Goal: Task Accomplishment & Management: Complete application form

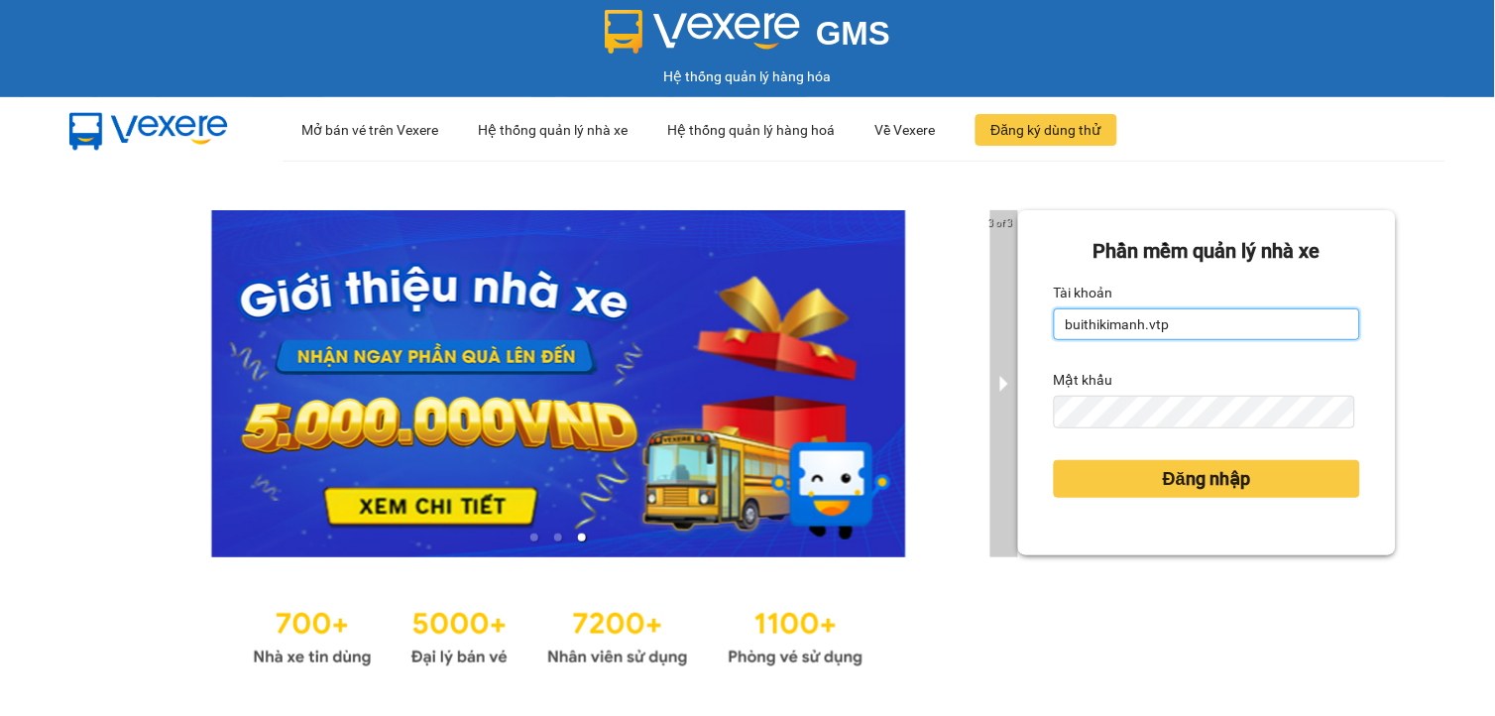
drag, startPoint x: 1148, startPoint y: 334, endPoint x: 1005, endPoint y: 350, distance: 144.7
click at [1005, 350] on div "3 of 3 Phần mềm quản lý nhà xe Tài khoản buithikimanh.vtp Mật khẩu Đăng nhập" at bounding box center [747, 441] width 1495 height 561
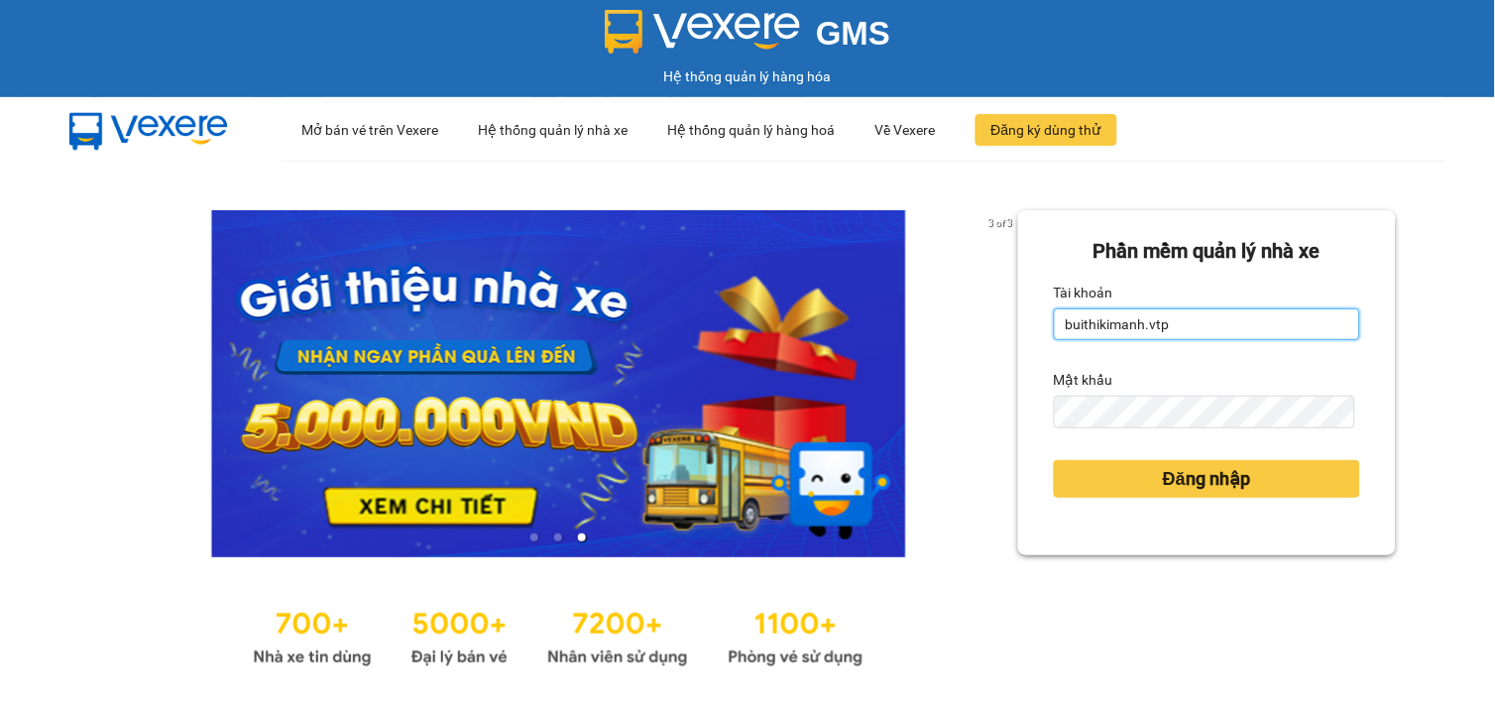
type input "p"
drag, startPoint x: 1077, startPoint y: 333, endPoint x: 945, endPoint y: 348, distance: 132.7
click at [945, 348] on div "3 of 3 Phần mềm quản lý nhà xe Tài khoản p Mật khẩu Đăng nhập" at bounding box center [747, 441] width 1495 height 561
type input "nguyenthanhdung.vtp"
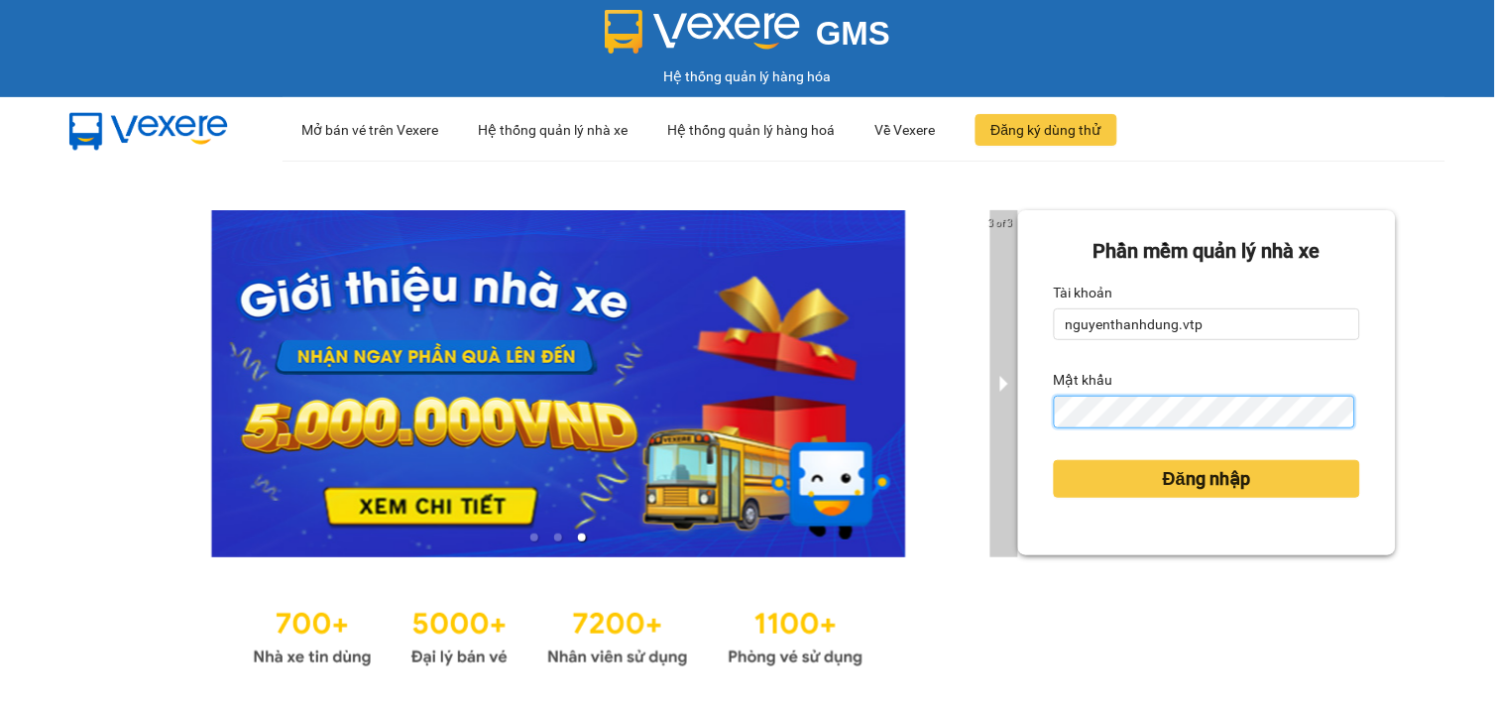
click at [980, 444] on div "3 of 3 Phần mềm quản lý nhà xe Tài khoản nguyenthanhdung.vtp Mật khẩu Đăng nhập" at bounding box center [747, 441] width 1495 height 561
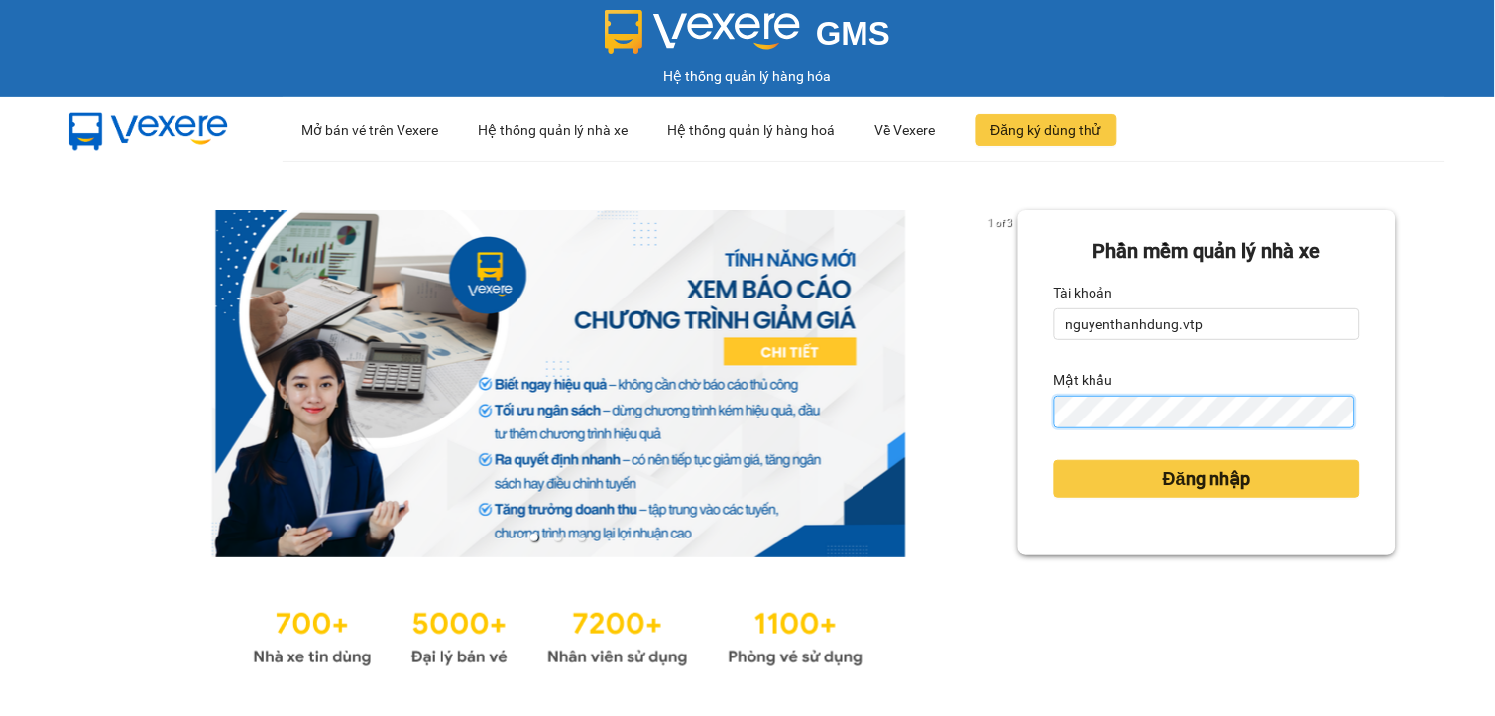
click at [1054, 460] on button "Đăng nhập" at bounding box center [1207, 479] width 307 height 38
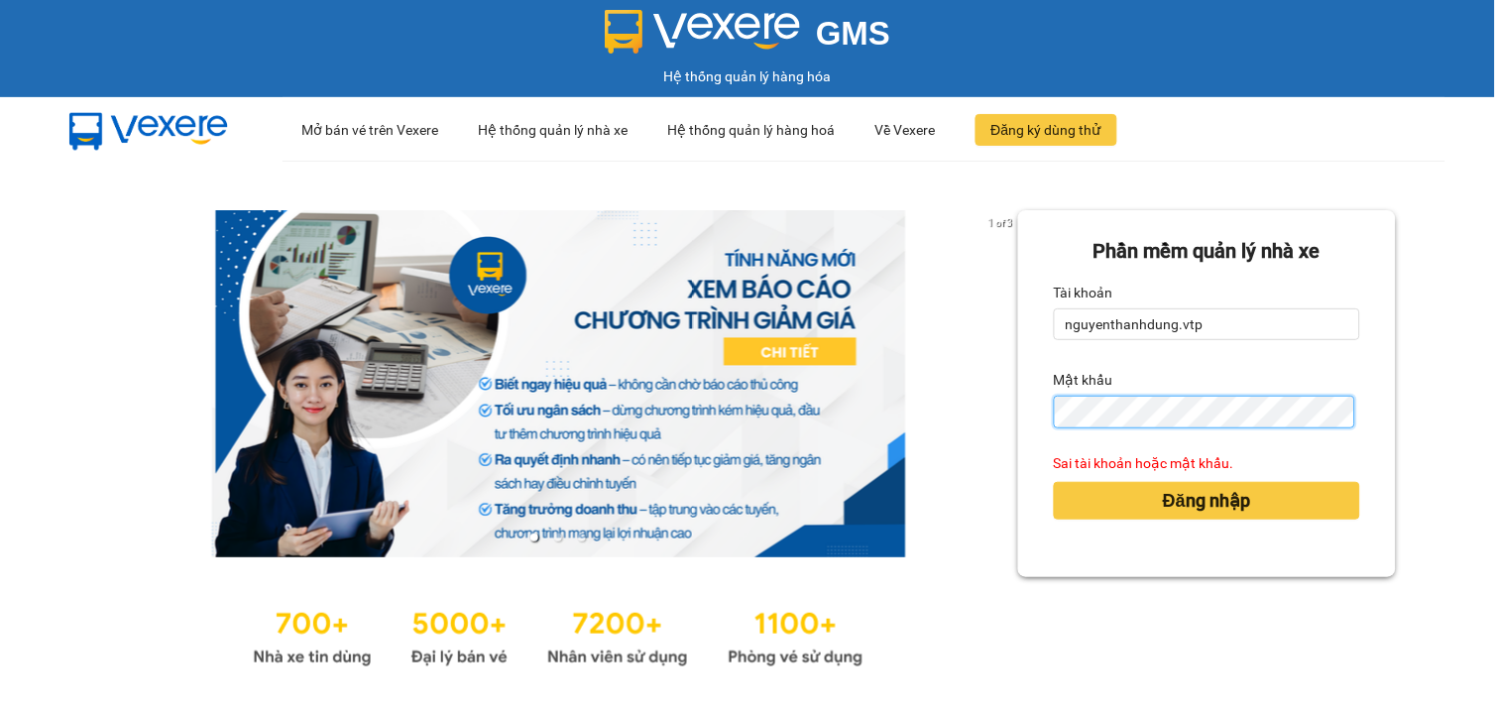
click at [1054, 482] on button "Đăng nhập" at bounding box center [1207, 501] width 307 height 38
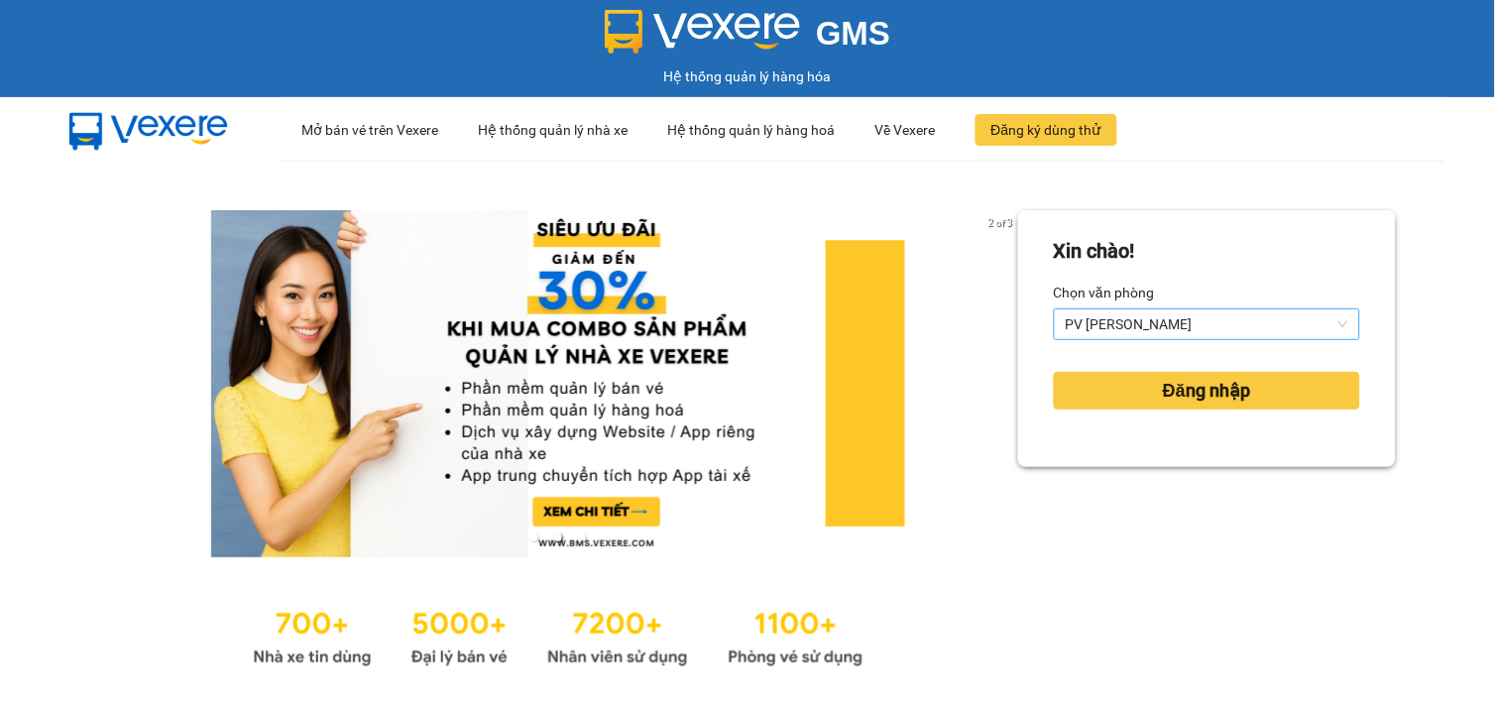
click at [1223, 320] on span "PV [PERSON_NAME]" at bounding box center [1208, 324] width 284 height 30
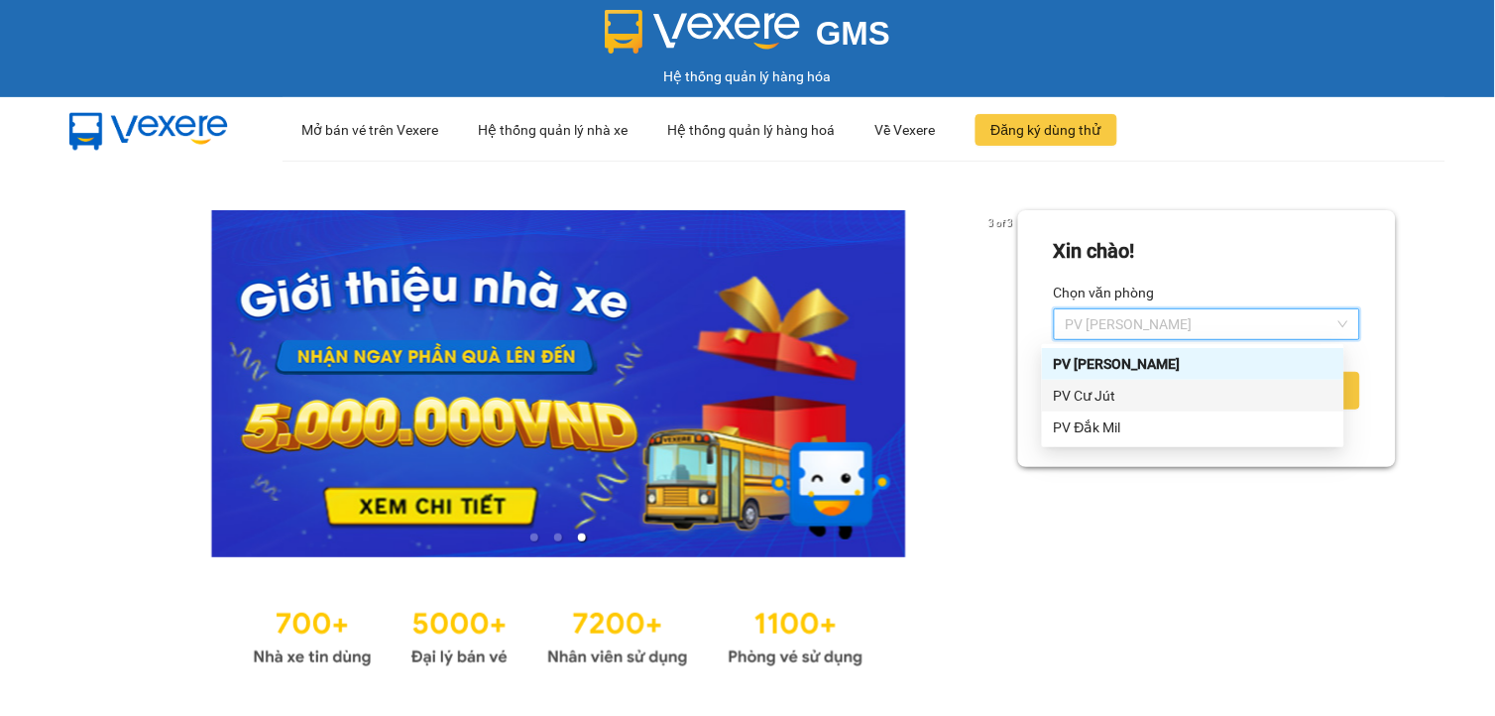
click at [1109, 391] on div "PV Cư Jút" at bounding box center [1193, 396] width 279 height 22
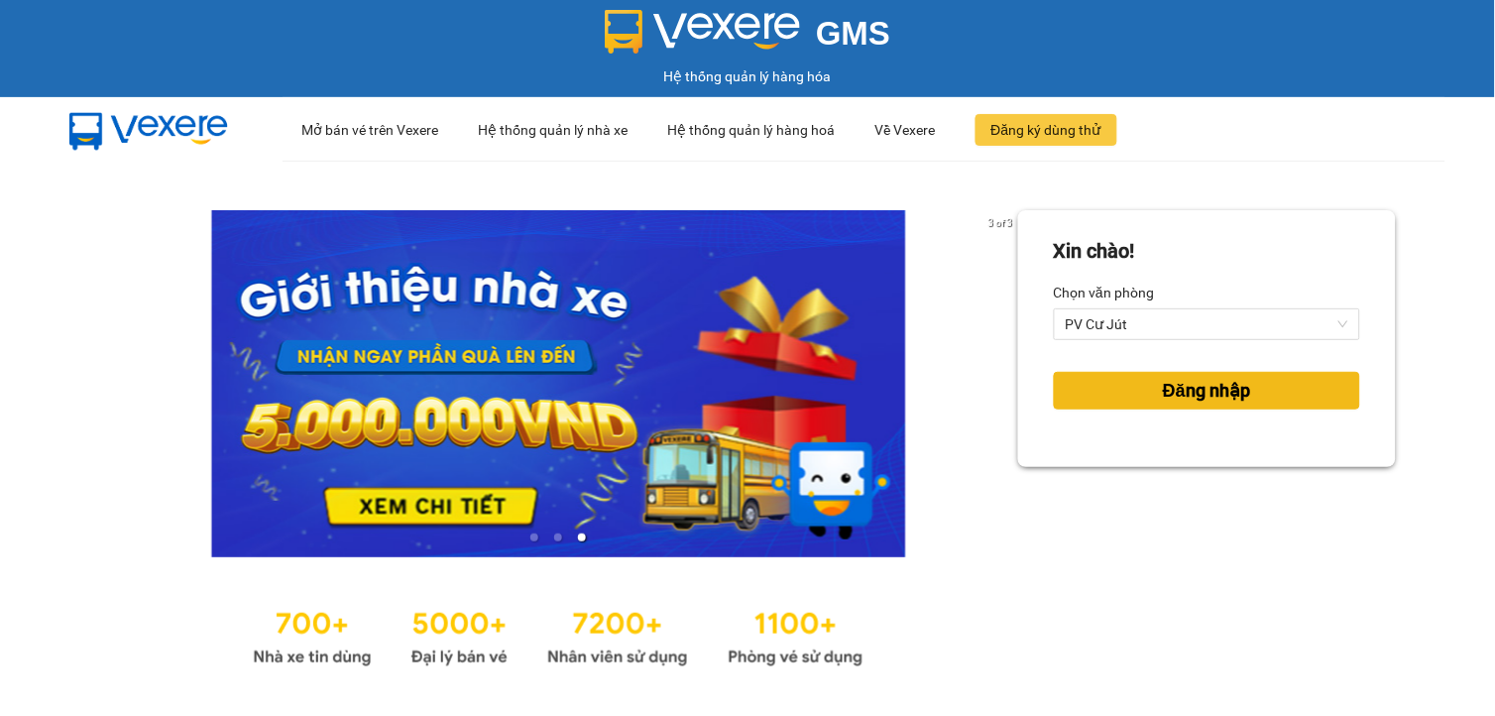
click at [1125, 395] on button "Đăng nhập" at bounding box center [1207, 391] width 307 height 38
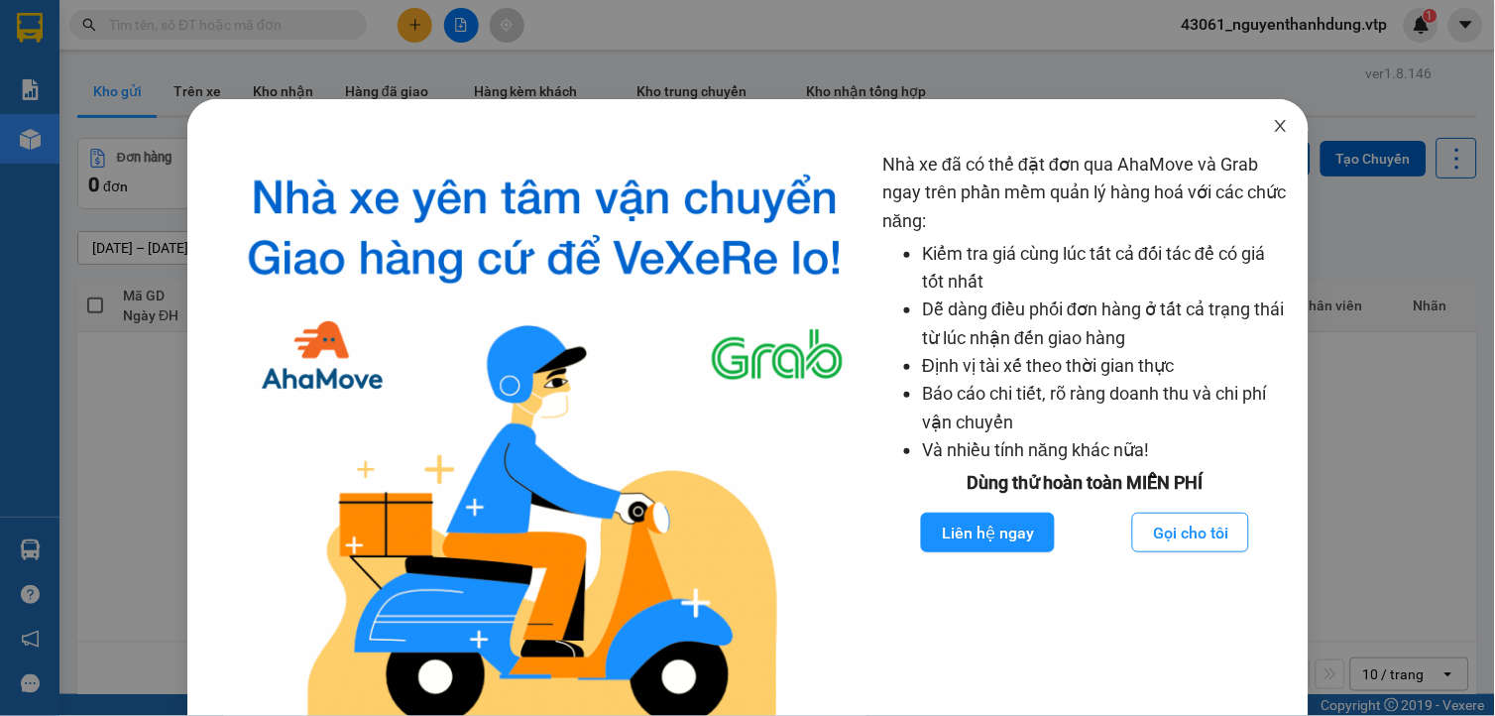
click at [1270, 114] on span "Close" at bounding box center [1282, 127] width 56 height 56
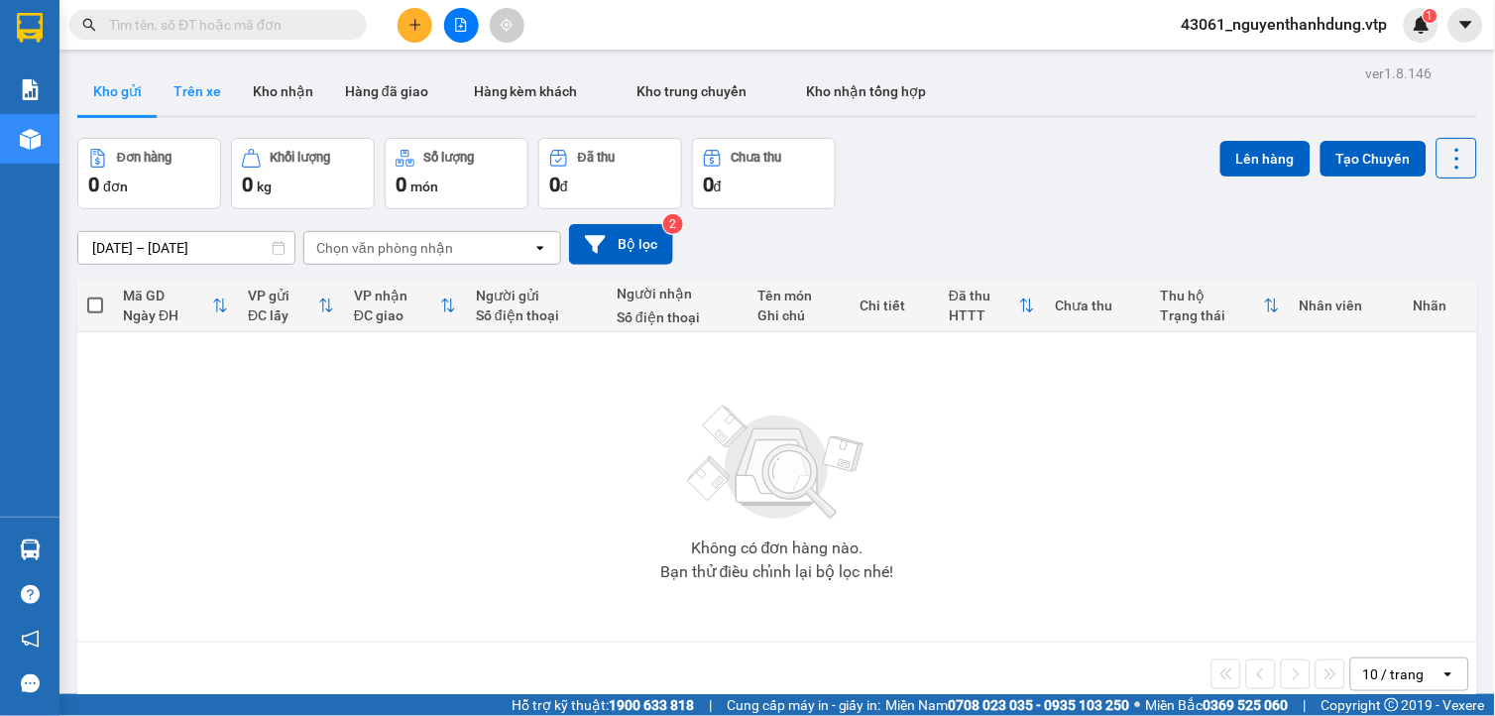
click at [182, 87] on button "Trên xe" at bounding box center [197, 91] width 79 height 48
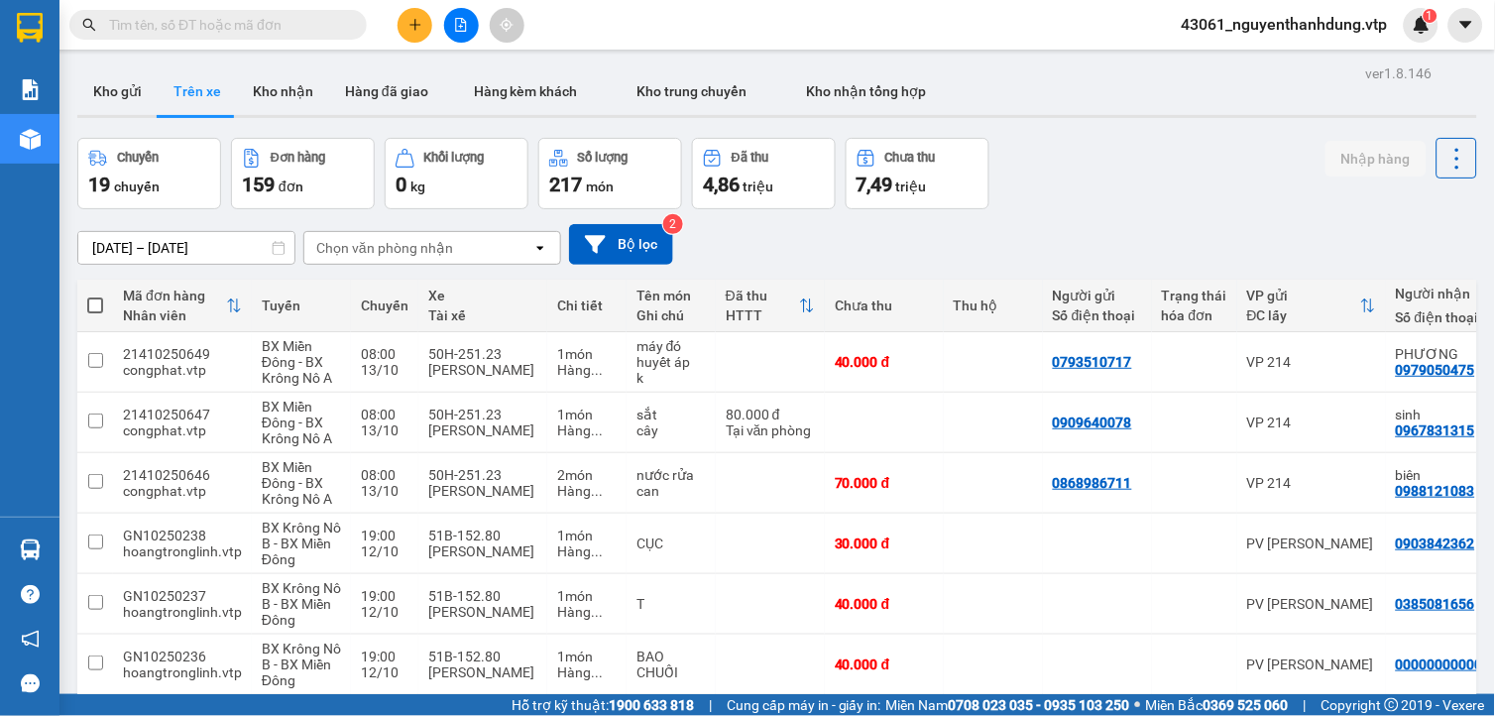
click at [503, 253] on div "Chọn văn phòng nhận" at bounding box center [418, 248] width 228 height 32
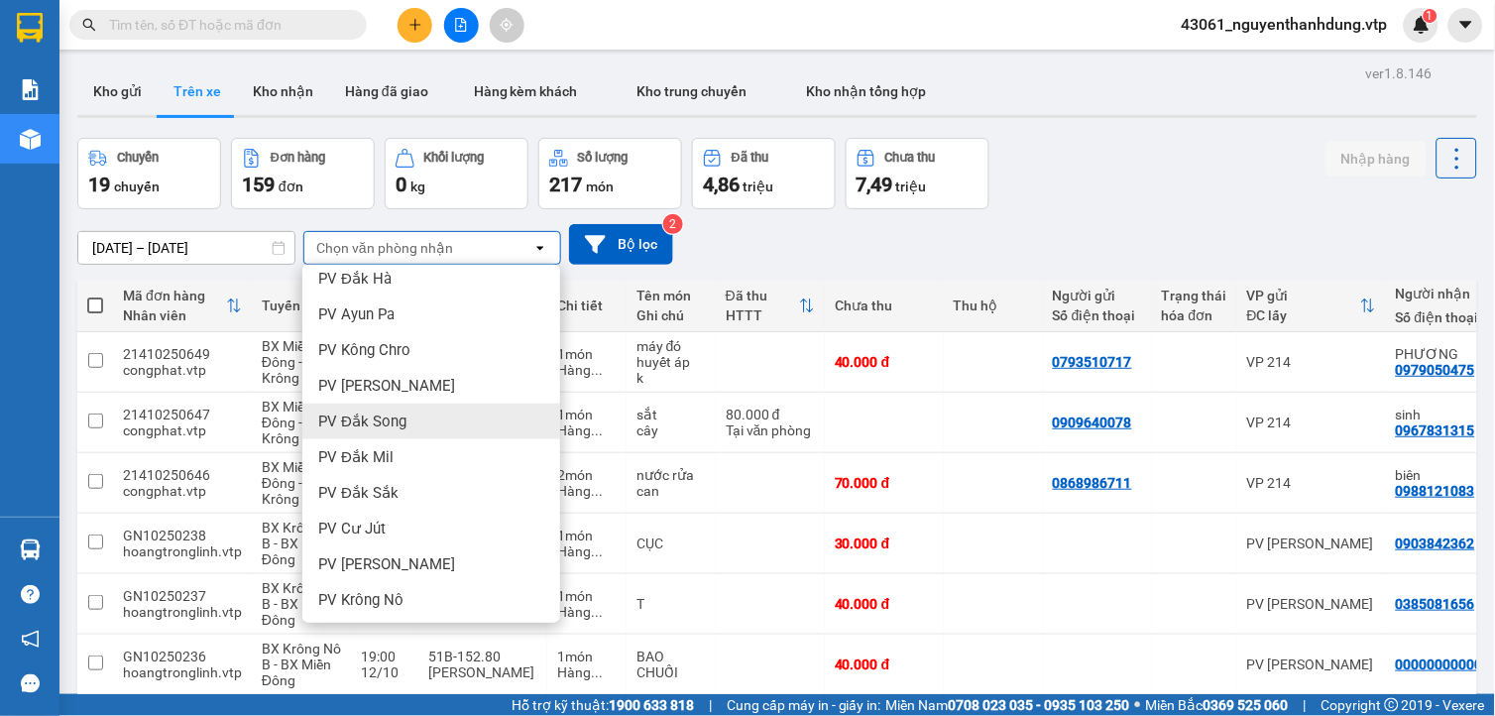
scroll to position [330, 0]
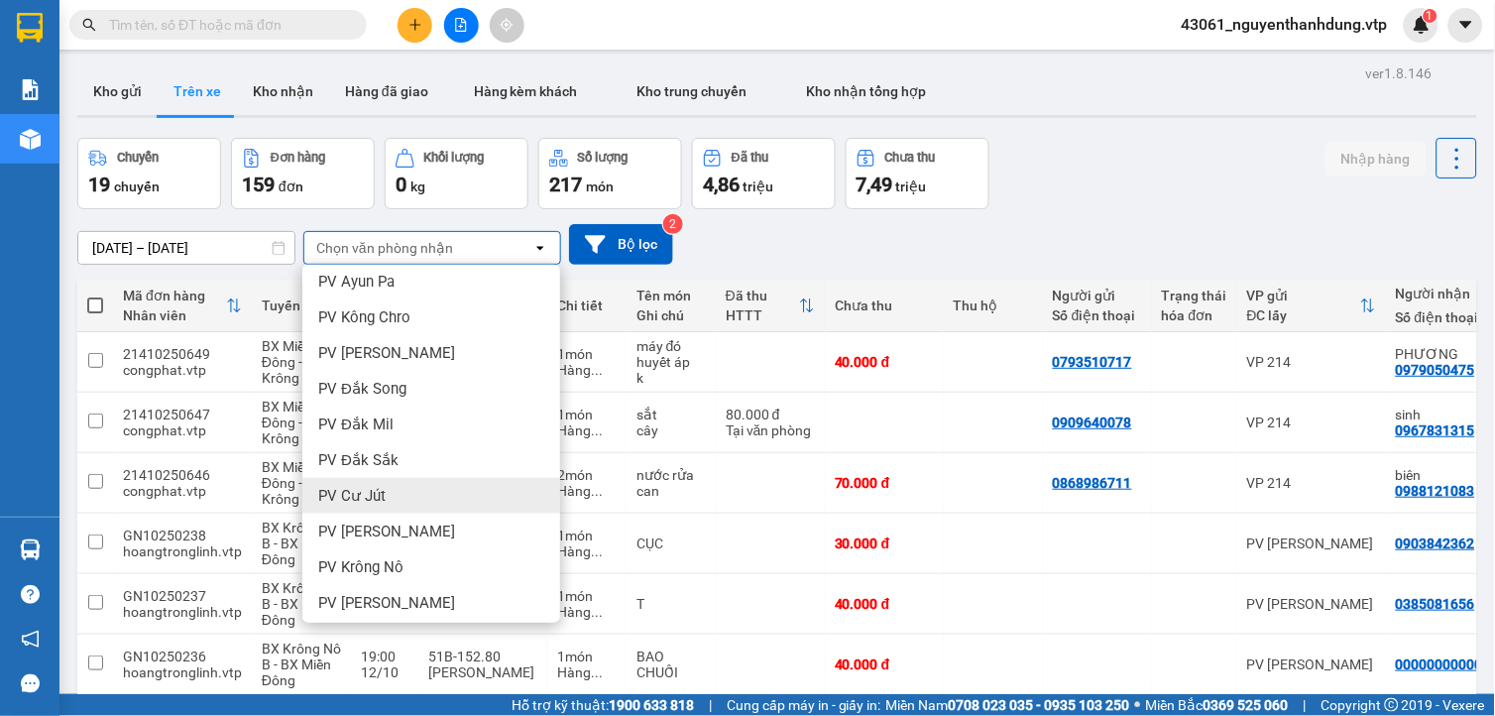
click at [388, 503] on div "PV Cư Jút" at bounding box center [431, 496] width 258 height 36
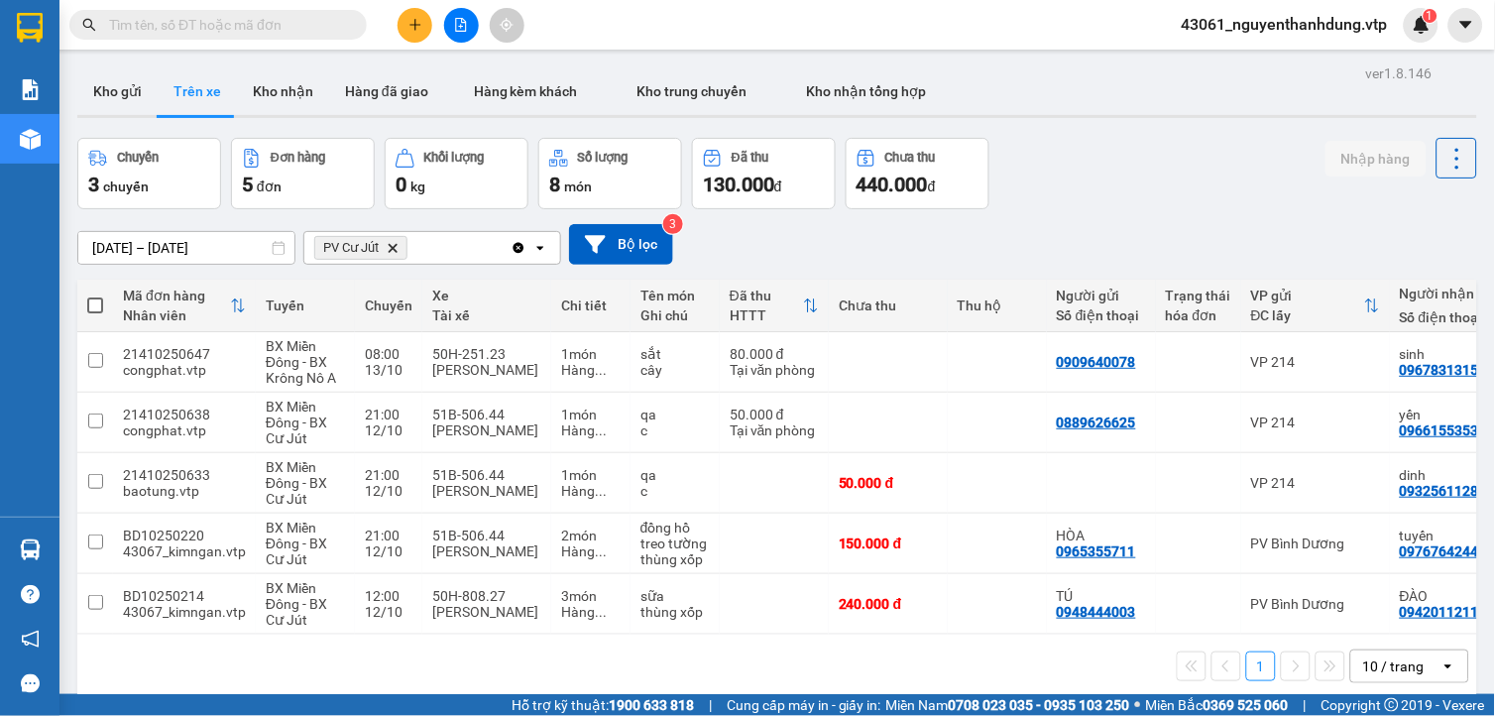
click at [1441, 674] on icon "open" at bounding box center [1449, 666] width 16 height 16
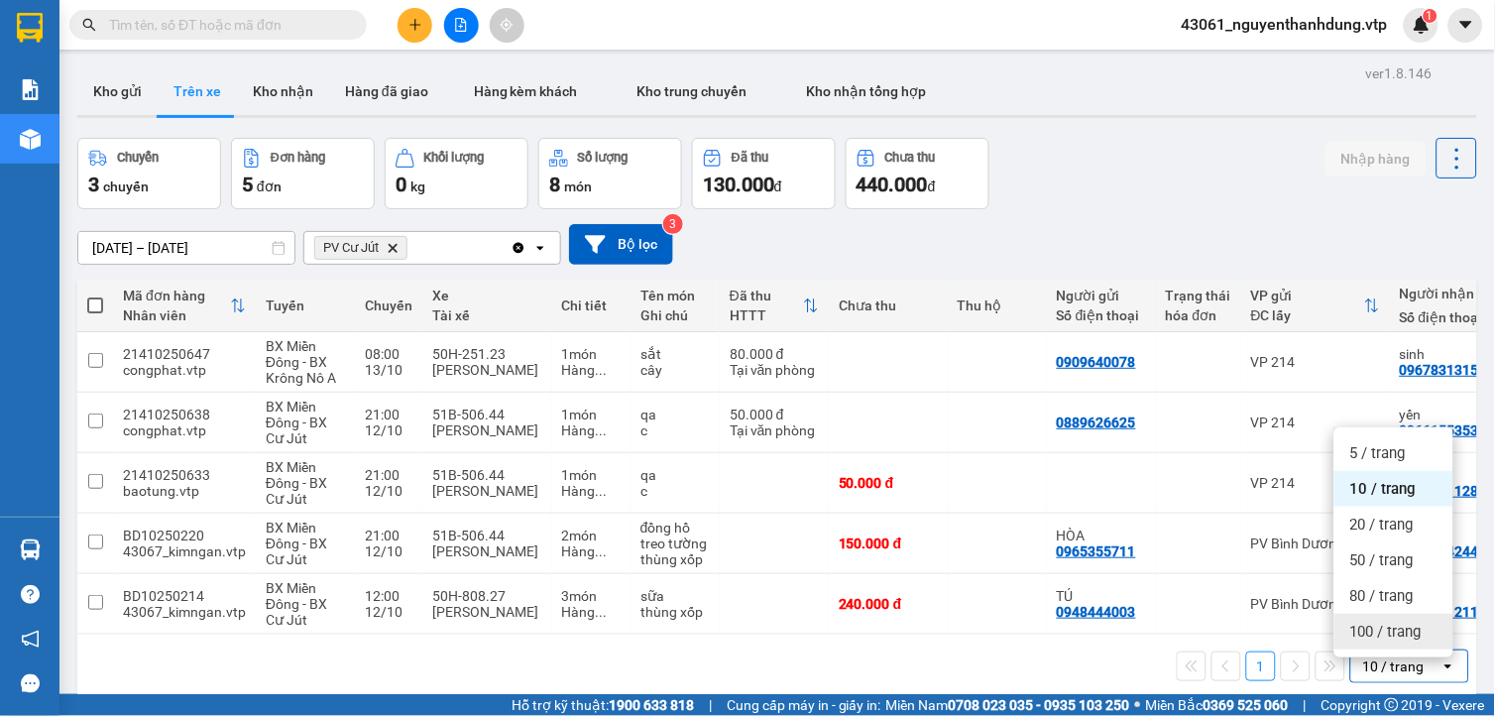
click at [1414, 630] on span "100 / trang" at bounding box center [1386, 632] width 71 height 20
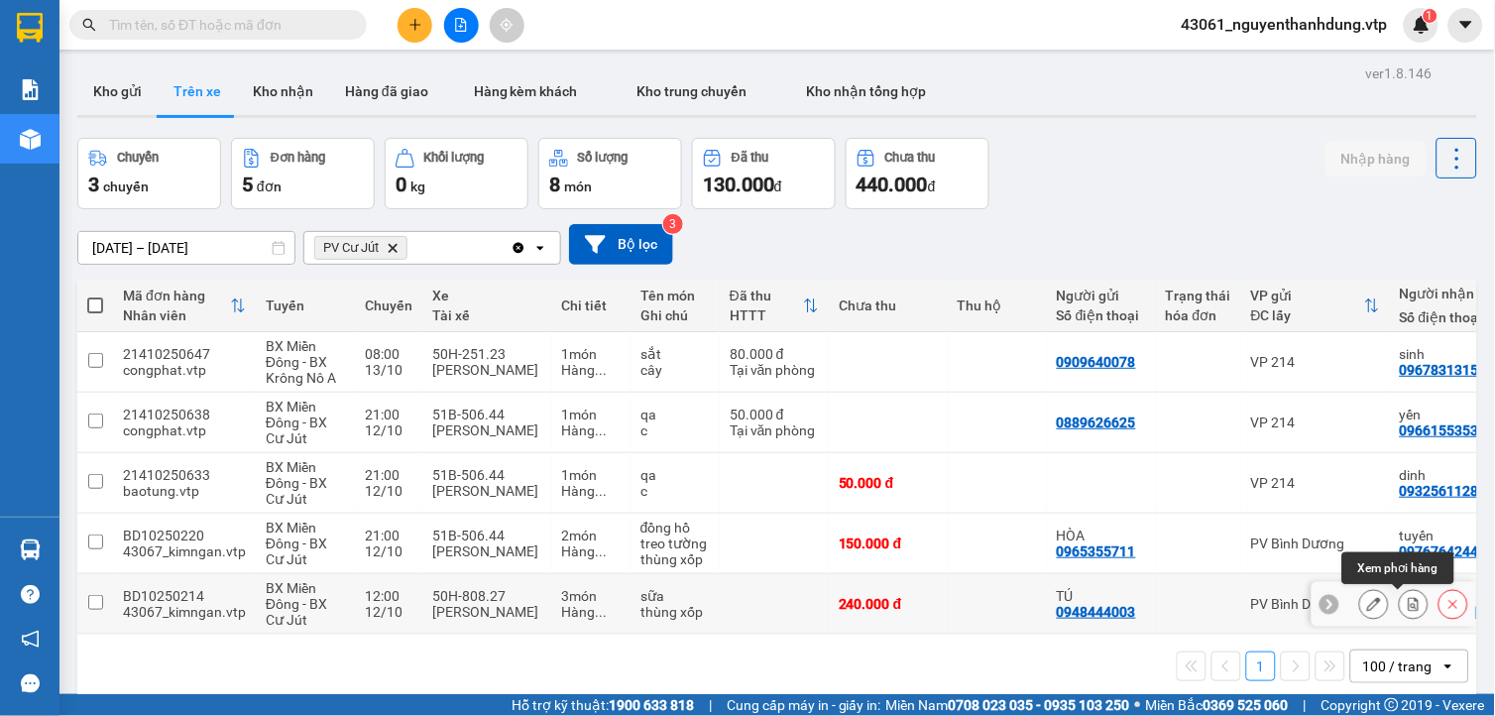
click at [1406, 610] on button at bounding box center [1414, 604] width 28 height 35
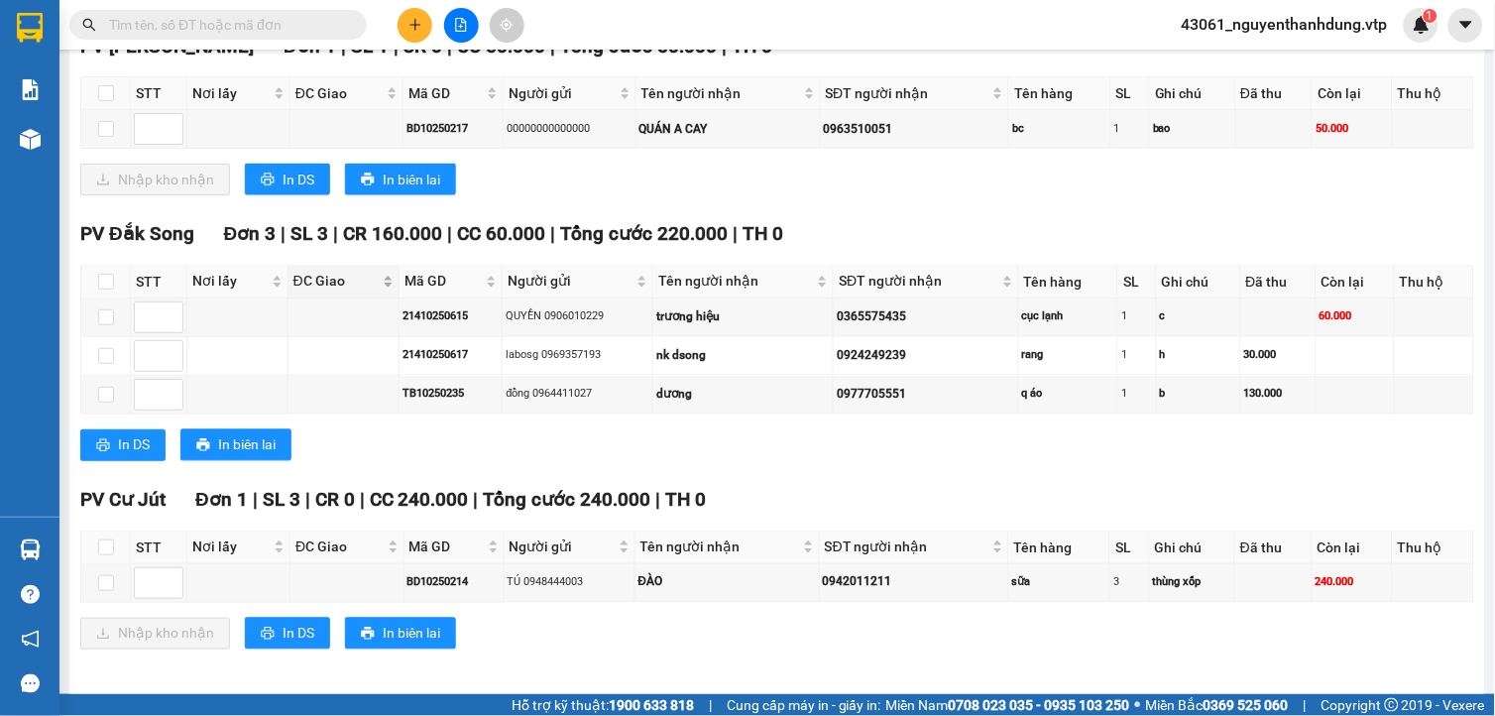
scroll to position [678, 0]
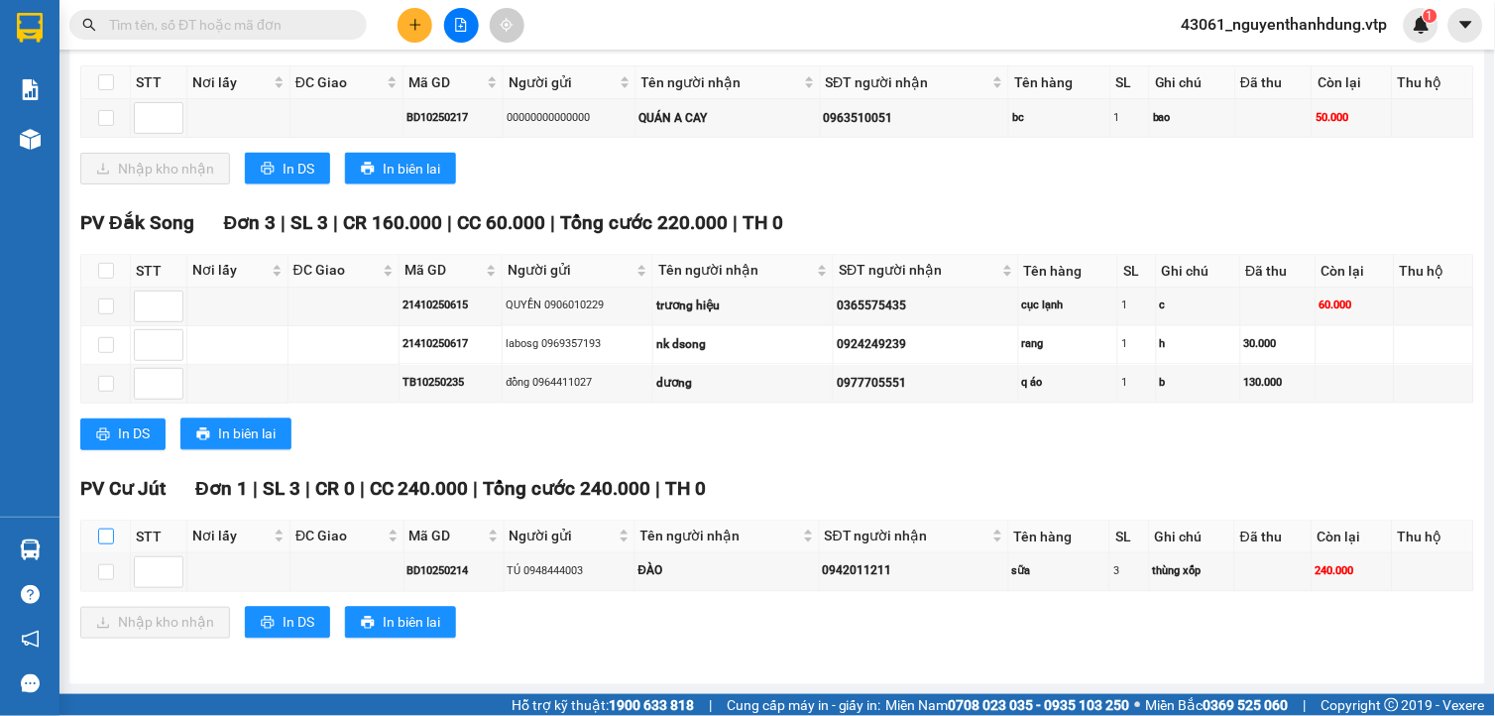
click at [110, 536] on input "checkbox" at bounding box center [106, 537] width 16 height 16
checkbox input "true"
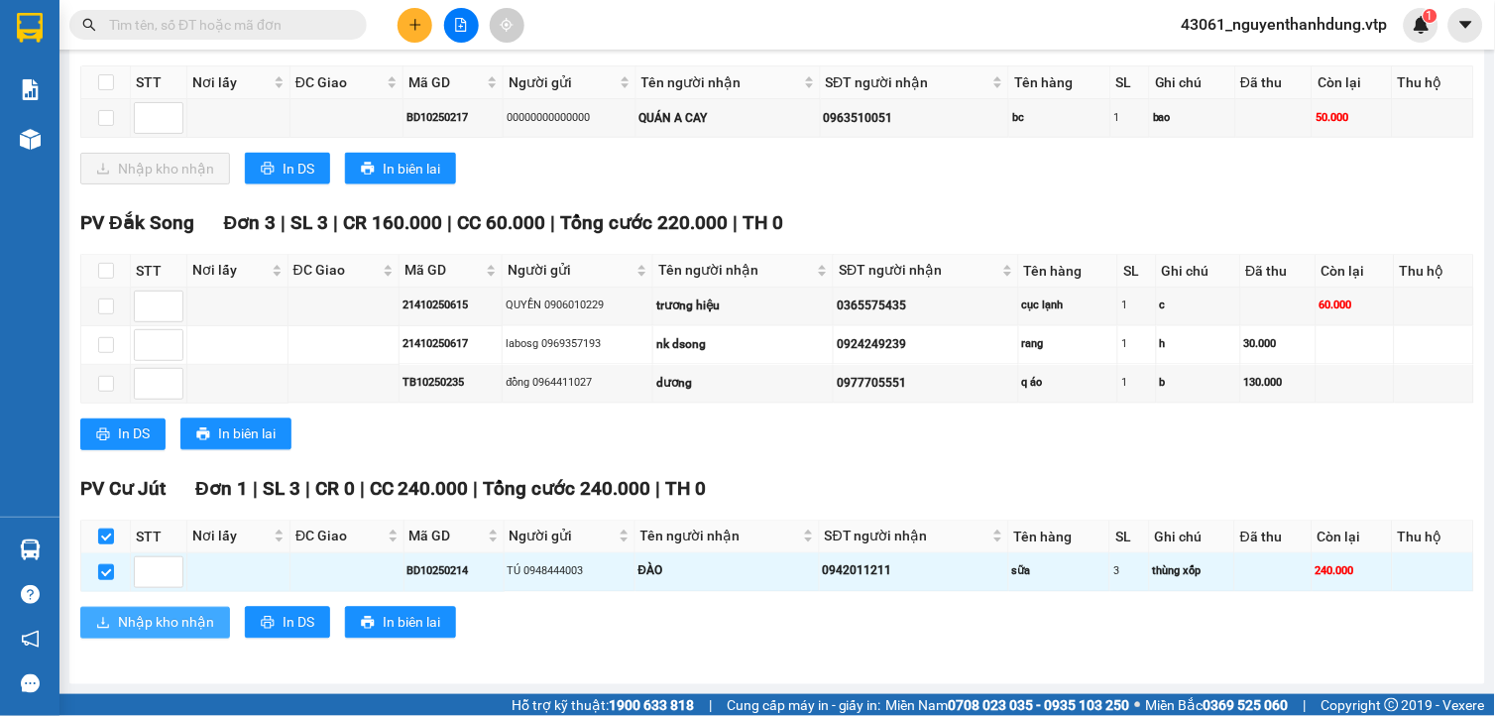
click at [143, 625] on span "Nhập kho nhận" at bounding box center [166, 623] width 96 height 22
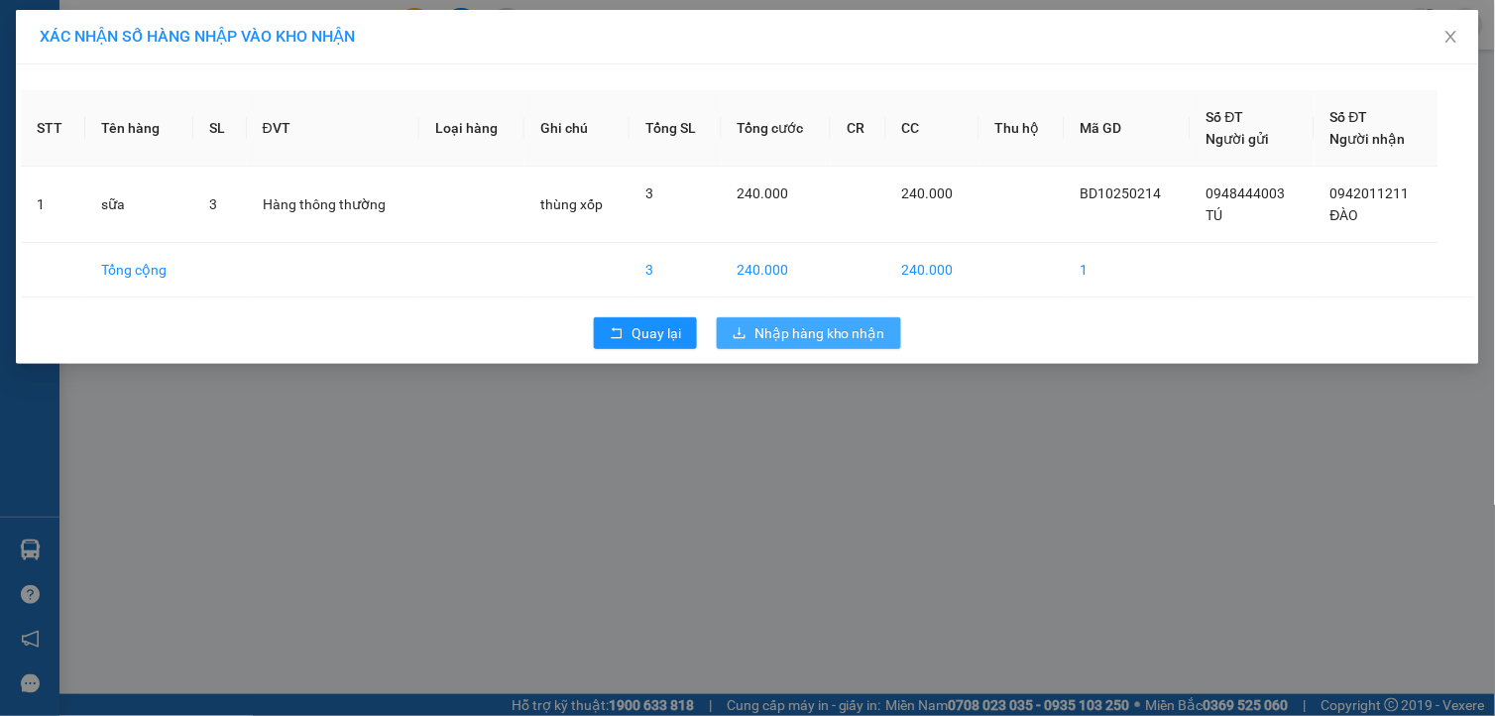
click at [821, 343] on span "Nhập hàng kho nhận" at bounding box center [820, 333] width 131 height 22
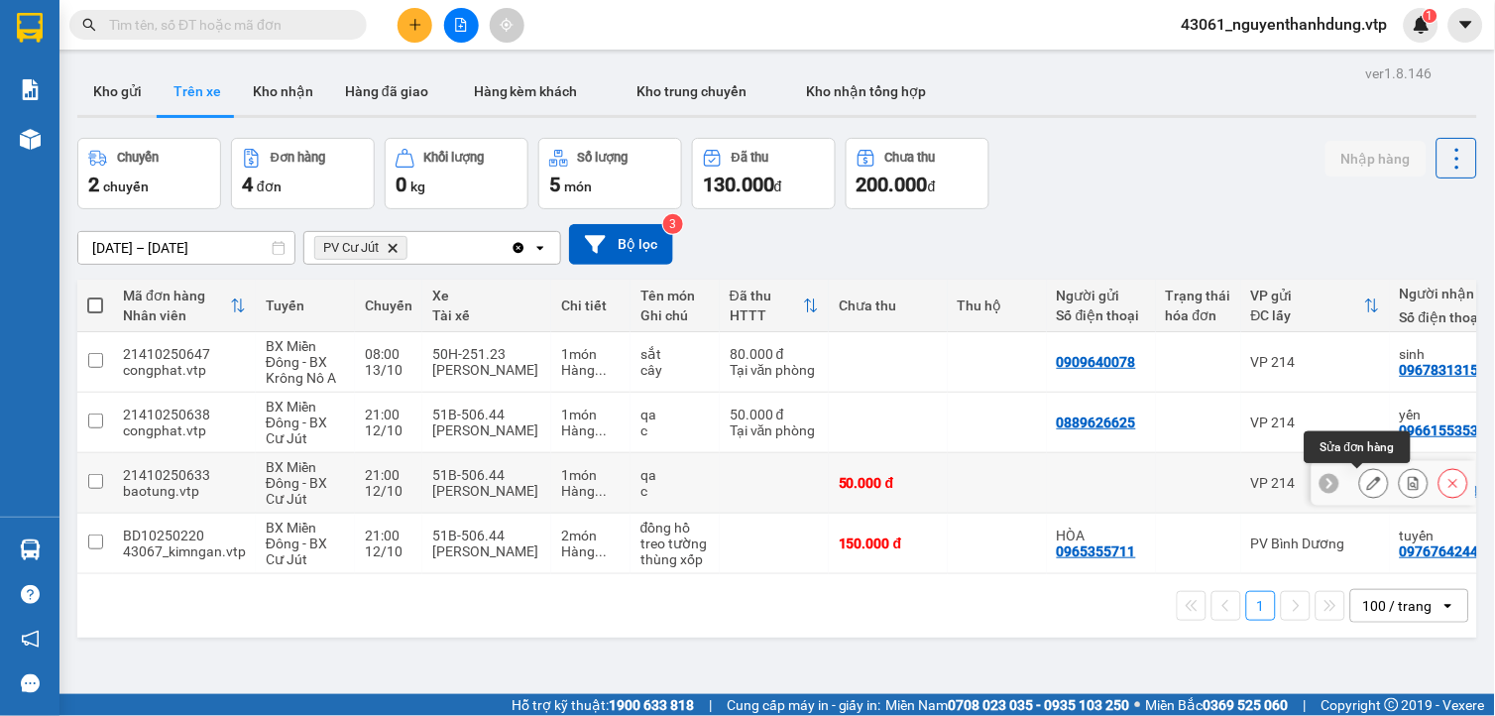
click at [1368, 480] on icon at bounding box center [1375, 483] width 14 height 14
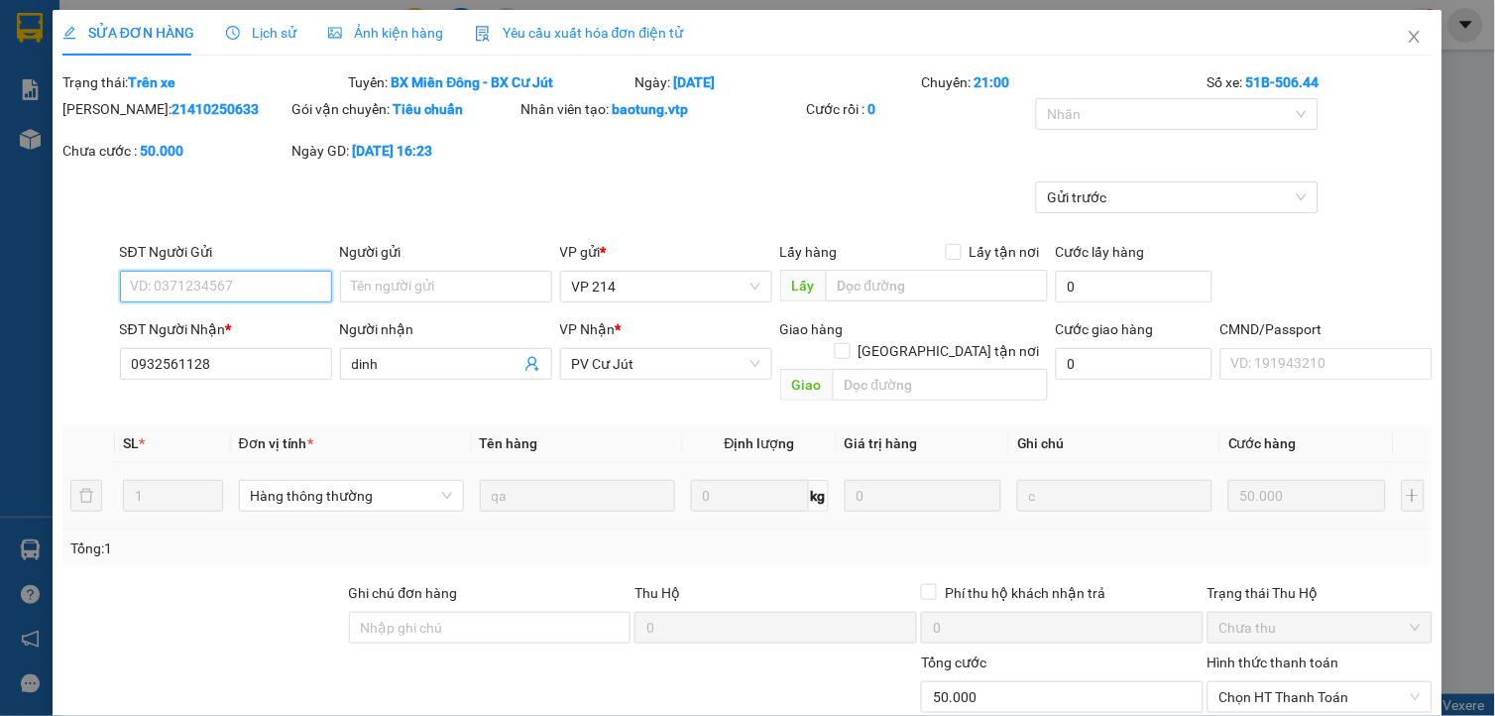
type input "0932561128"
type input "dinh"
type input "0"
type input "50.000"
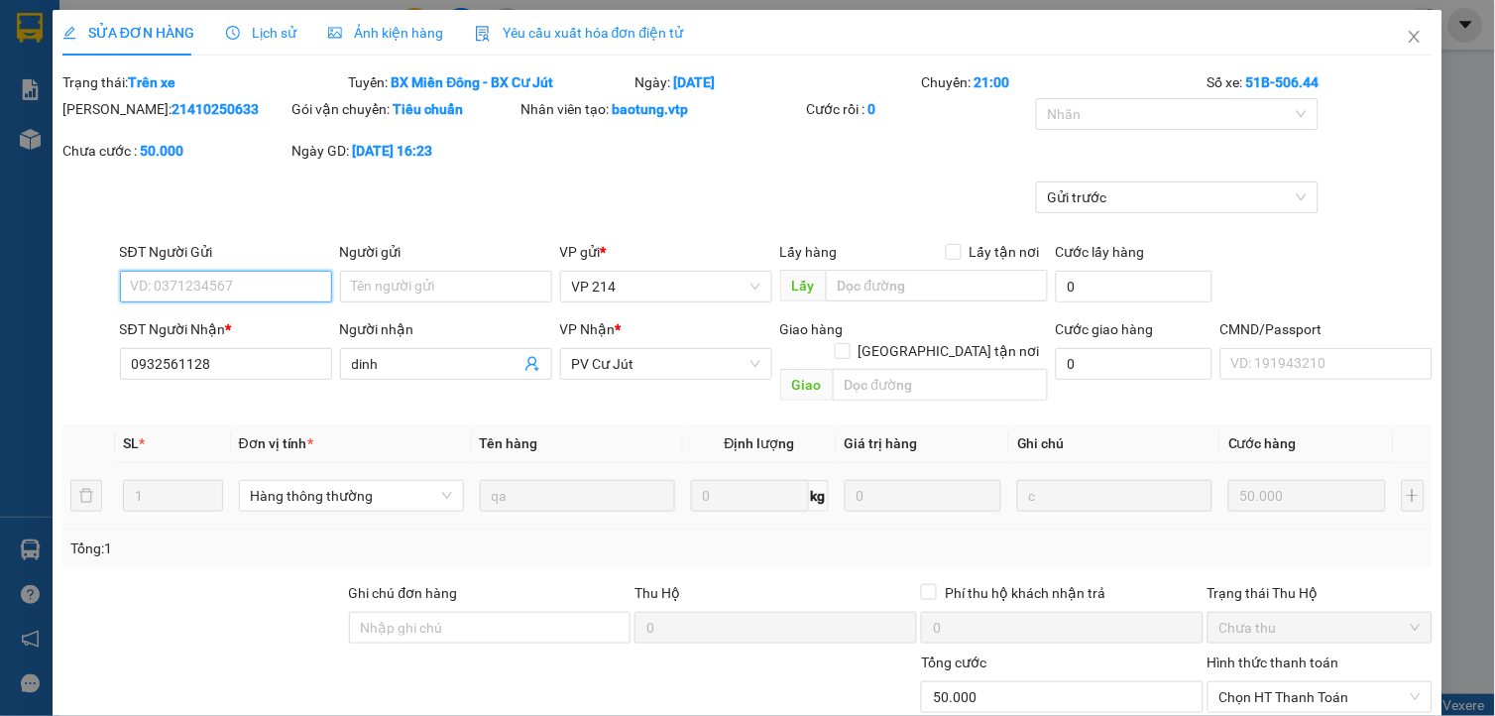
type input "2.500"
click at [1388, 46] on span "Close" at bounding box center [1415, 38] width 56 height 56
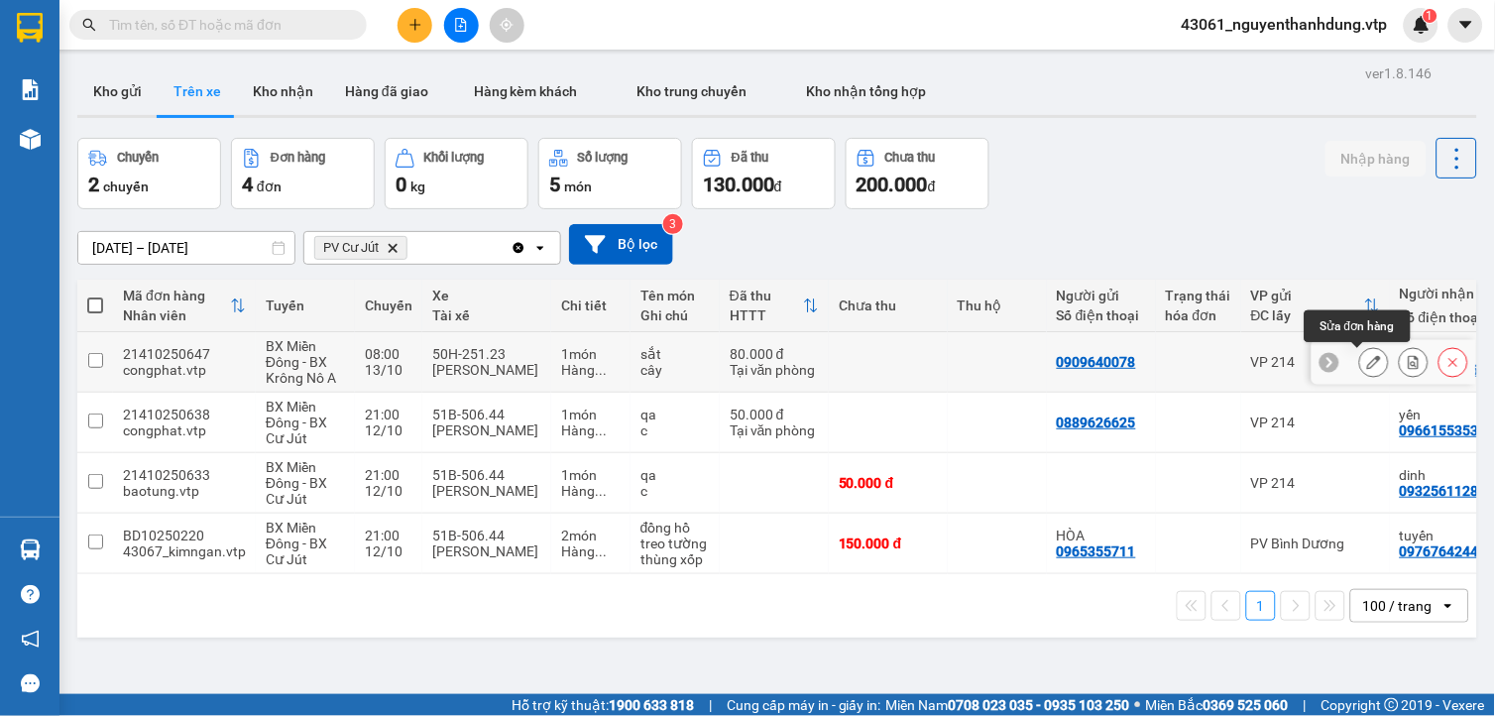
click at [1368, 364] on icon at bounding box center [1375, 362] width 14 height 14
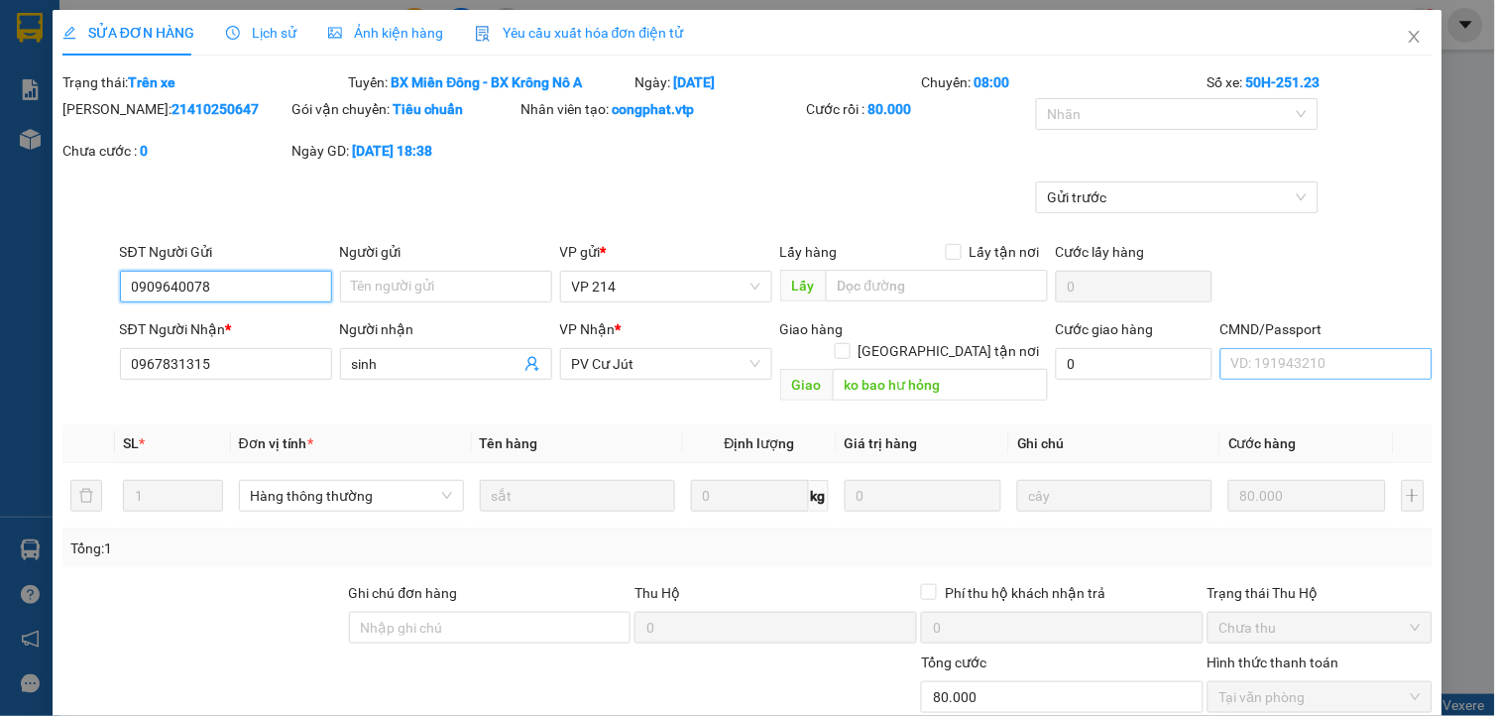
type input "0909640078"
type input "0967831315"
type input "sinh"
type input "ko bao hư hỏng"
type input "0"
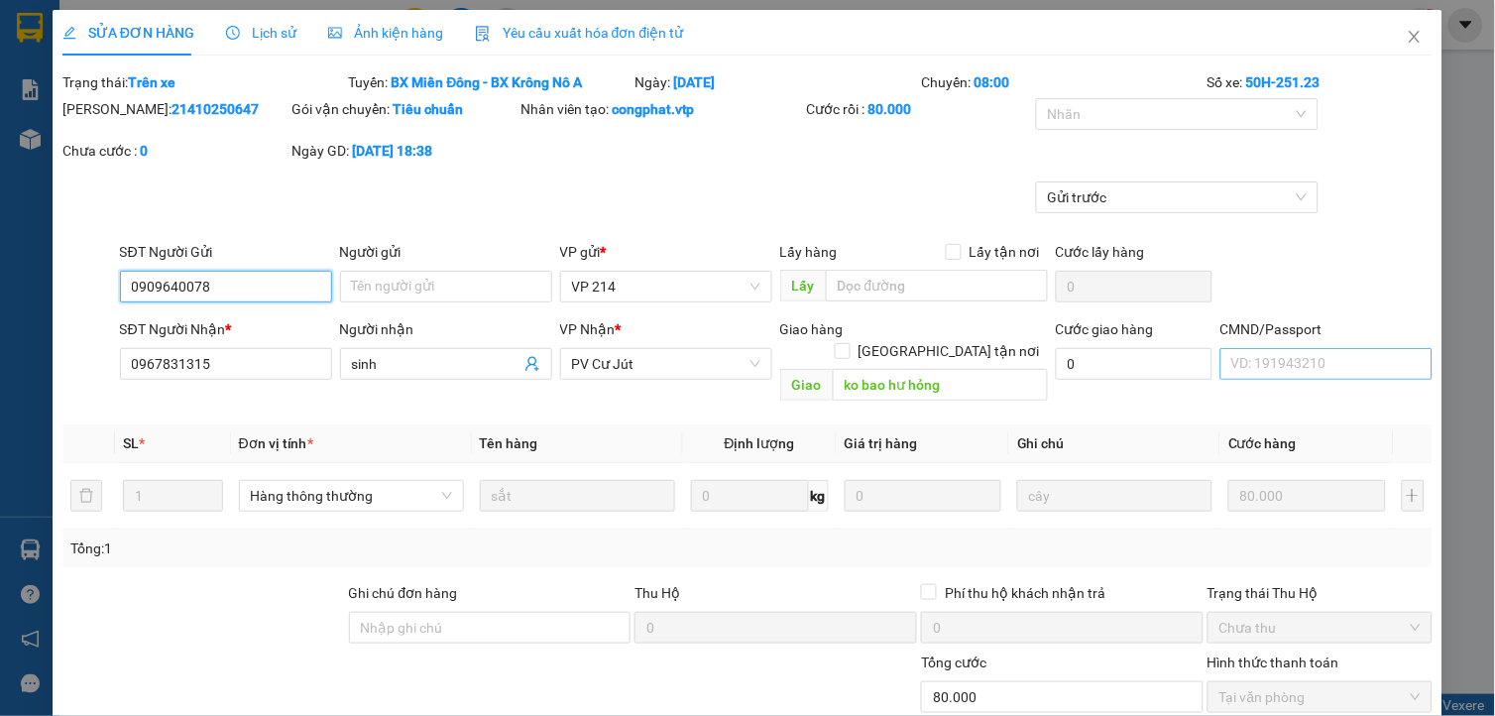
type input "80.000"
type input "4.000"
click at [1407, 37] on icon "close" at bounding box center [1415, 37] width 16 height 16
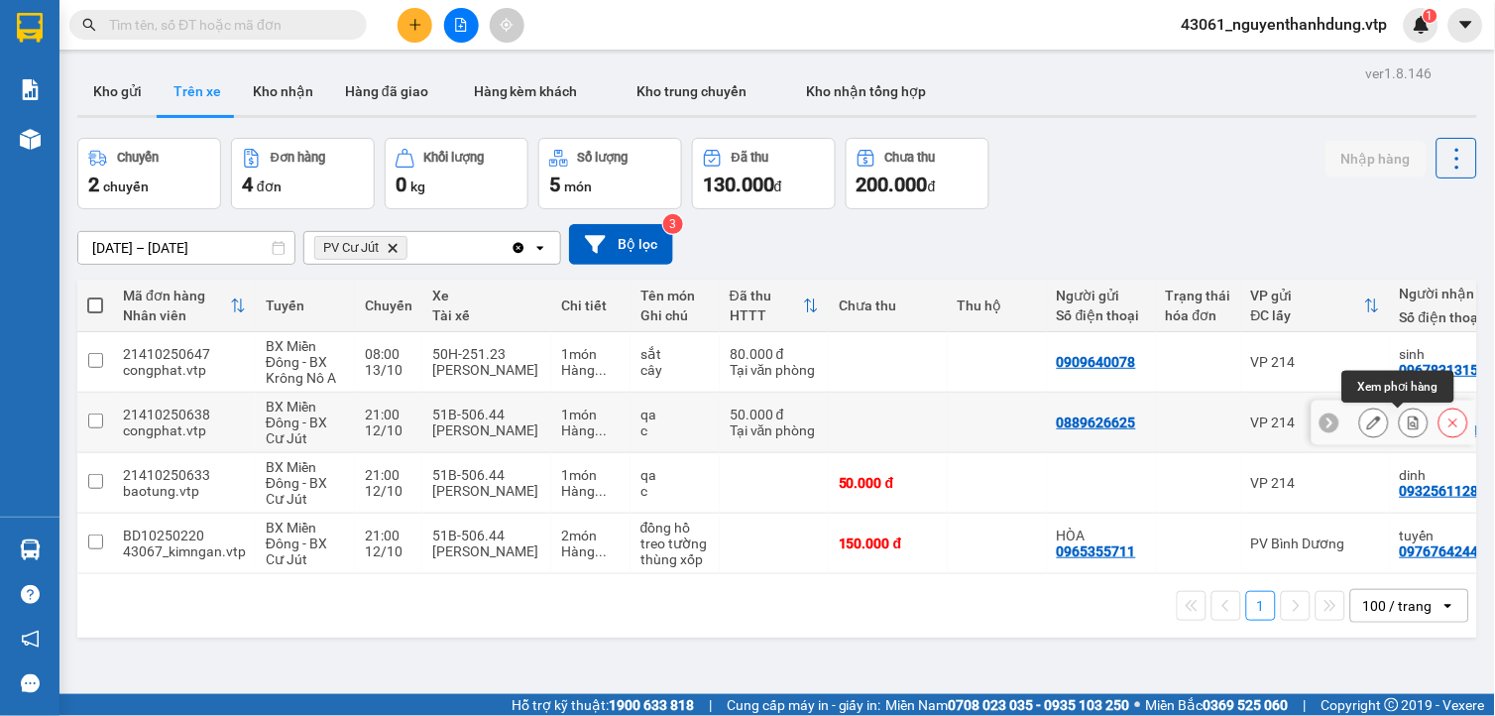
click at [1400, 430] on button at bounding box center [1414, 423] width 28 height 35
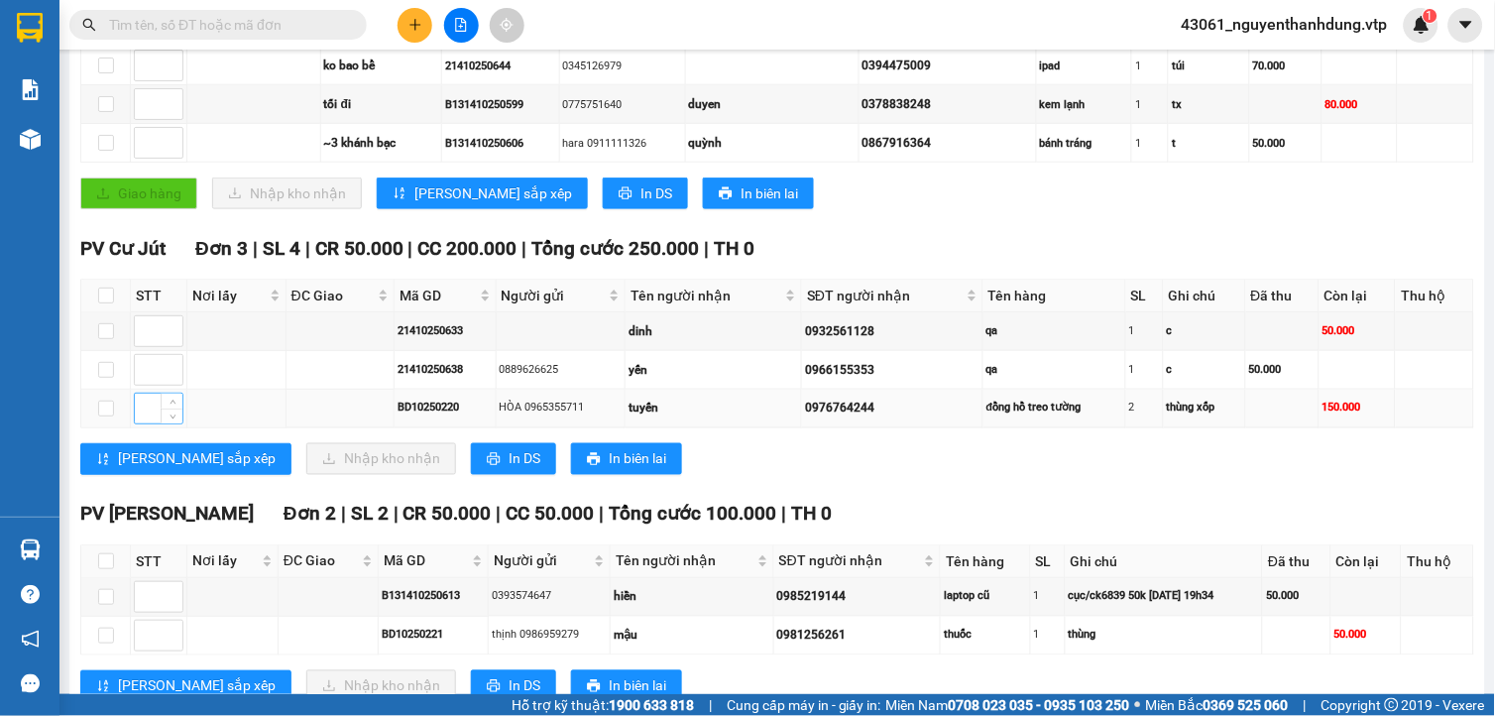
scroll to position [441, 0]
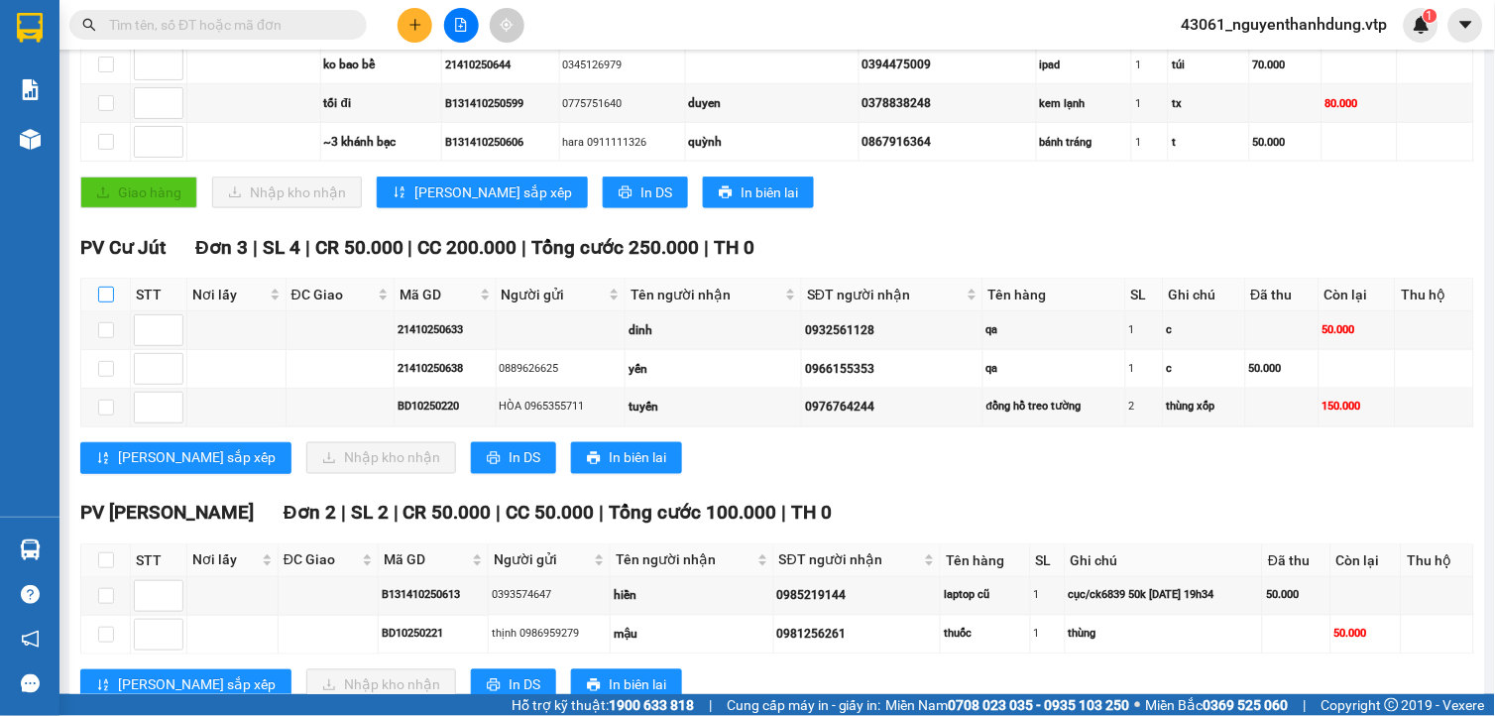
click at [103, 302] on input "checkbox" at bounding box center [106, 295] width 16 height 16
checkbox input "true"
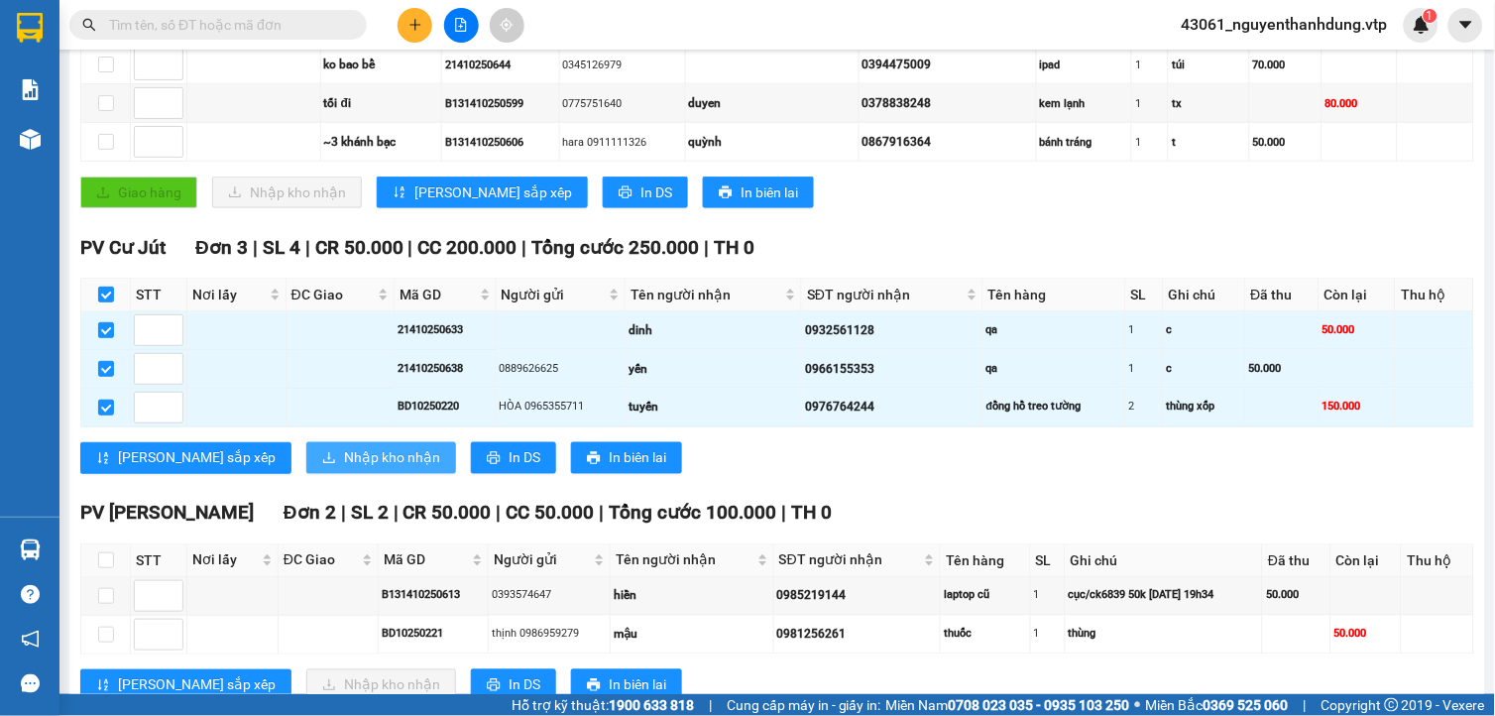
click at [354, 474] on button "Nhập kho nhận" at bounding box center [381, 458] width 150 height 32
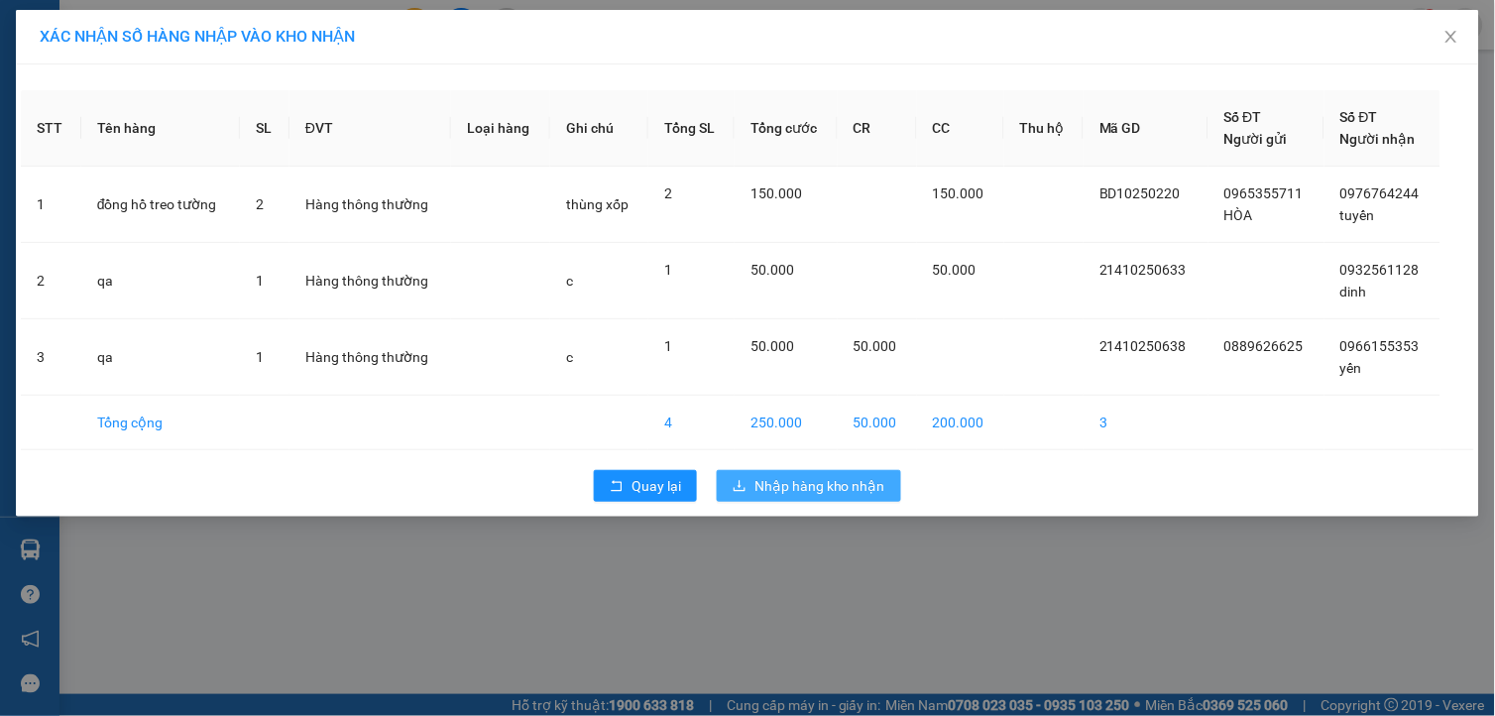
click at [831, 482] on span "Nhập hàng kho nhận" at bounding box center [820, 486] width 131 height 22
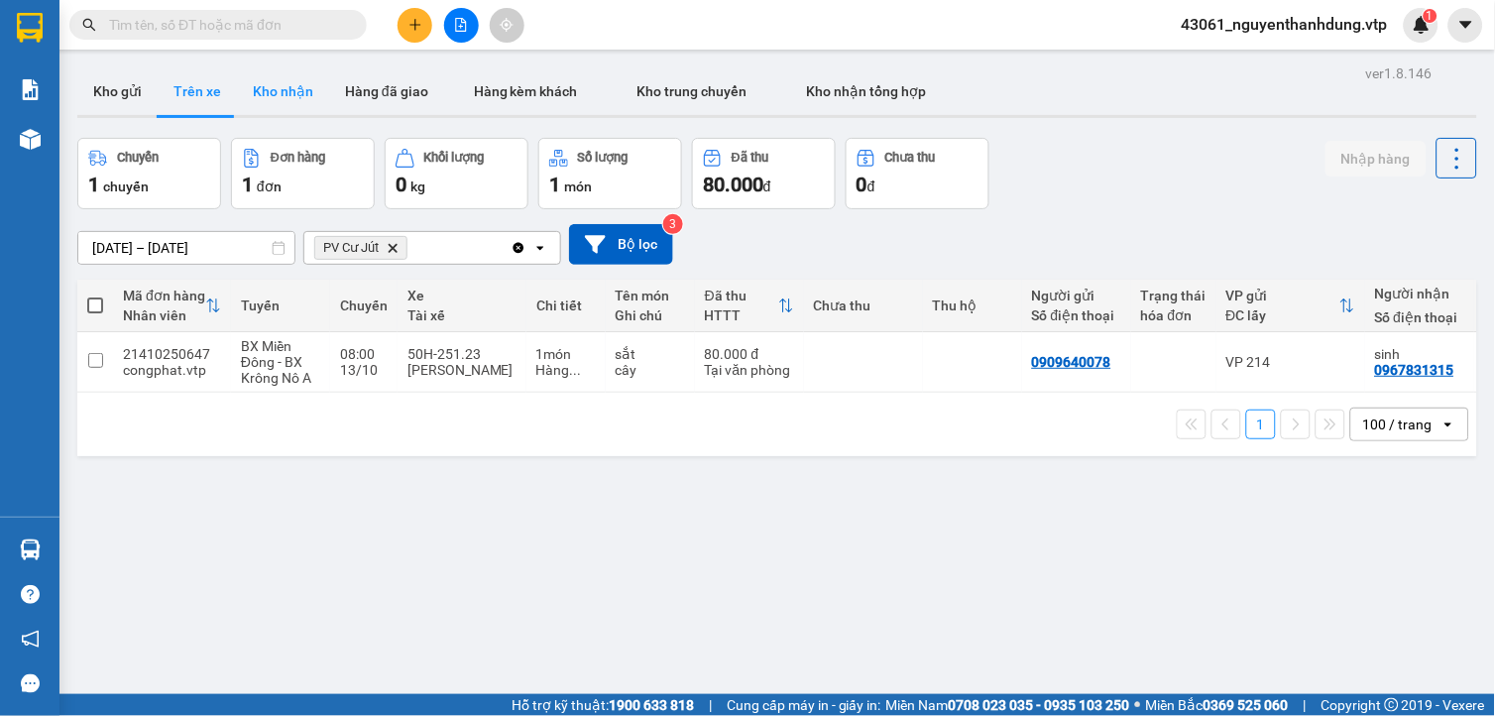
click at [293, 92] on button "Kho nhận" at bounding box center [283, 91] width 92 height 48
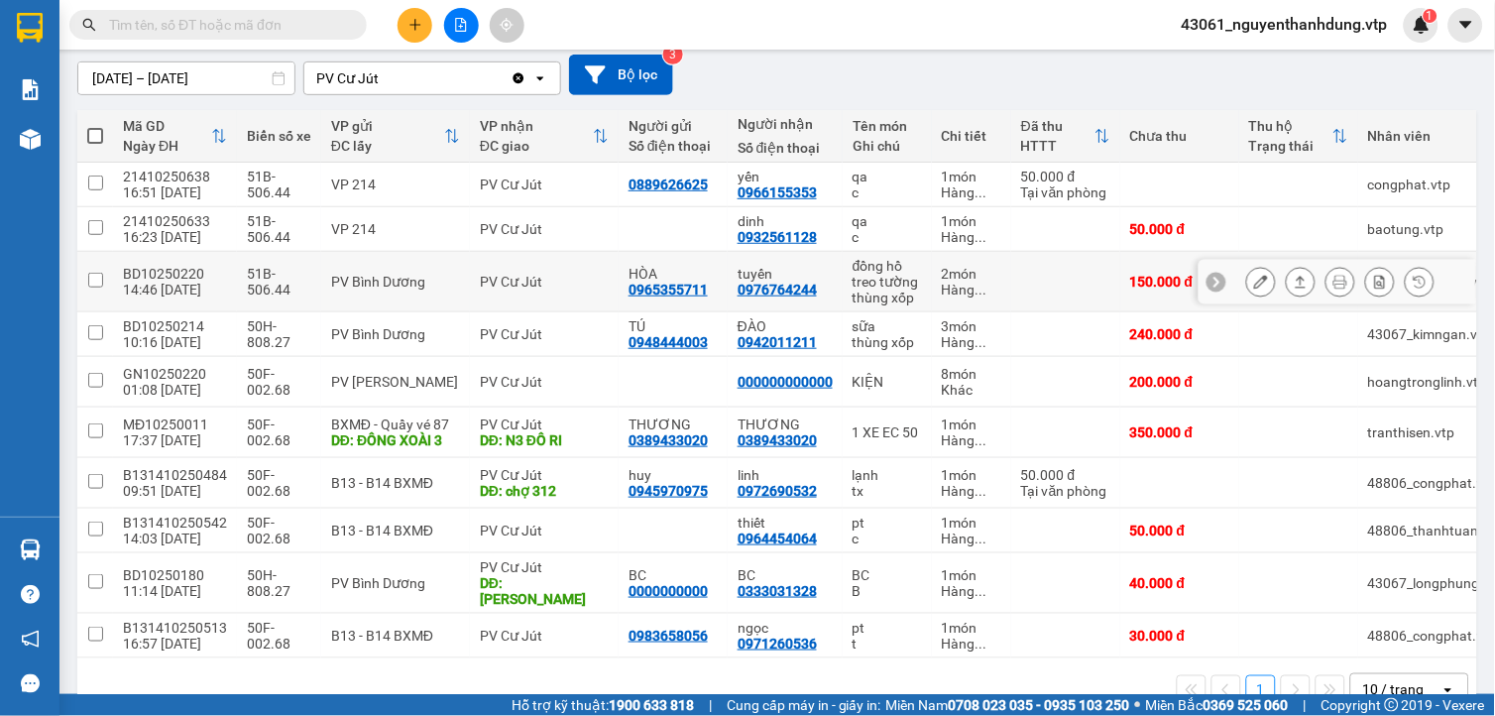
scroll to position [215, 0]
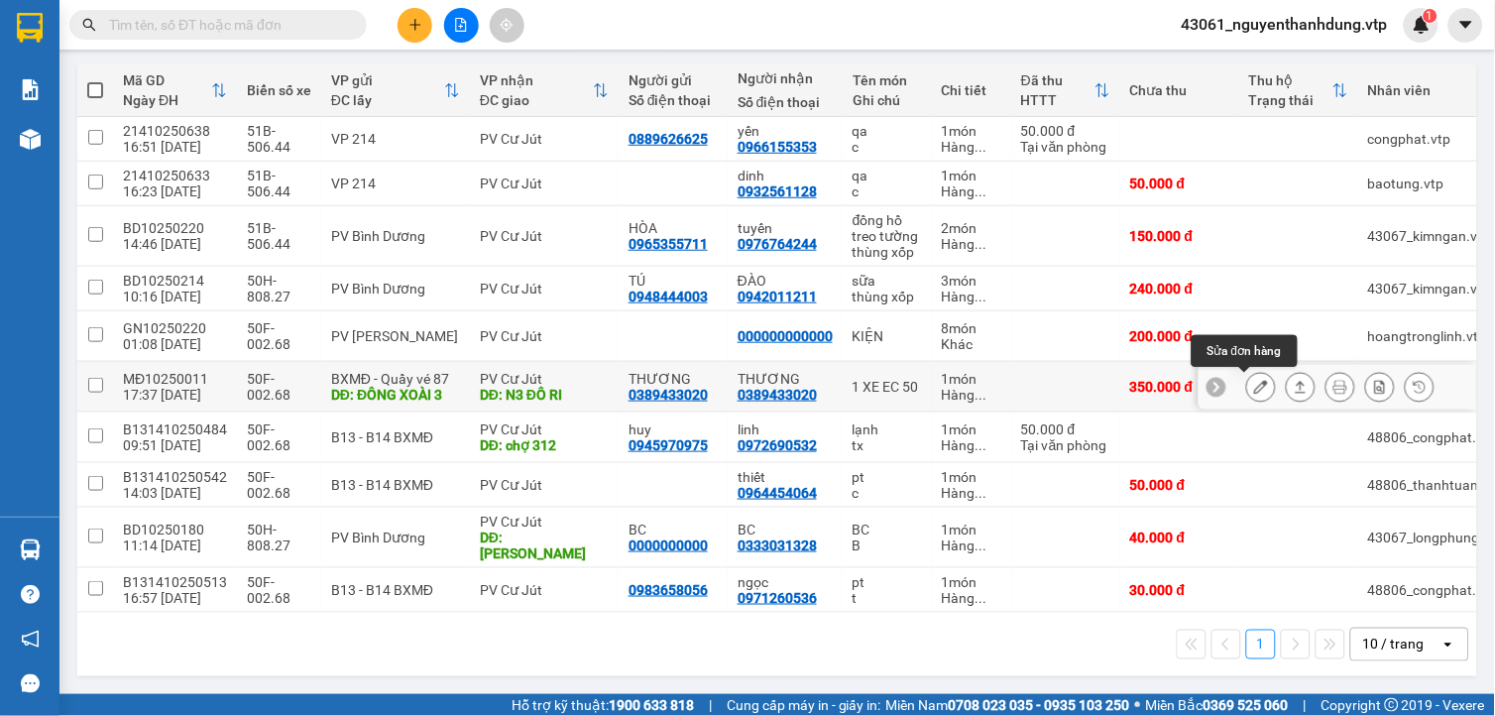
click at [1255, 387] on icon at bounding box center [1262, 387] width 14 height 14
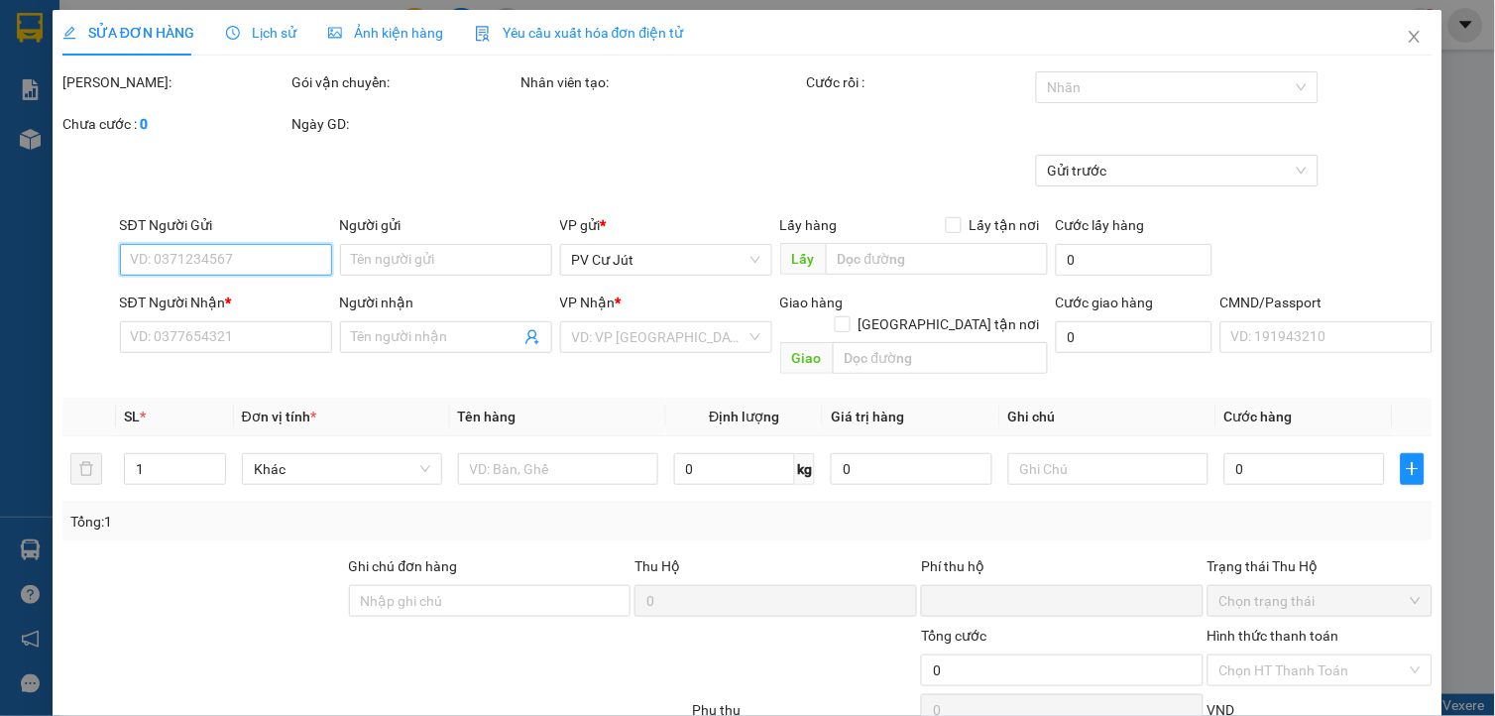
type input "17.500"
type input "0389433020"
type input "THƯƠNG"
type input "ĐÔNG XOÀI 3"
type input "0389433020"
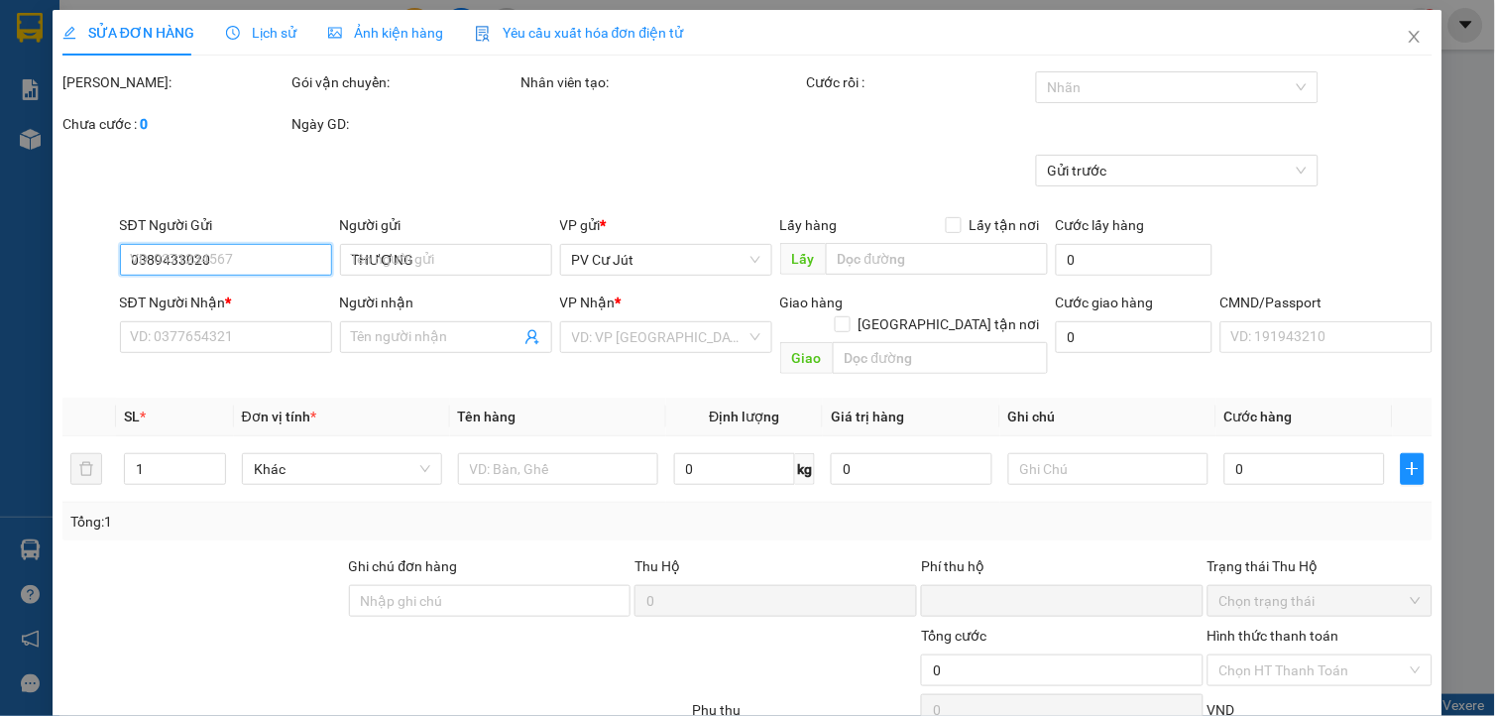
type input "THƯƠNG"
type input "N3 ĐÔ RI"
type input "0"
type input "350.000"
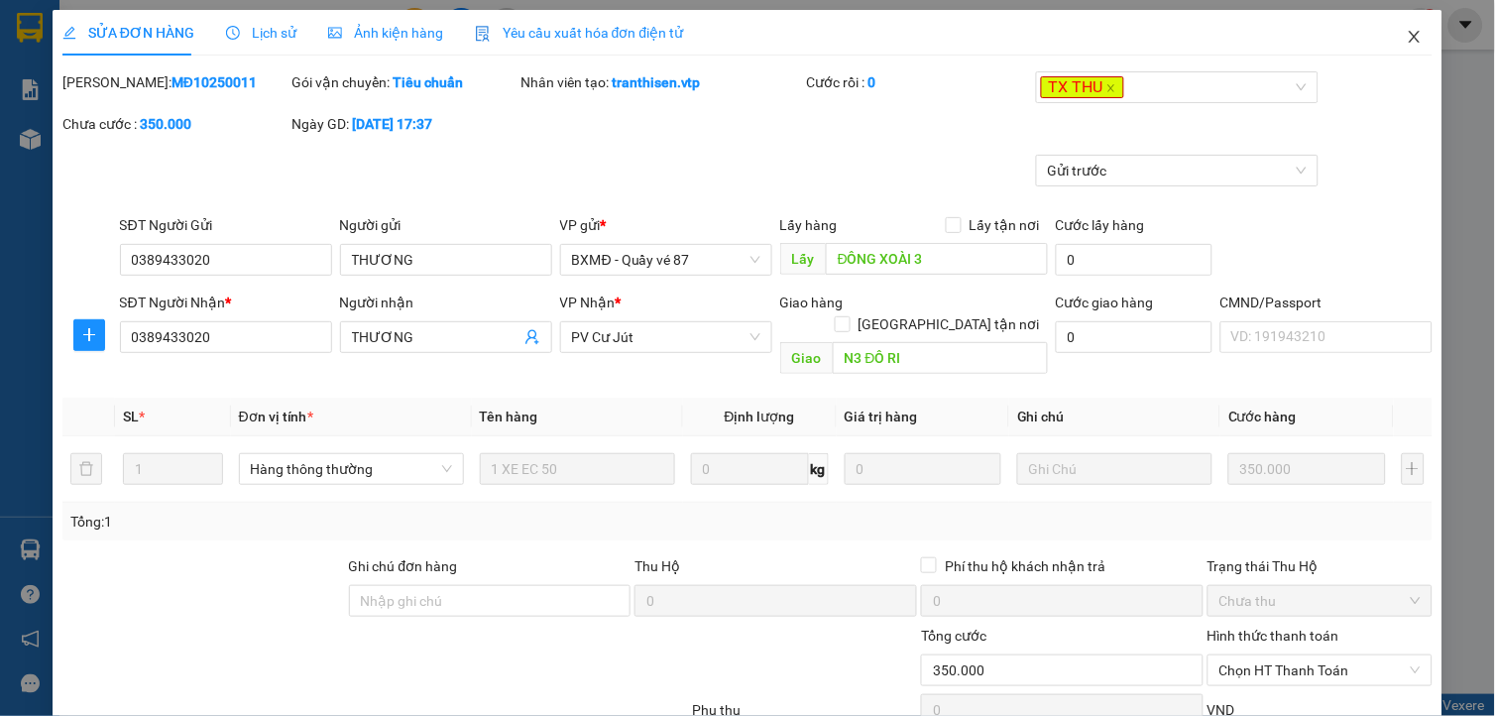
click at [1407, 36] on icon "close" at bounding box center [1415, 37] width 16 height 16
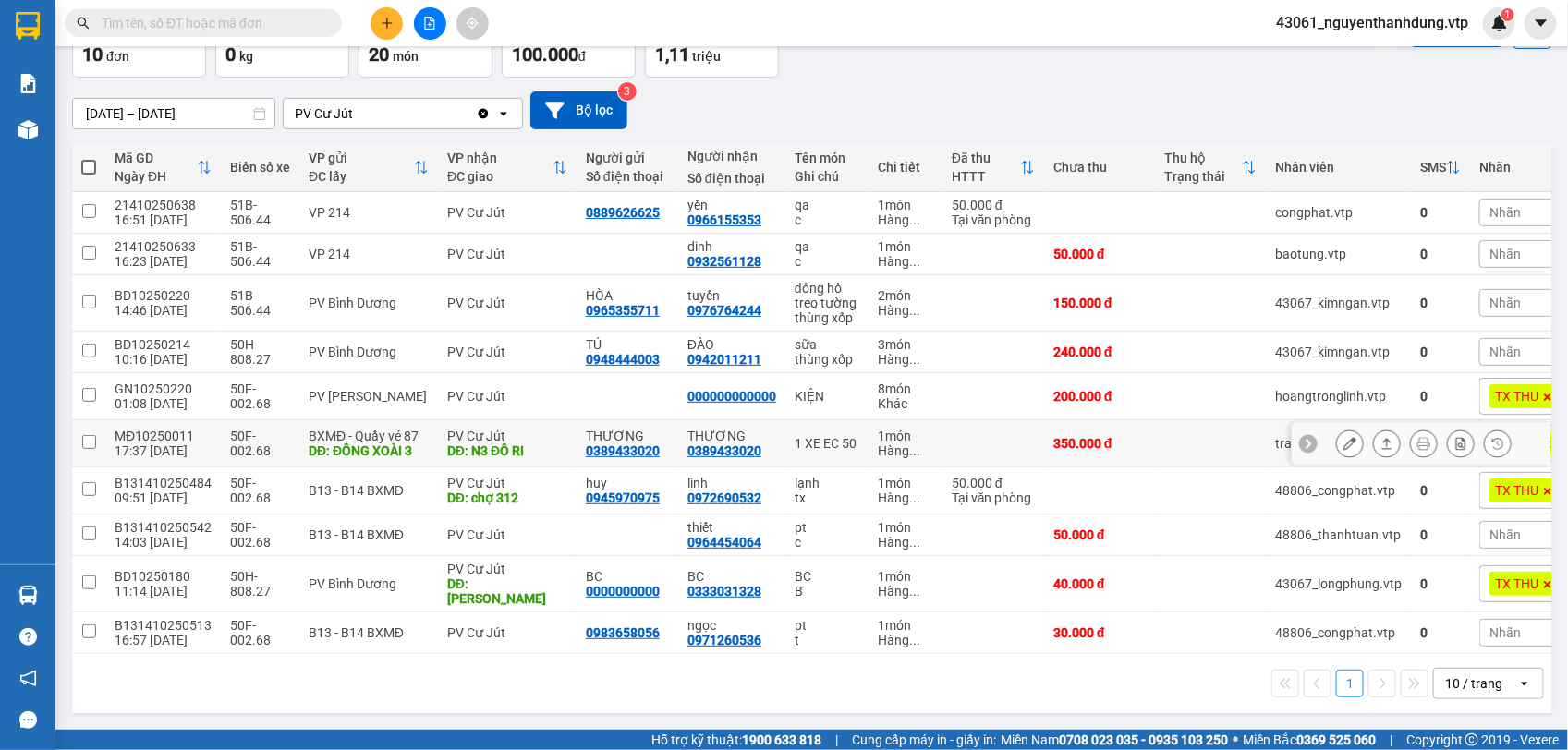
scroll to position [120, 0]
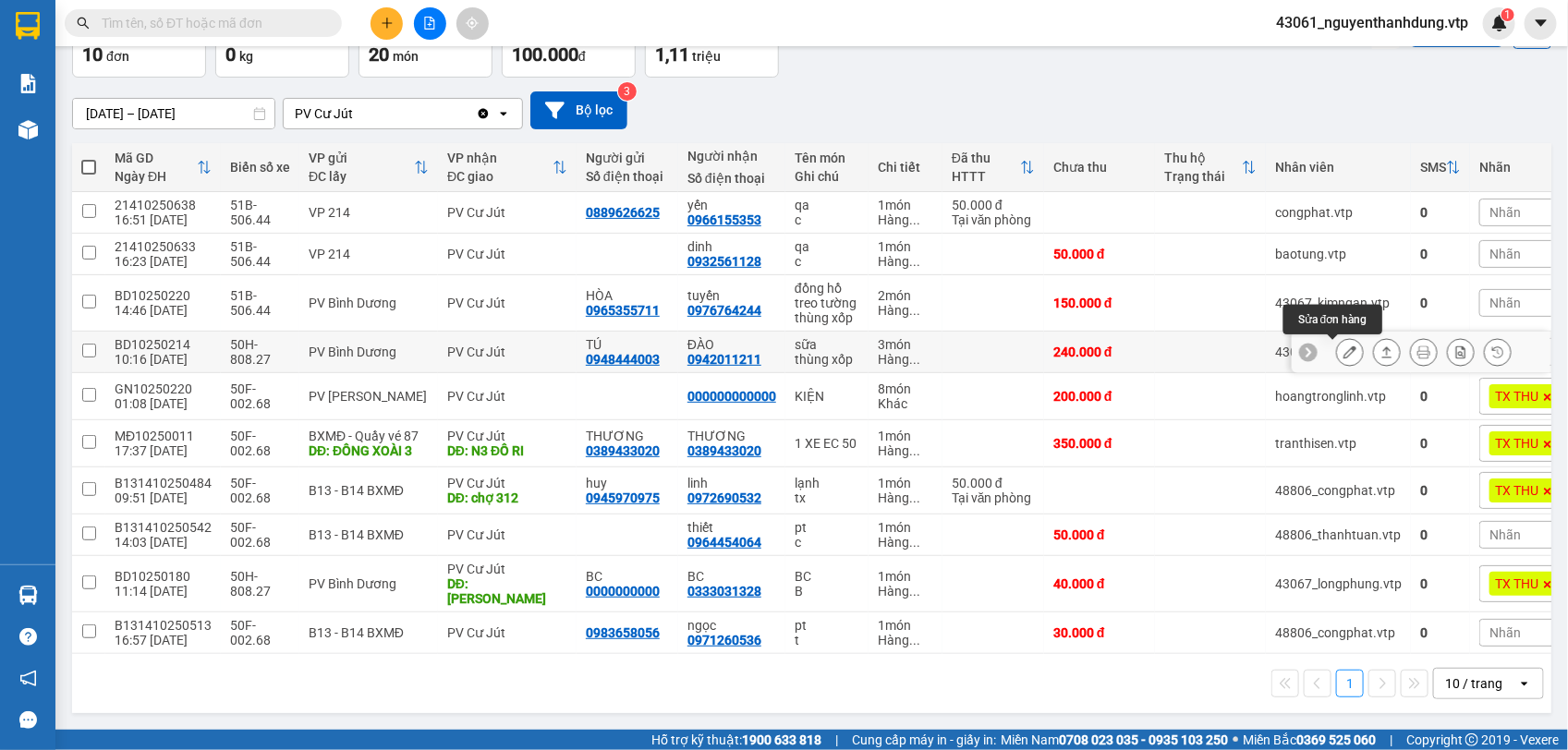
click at [1343, 354] on icon at bounding box center [1350, 352] width 13 height 13
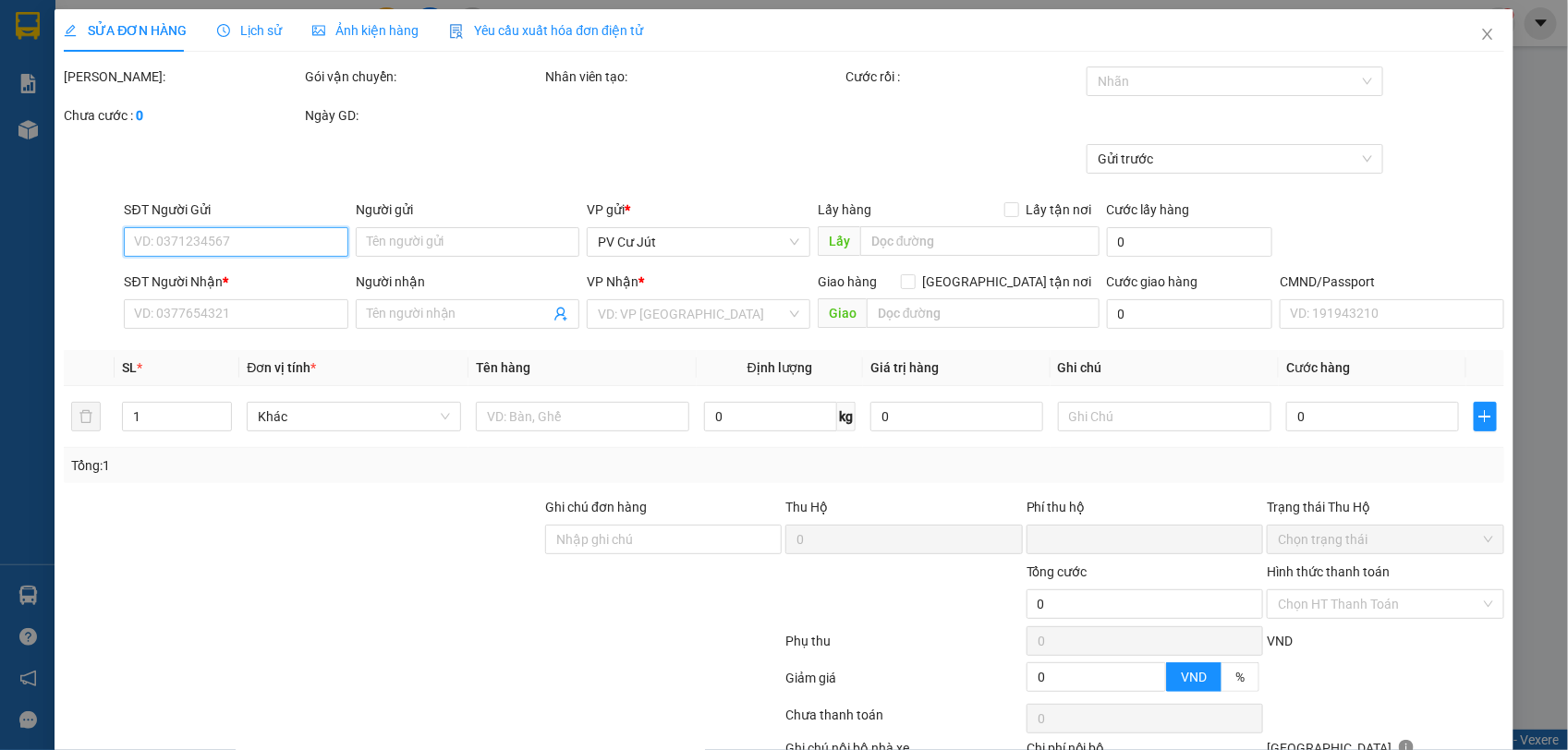
type input "0948444003"
type input "TÚ"
type input "0942011211"
type input "ĐÀO"
type input "0"
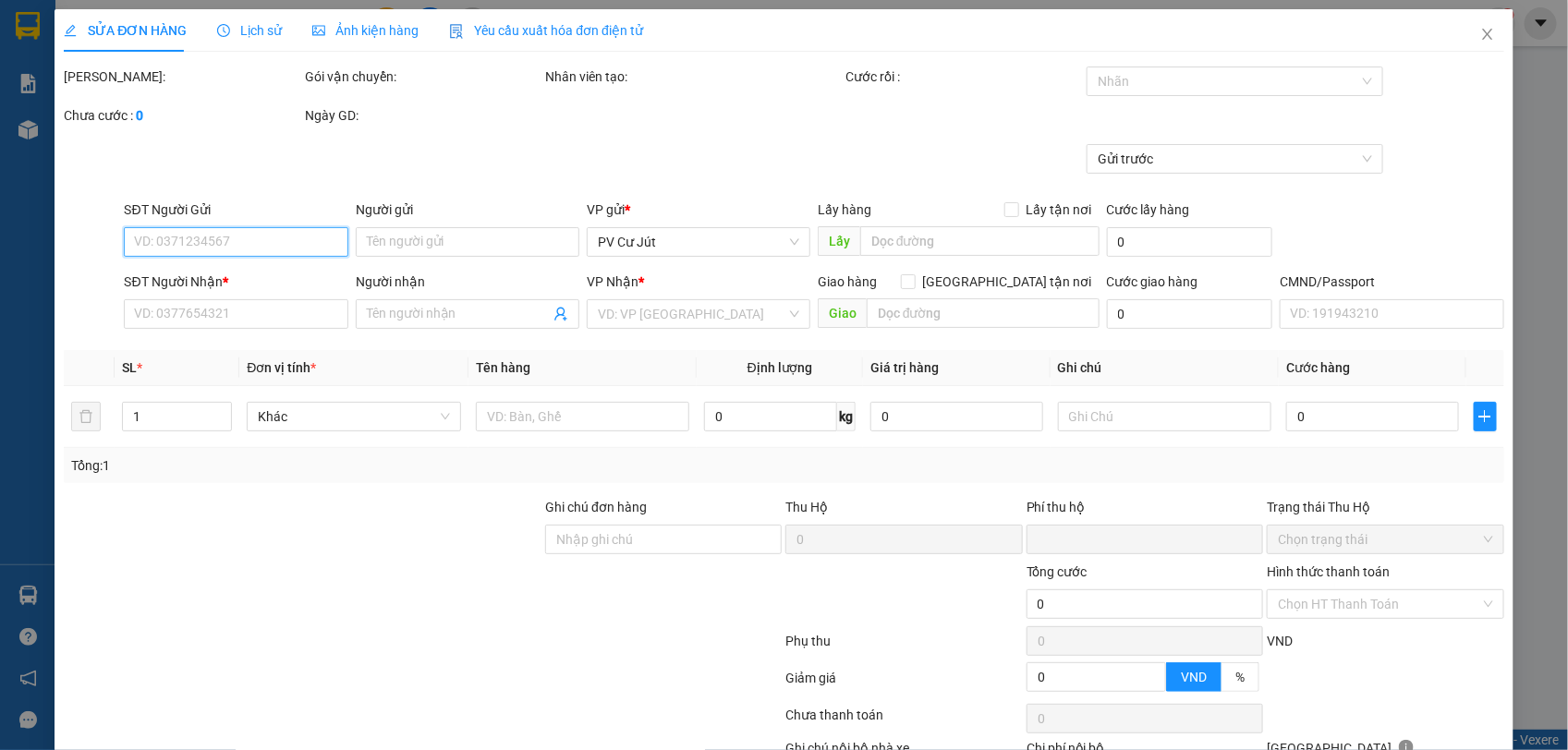
type input "240.000"
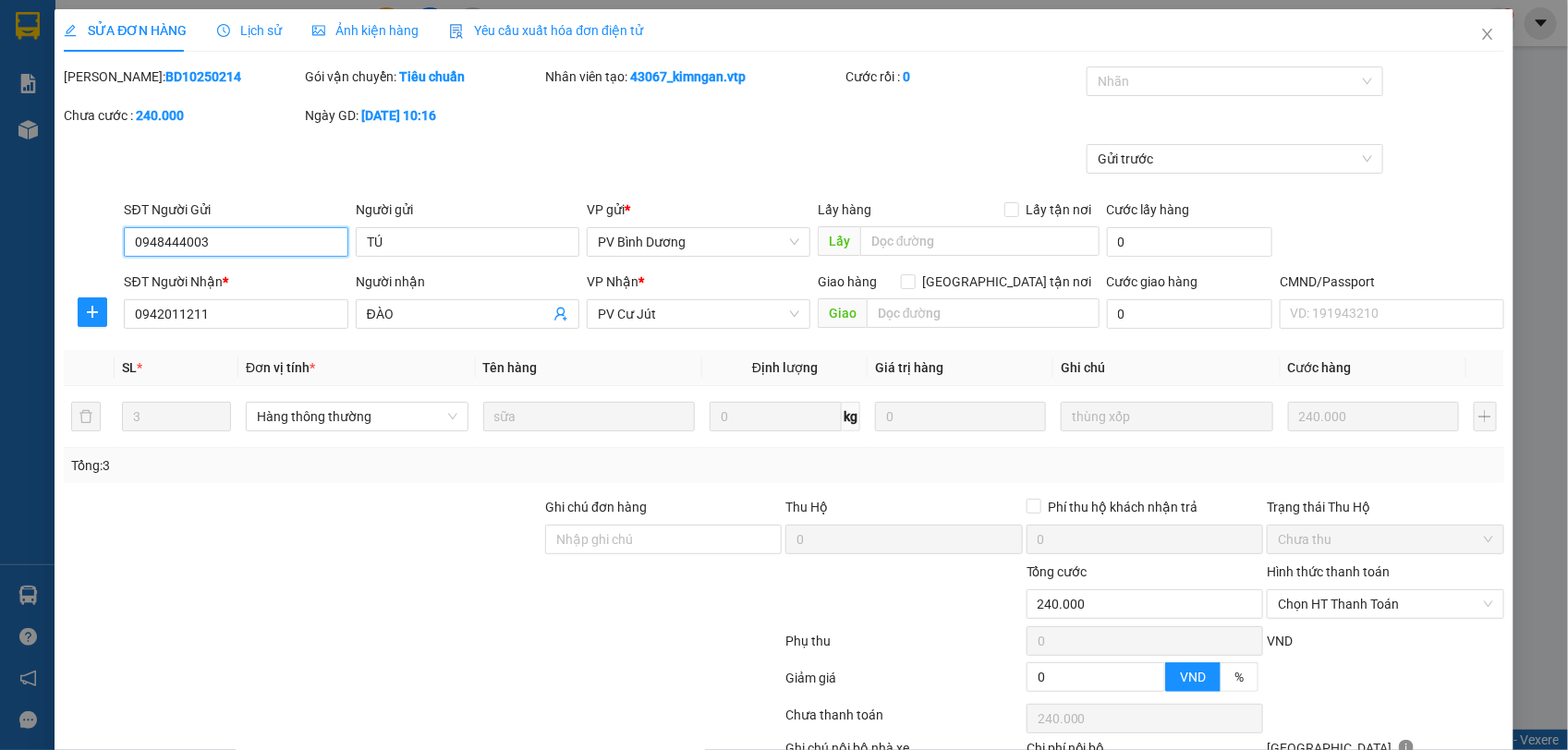
type input "12.000"
click at [1258, 71] on div at bounding box center [1225, 81] width 269 height 22
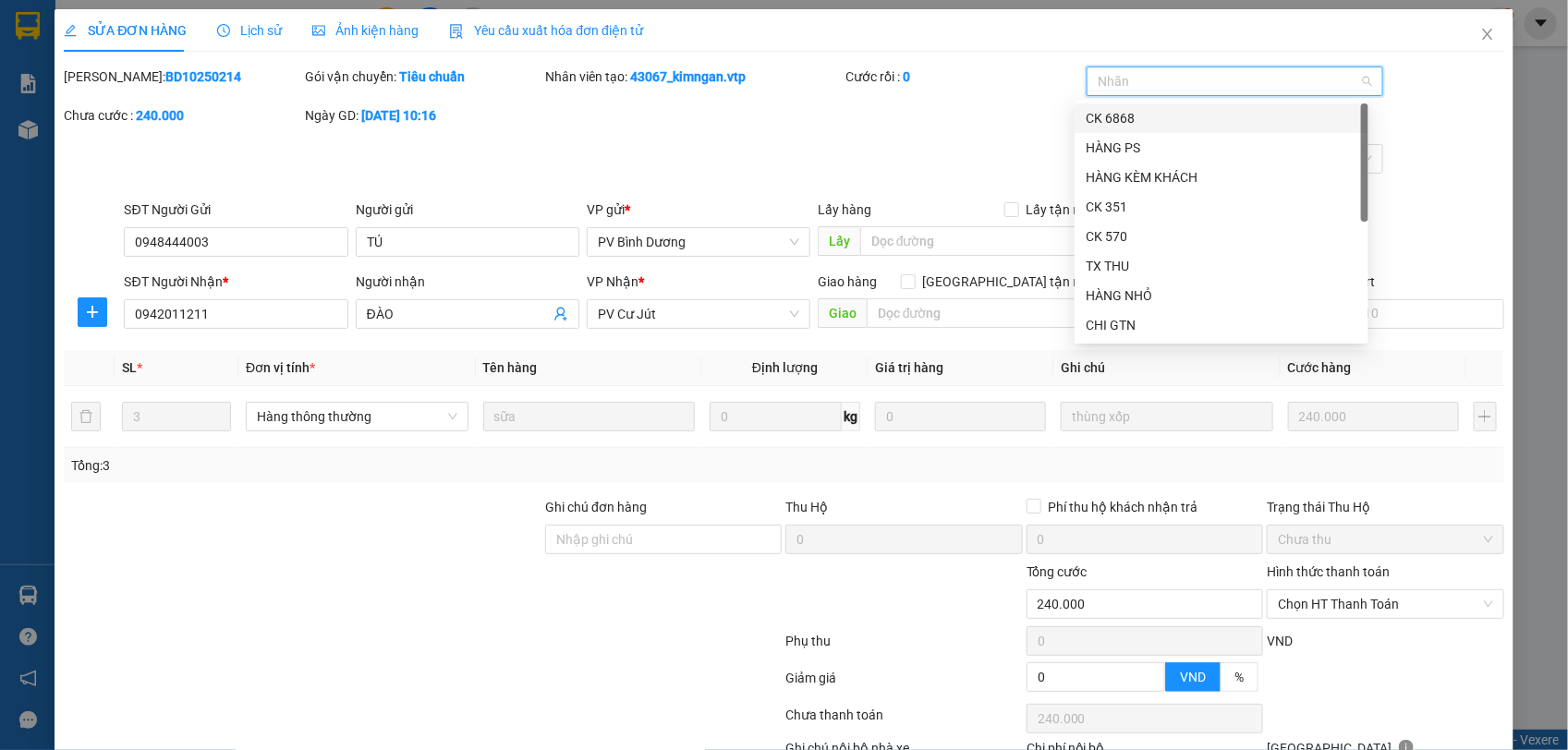
click at [1217, 118] on div "CK 6868" at bounding box center [1221, 118] width 272 height 20
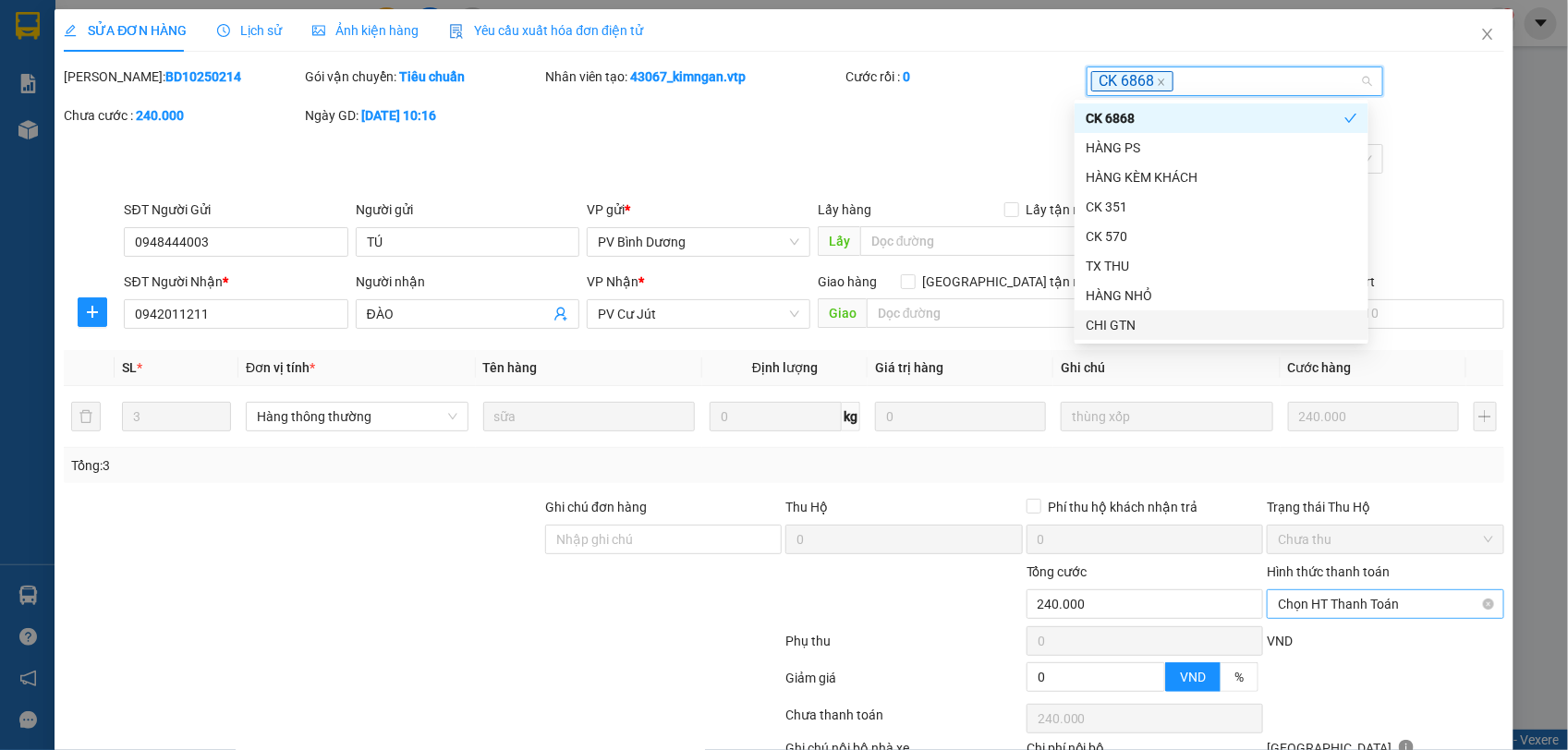
click at [1372, 599] on span "Chọn HT Thanh Toán" at bounding box center [1385, 605] width 214 height 28
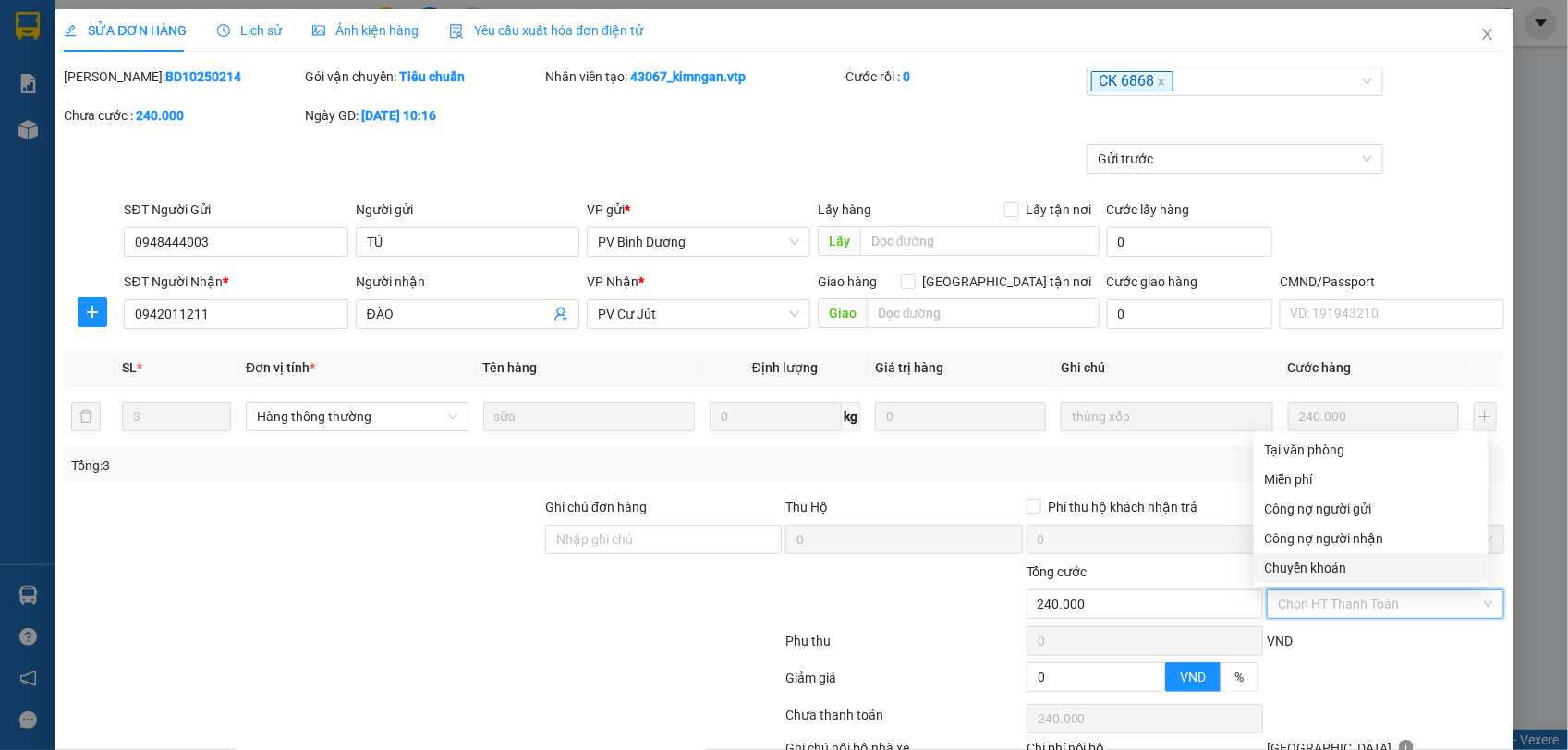
click at [1280, 566] on div "Chuyển khoản" at bounding box center [1371, 568] width 212 height 20
type input "0"
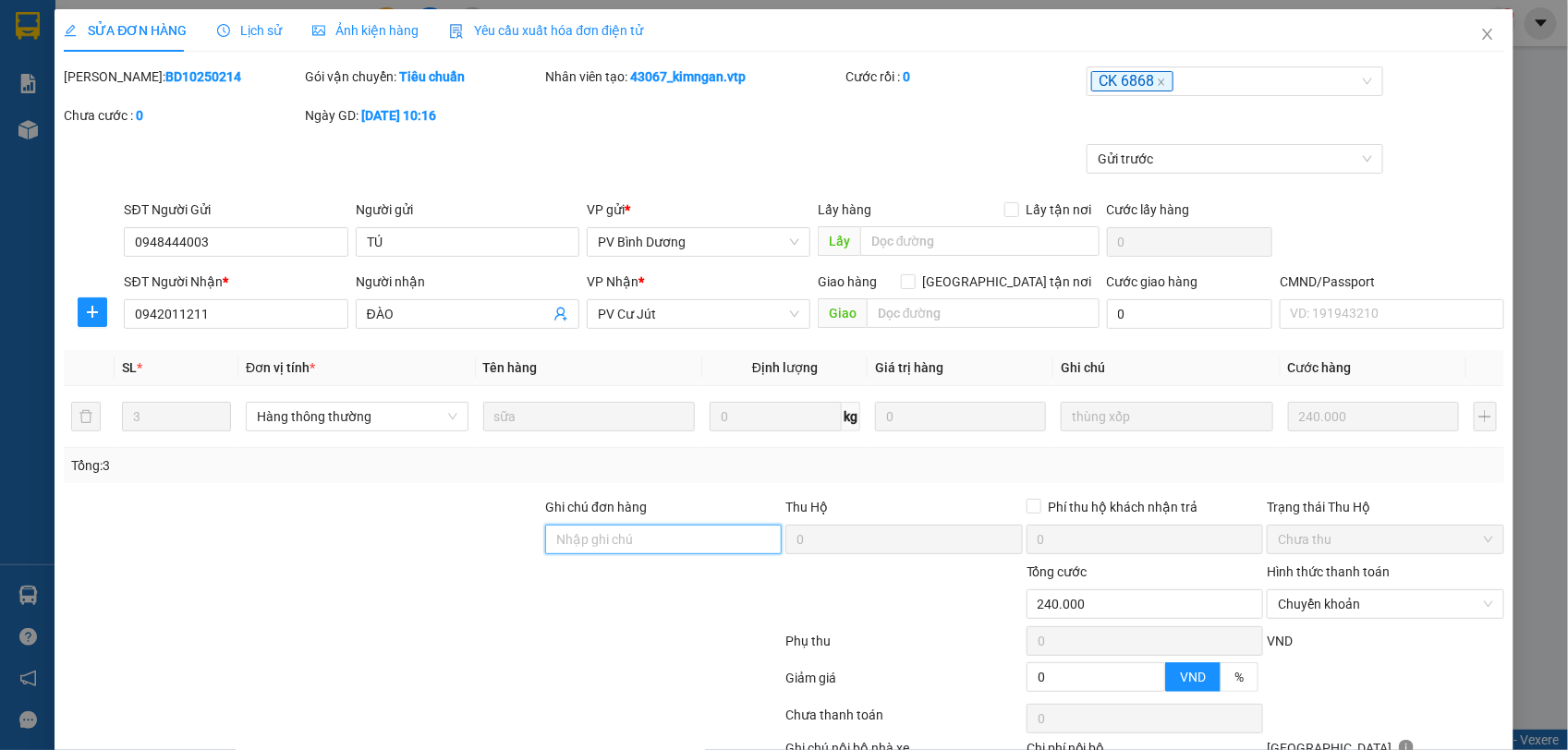
click at [593, 534] on input "Ghi chú đơn hàng" at bounding box center [663, 539] width 237 height 30
type input "d"
type input "đ"
type input "D"
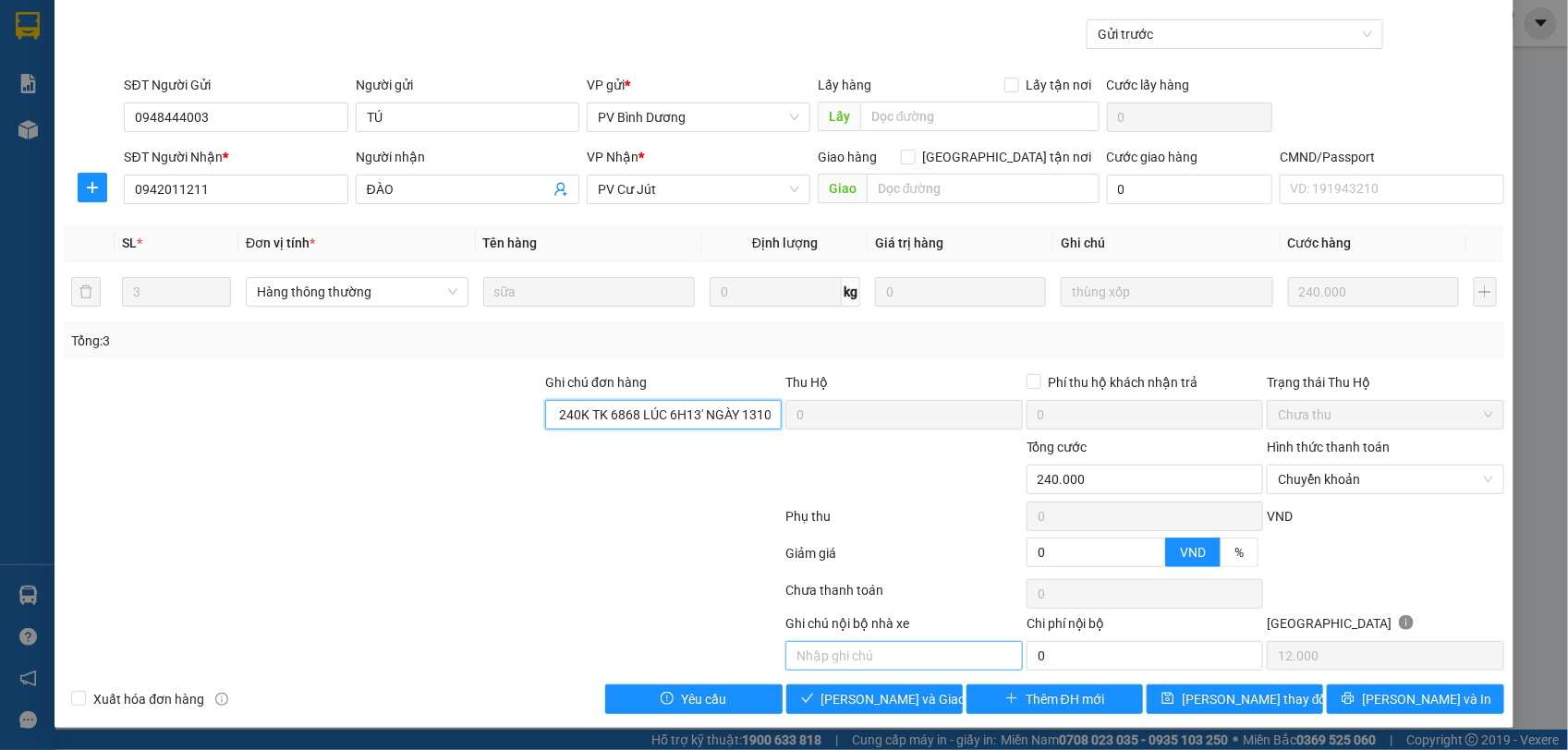
scroll to position [127, 0]
type input "ĐÃ CK 240K TK 6868 LÚC 6H13' NGÀY 1310"
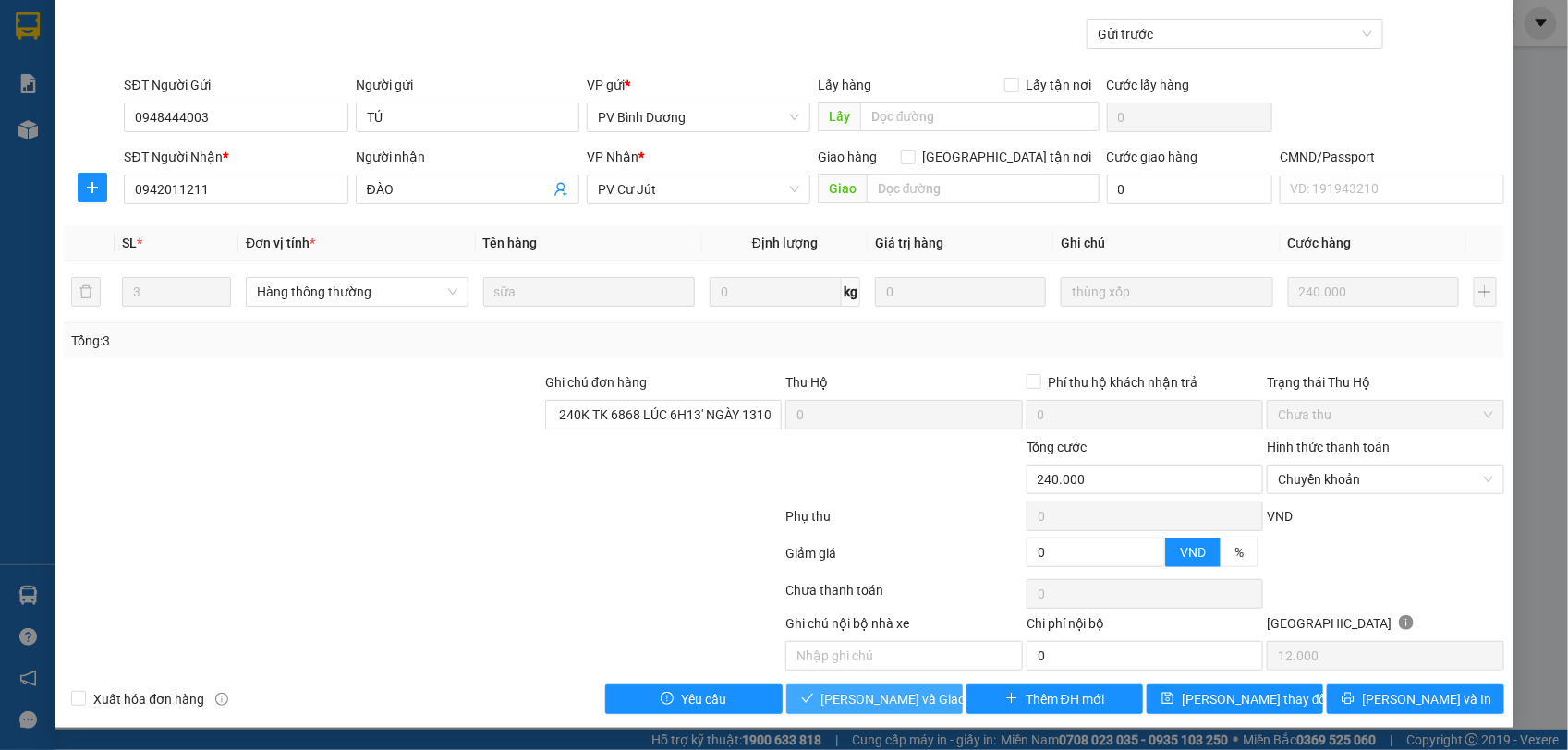
click at [916, 666] on span "[PERSON_NAME] và Giao hàng" at bounding box center [910, 700] width 177 height 20
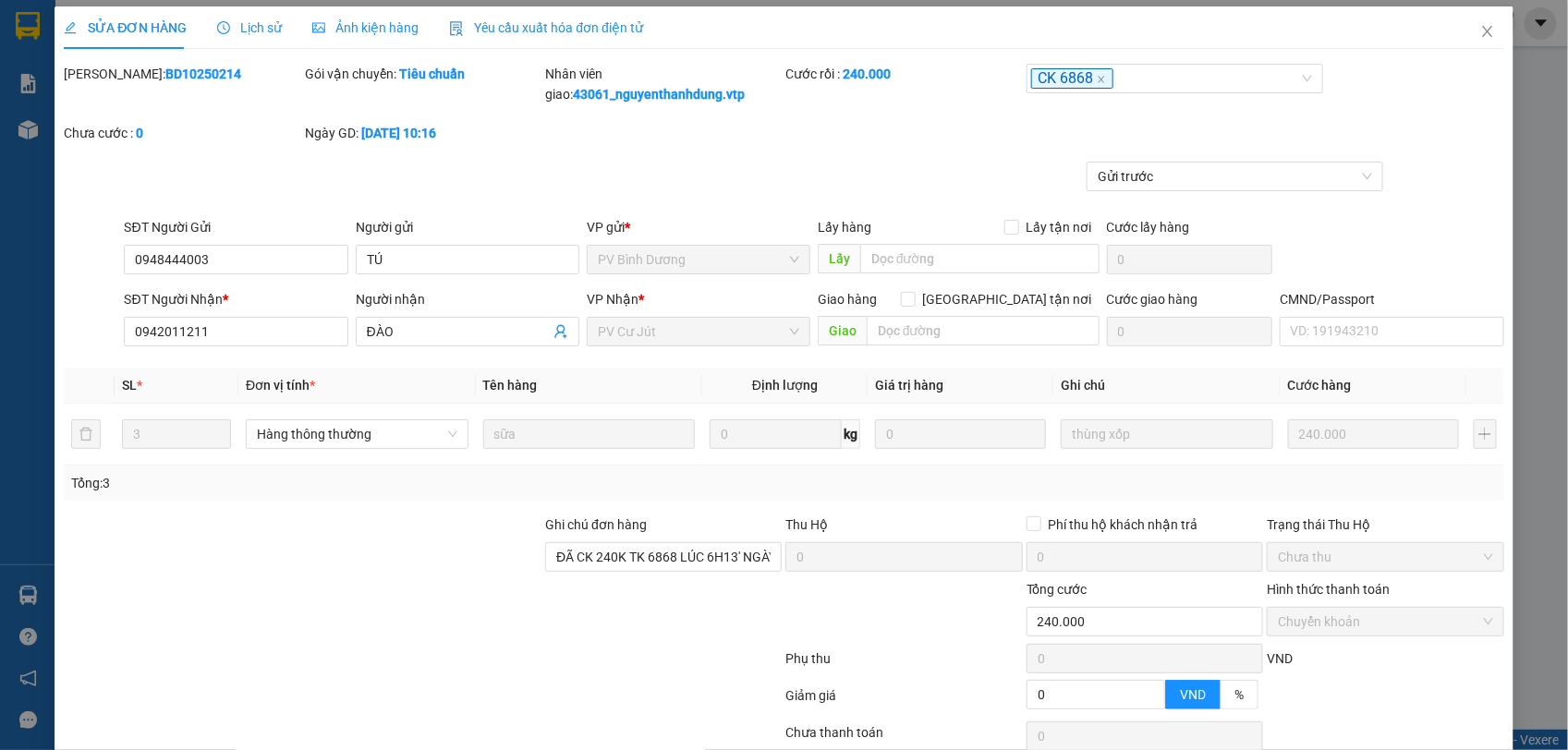
scroll to position [0, 0]
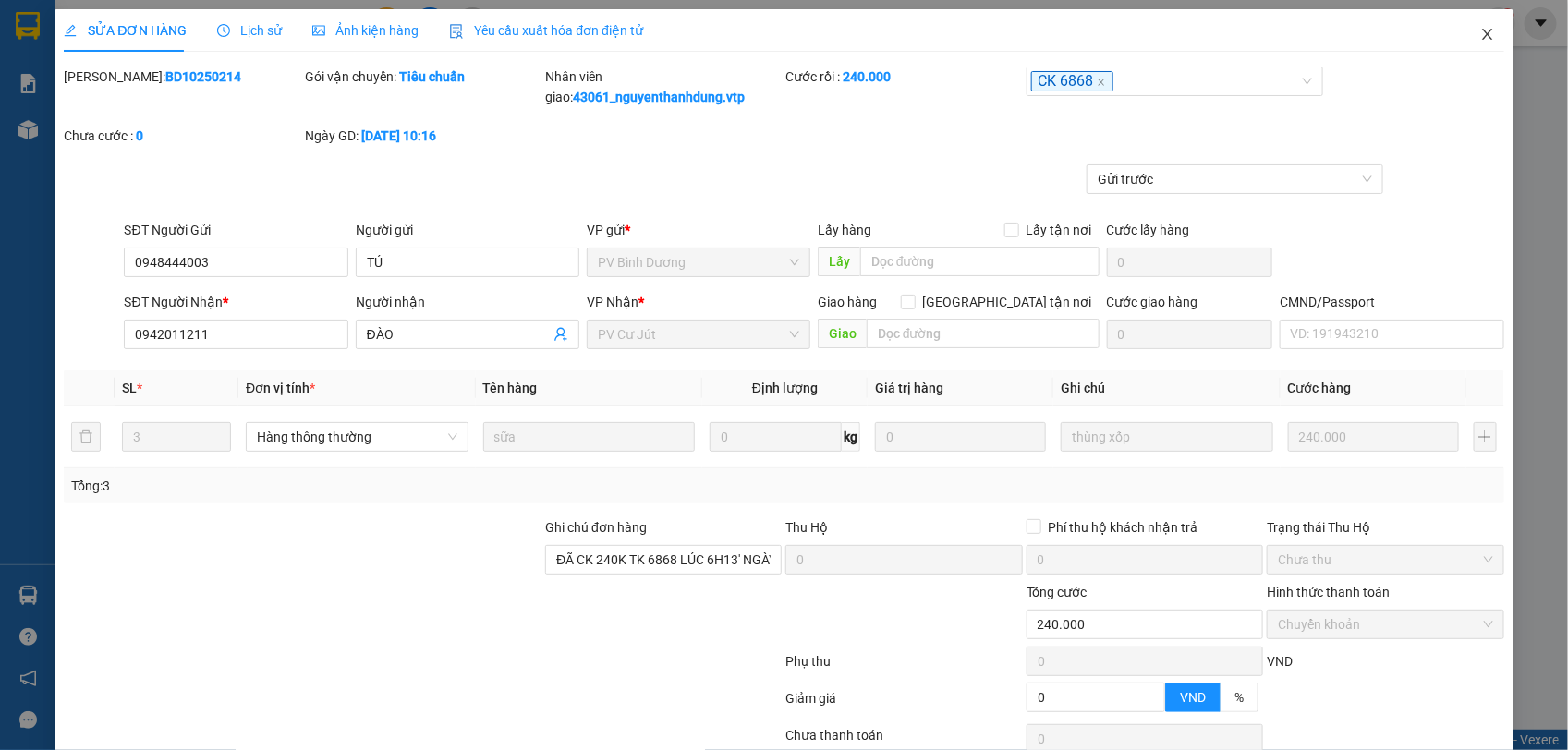
click at [1393, 34] on icon "close" at bounding box center [1488, 34] width 15 height 15
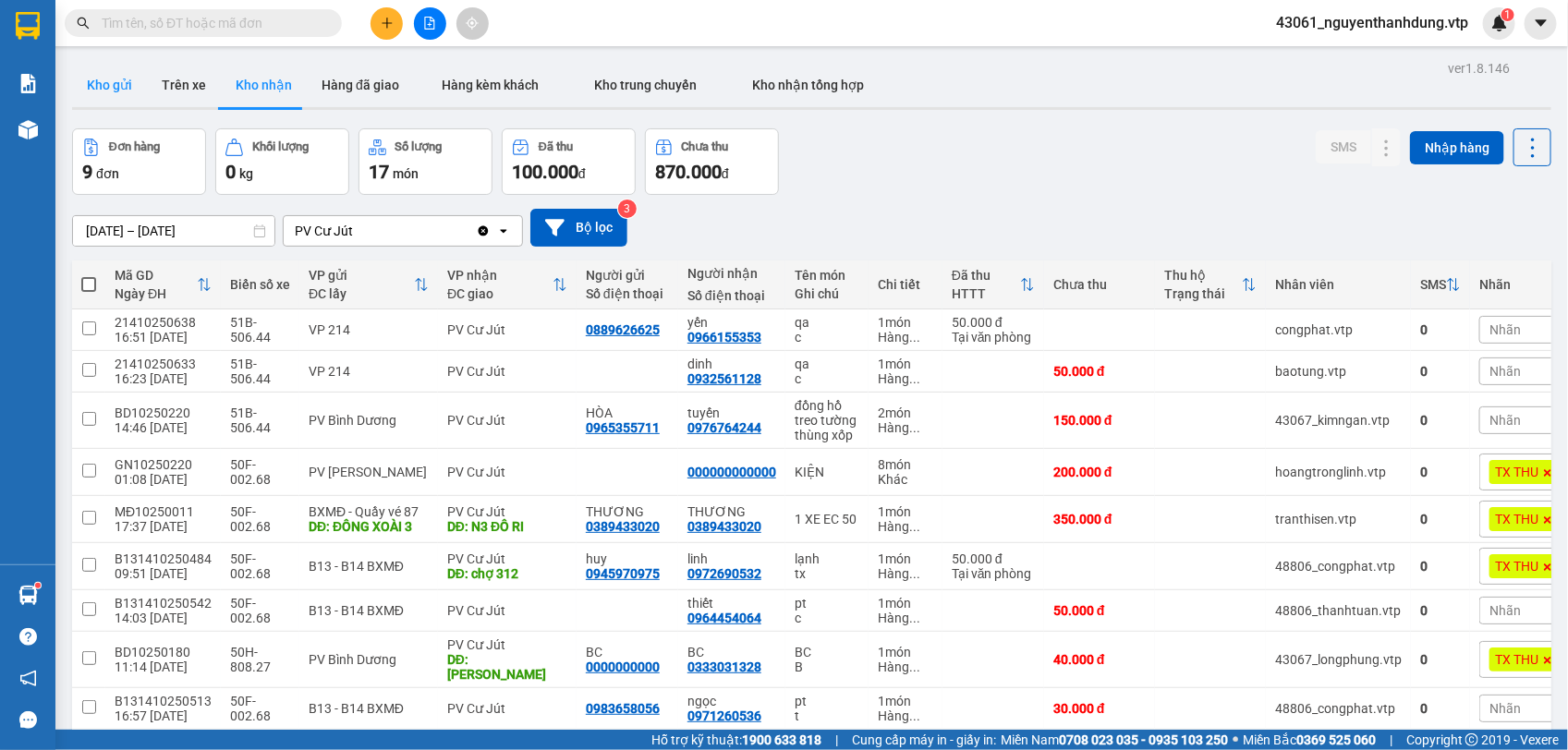
click at [102, 81] on button "Kho gửi" at bounding box center [109, 85] width 75 height 45
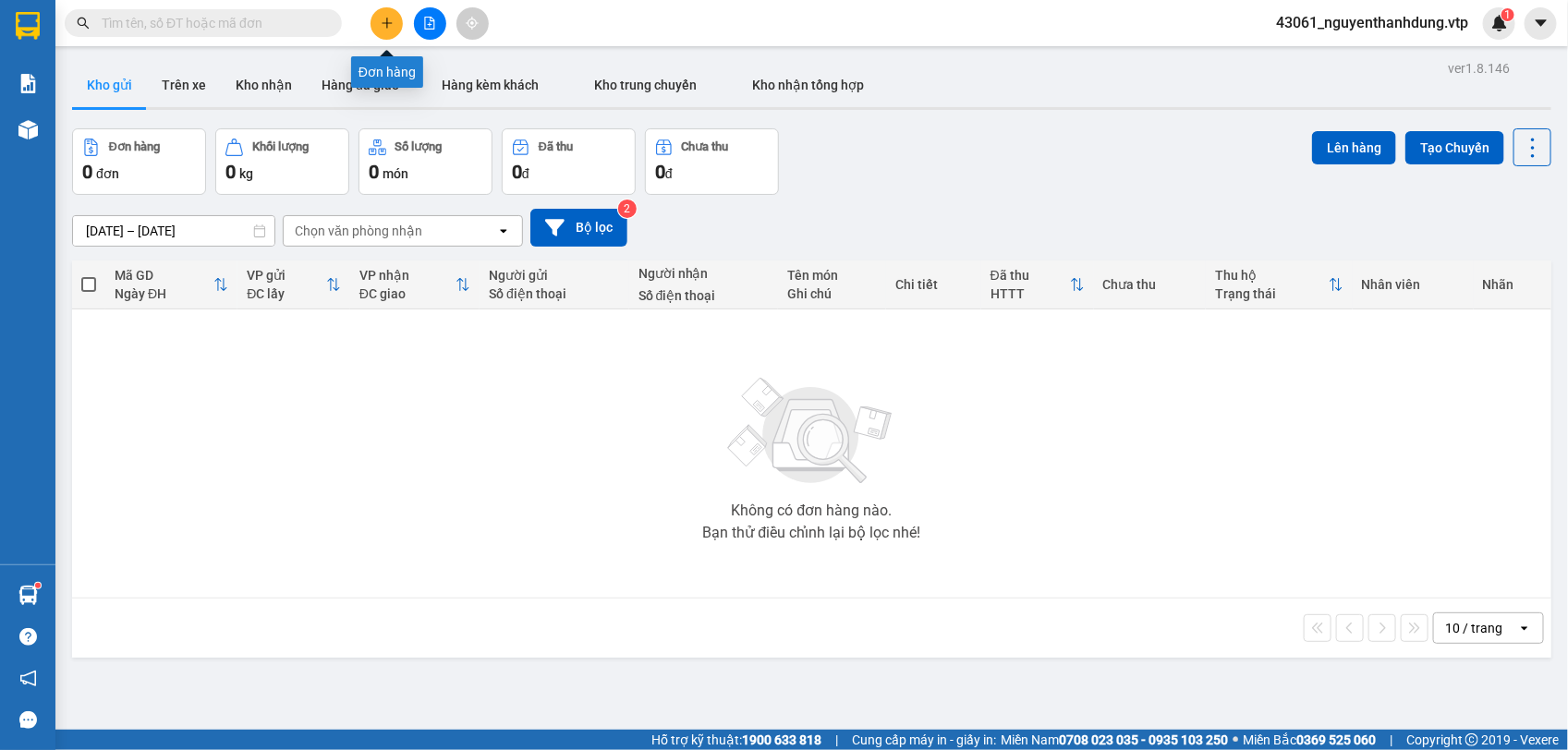
click at [399, 24] on button at bounding box center [387, 23] width 33 height 33
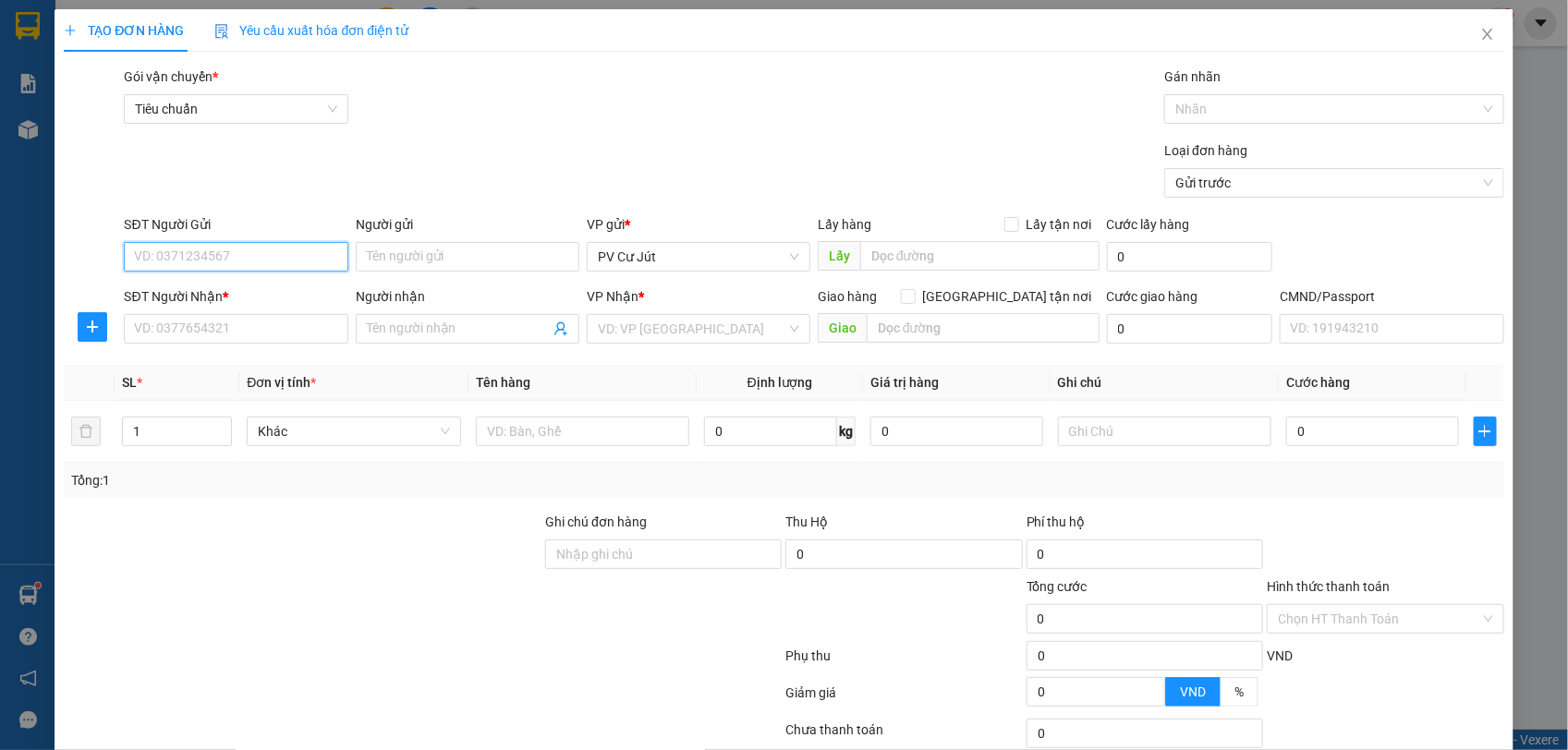
click at [226, 254] on input "SĐT Người Gửi" at bounding box center [236, 257] width 224 height 30
click at [227, 305] on div "0339014848 - điệp phố" at bounding box center [233, 294] width 221 height 30
type input "0339014848"
type input "điệp phố"
type input "0344203723"
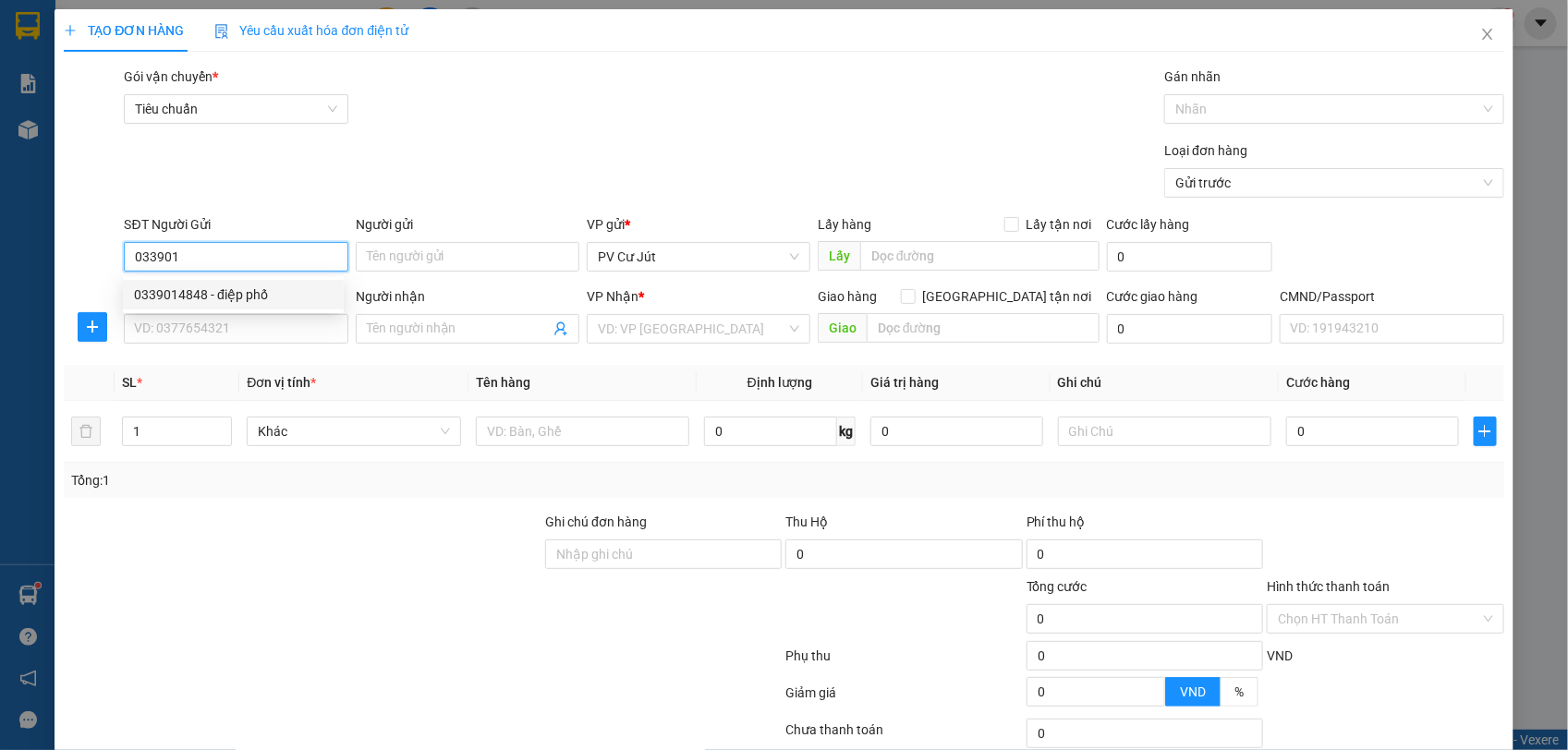
type input "đạt"
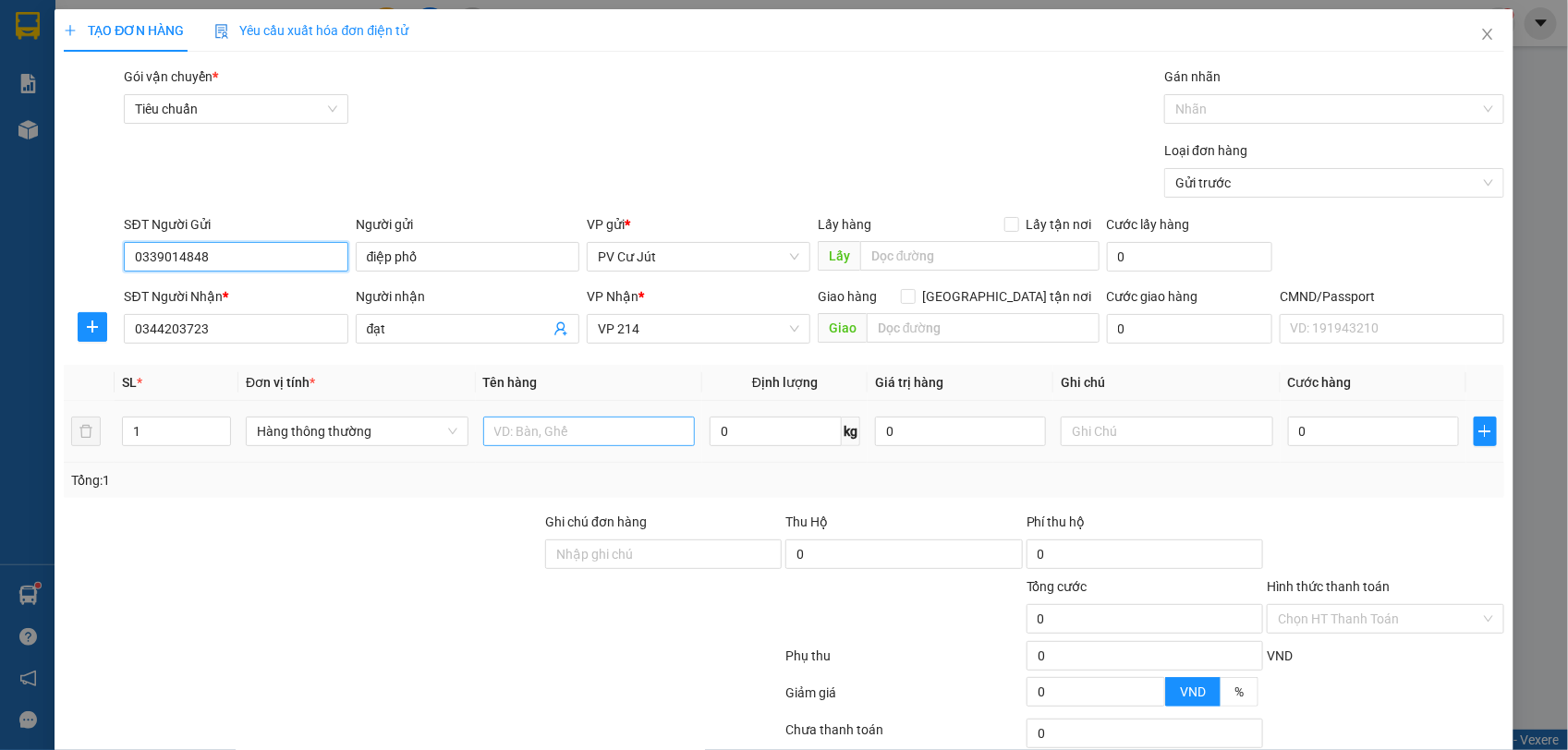
type input "0339014848"
click at [566, 441] on input "text" at bounding box center [590, 431] width 212 height 30
type input "D"
type input "ĐỒ ĂN"
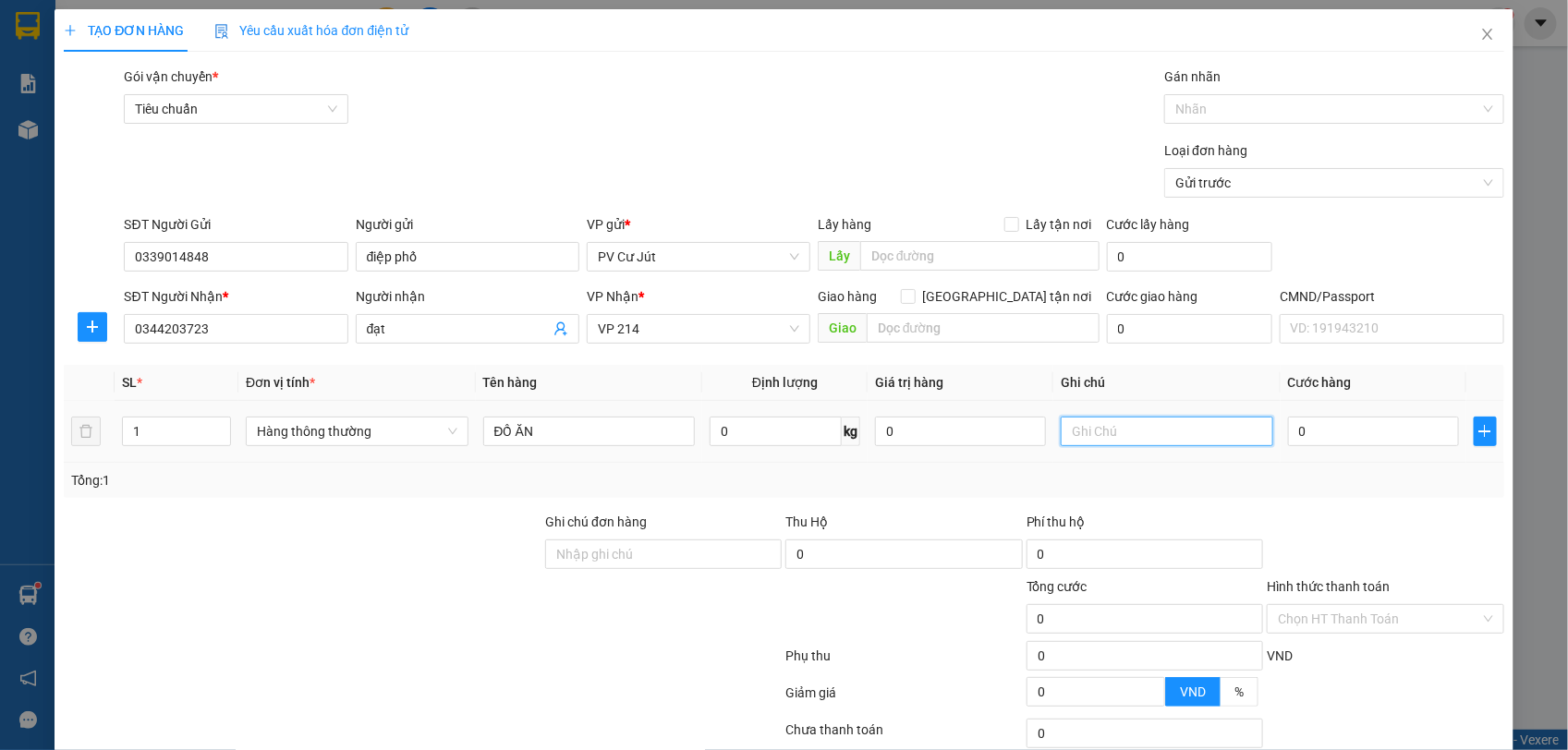
click at [1184, 430] on input "text" at bounding box center [1166, 431] width 212 height 30
type input "THÙNG XỐP"
click at [1332, 445] on input "0" at bounding box center [1372, 431] width 170 height 30
type input "5"
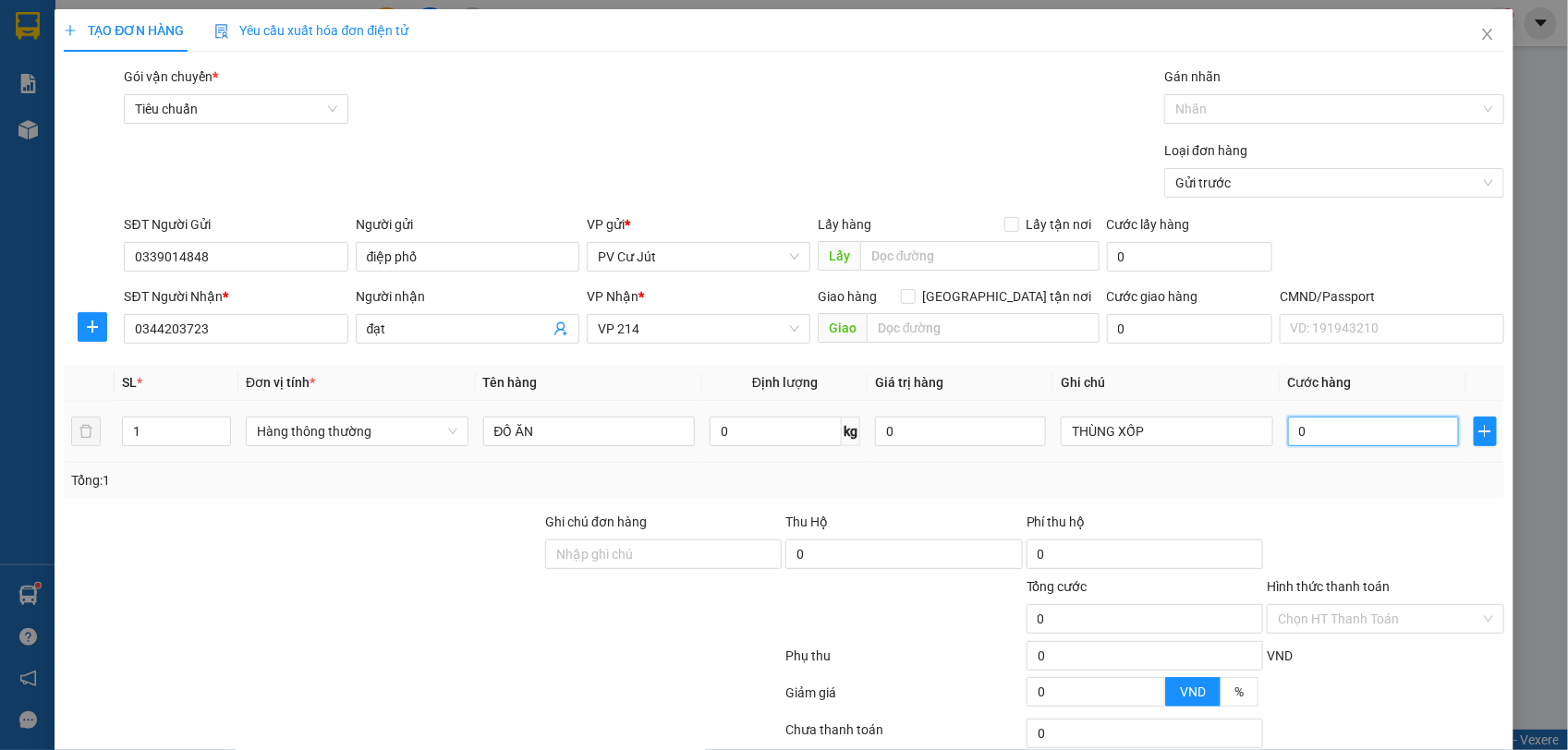
type input "5"
type input "501"
type input "5.010"
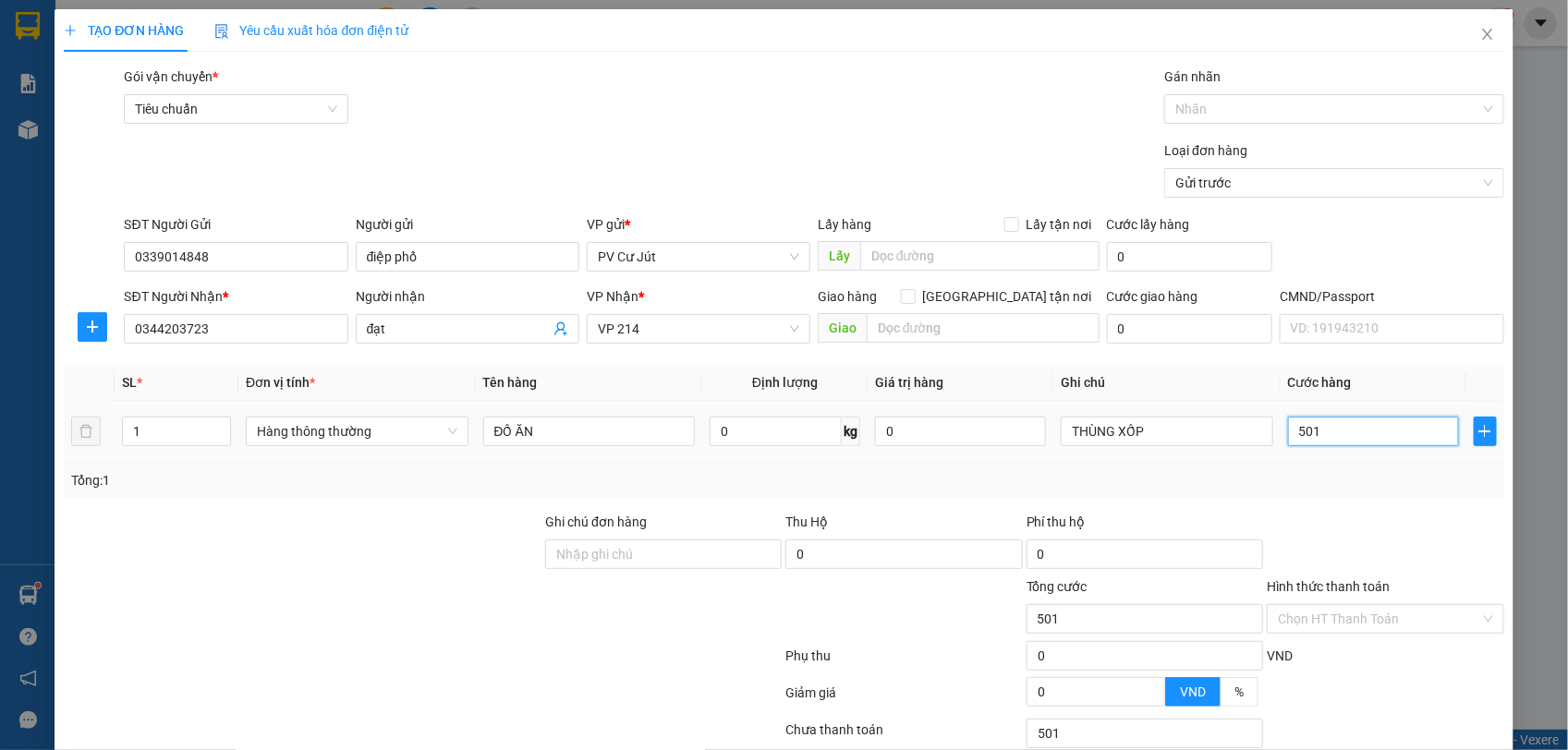
type input "5.010"
type input "50.100"
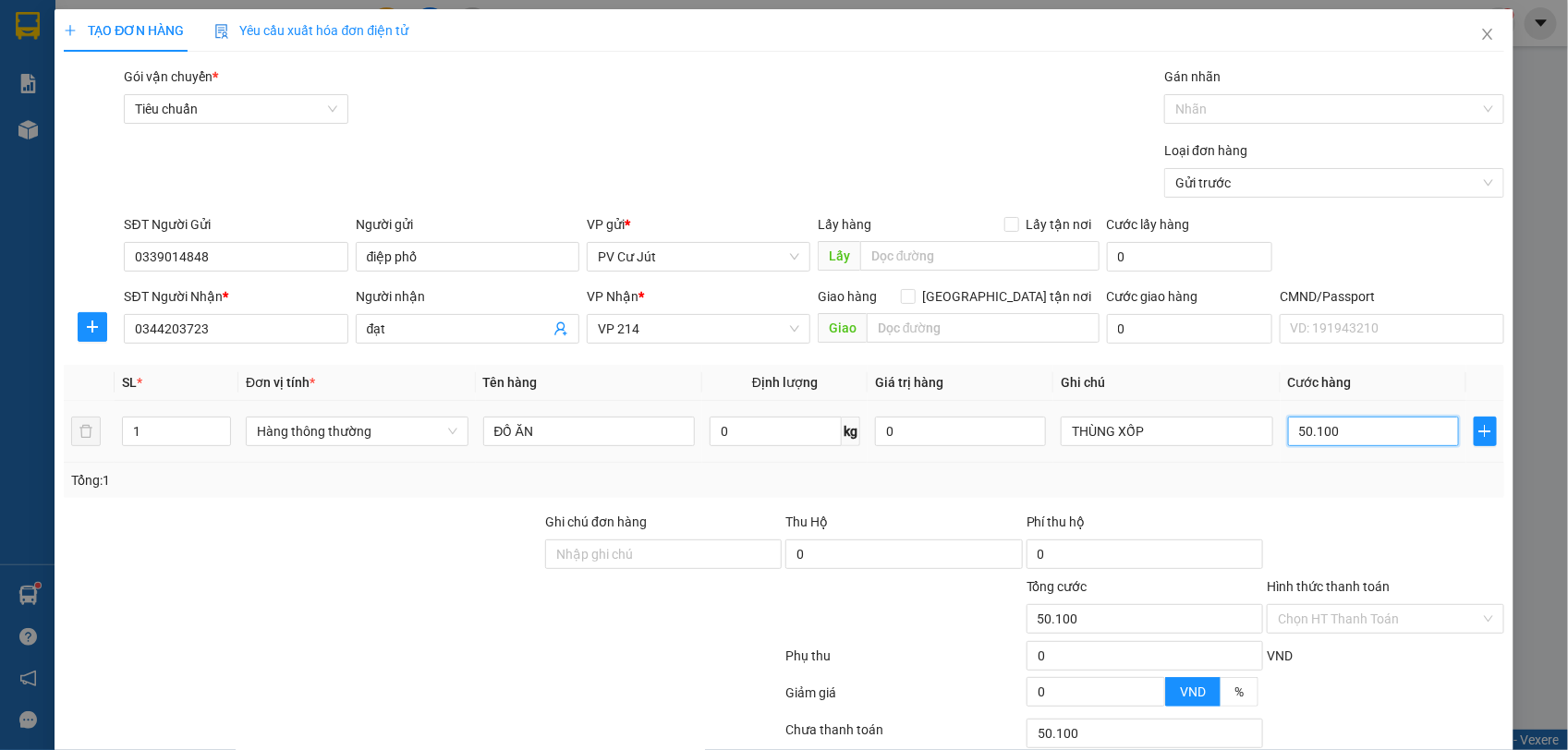
type input "5.010"
type input "501"
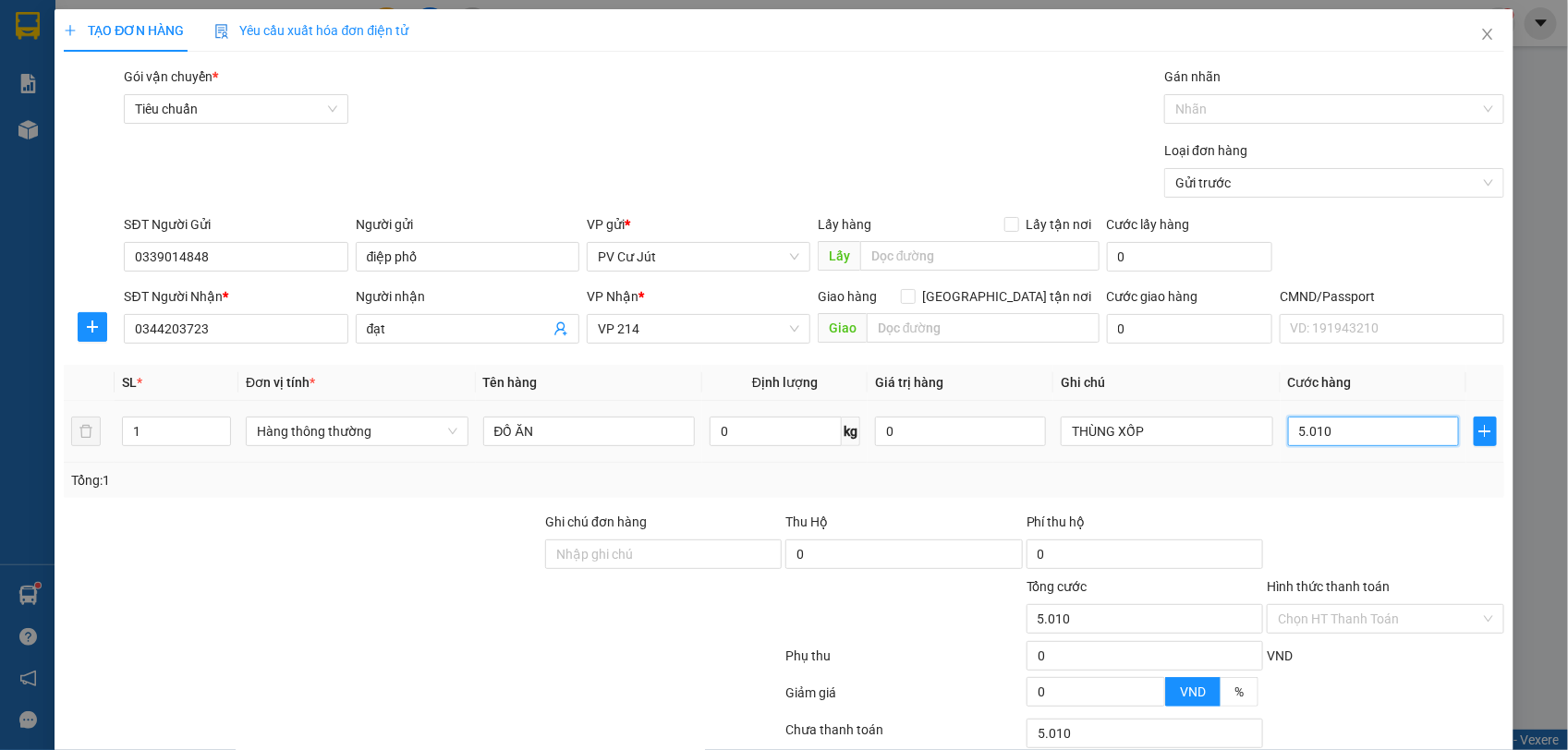
type input "501"
type input "50"
type input "500"
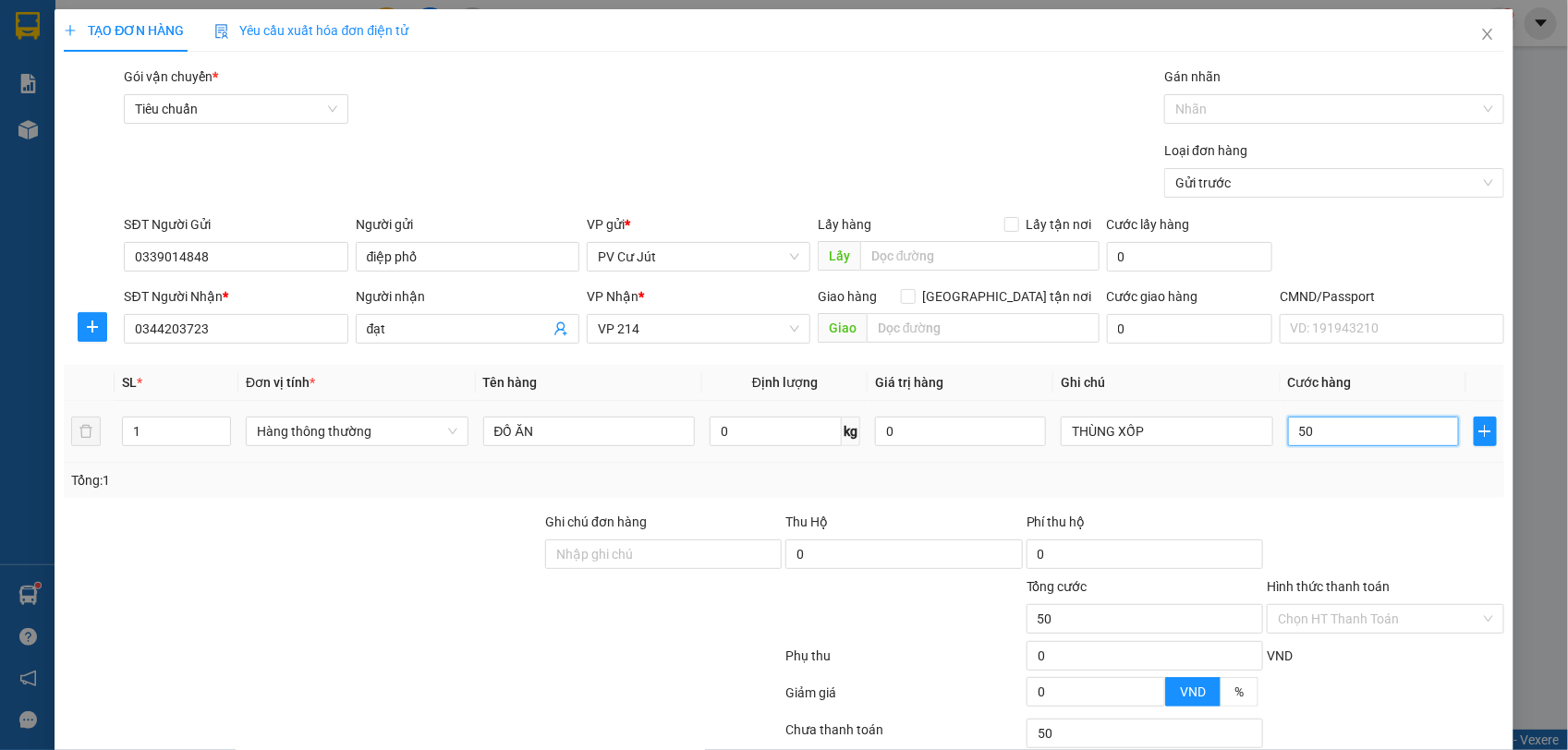
type input "500"
type input "5.000"
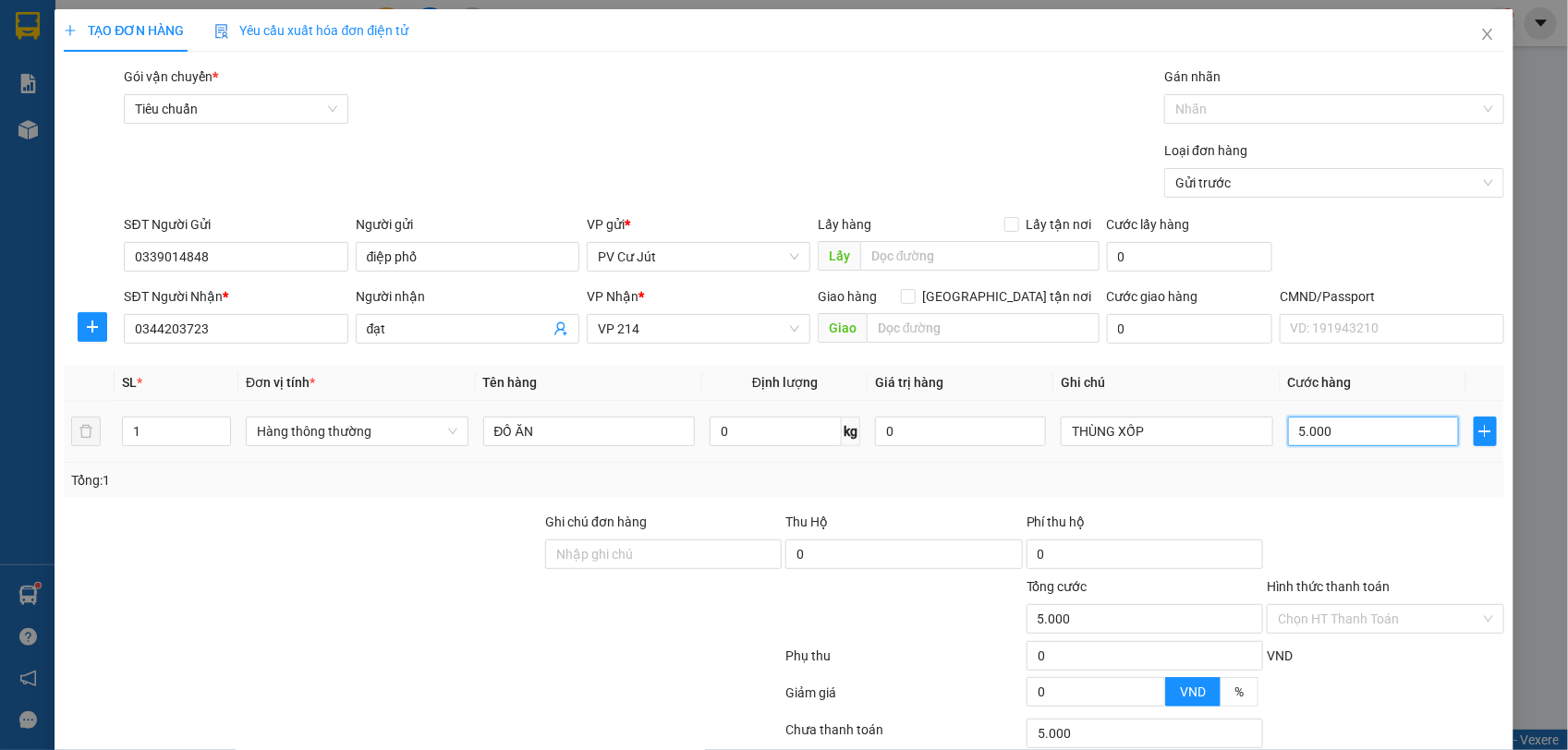
type input "50.000"
type input "500.000"
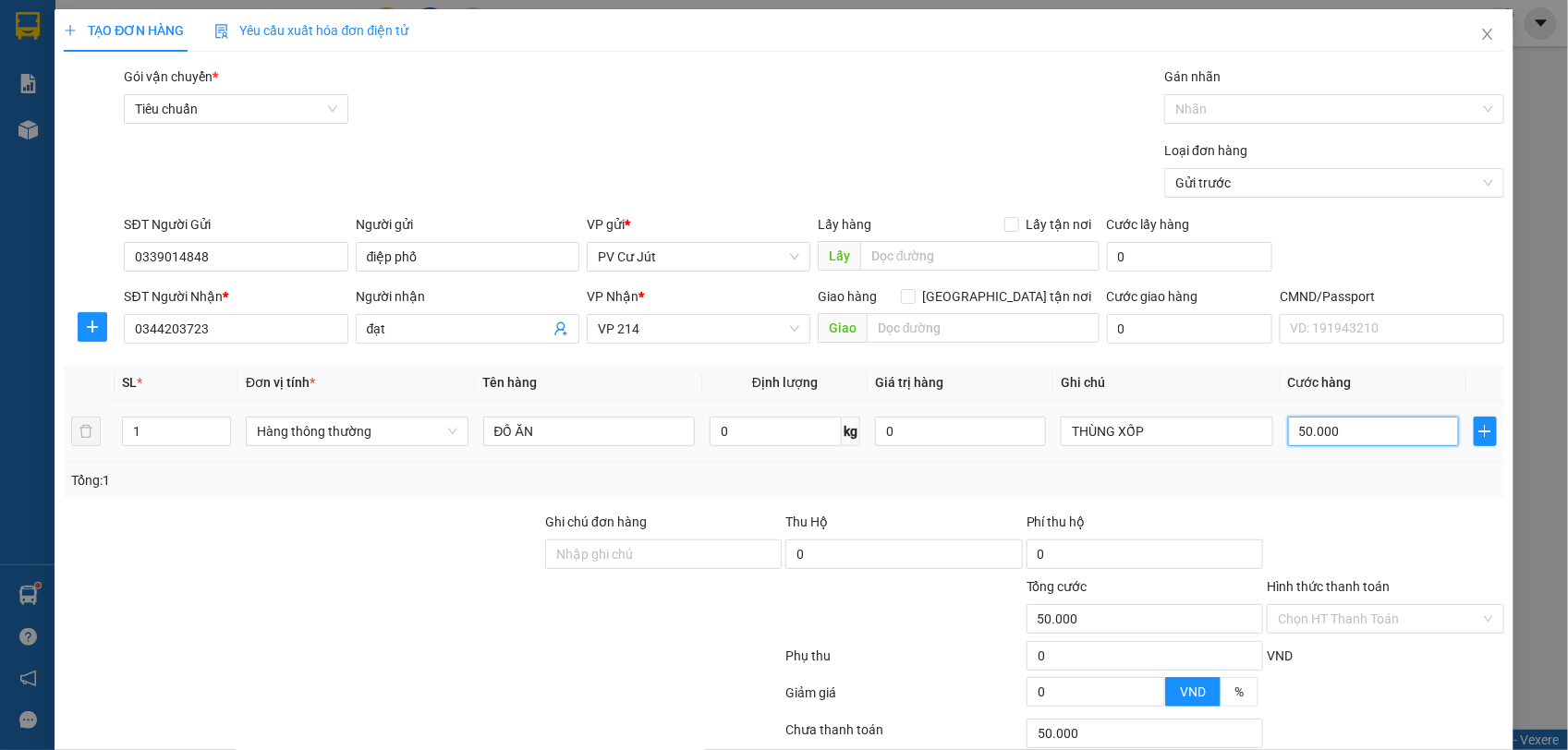
type input "500.000"
type input "50.000"
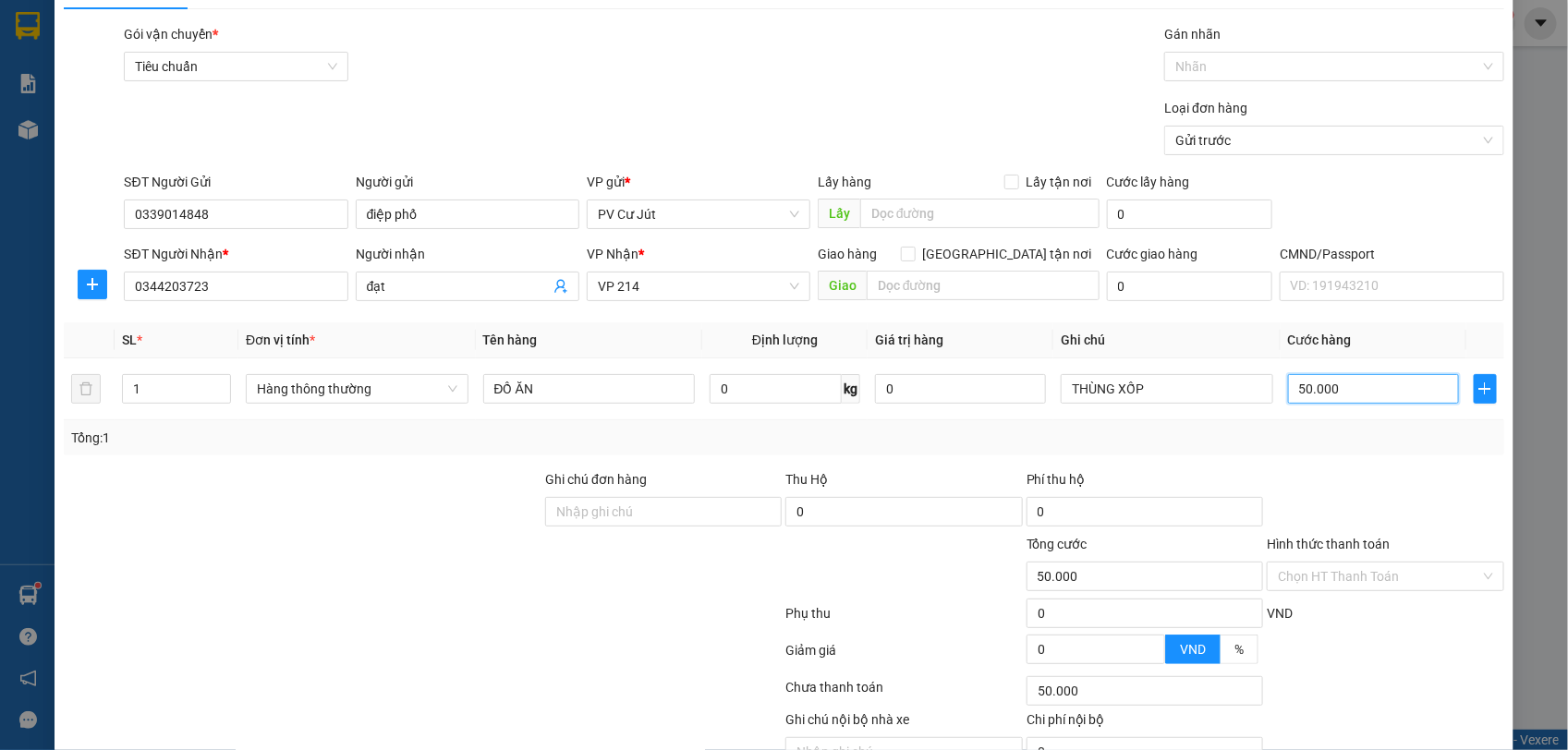
scroll to position [116, 0]
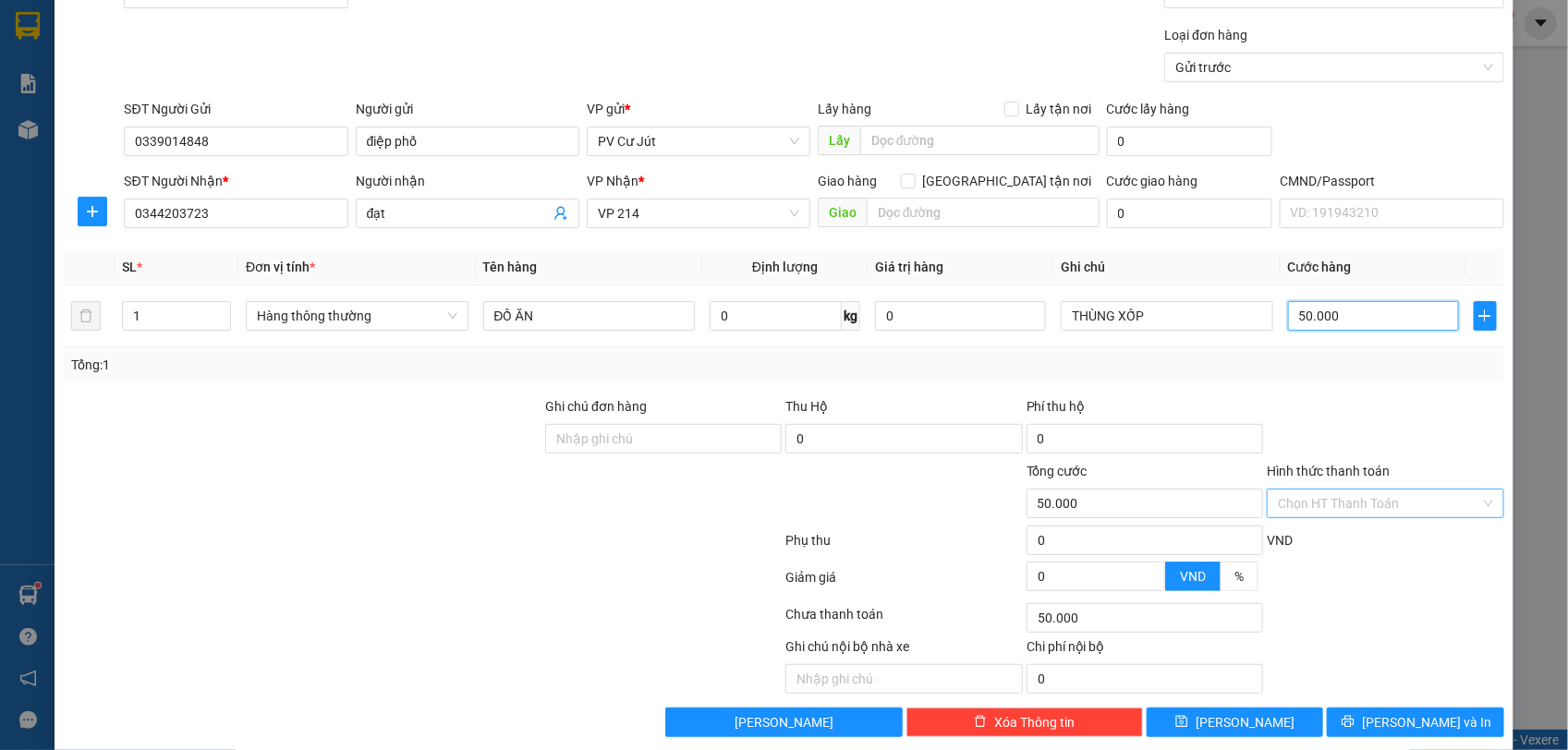
type input "50.000"
click at [1356, 506] on input "Hình thức thanh toán" at bounding box center [1379, 504] width 201 height 28
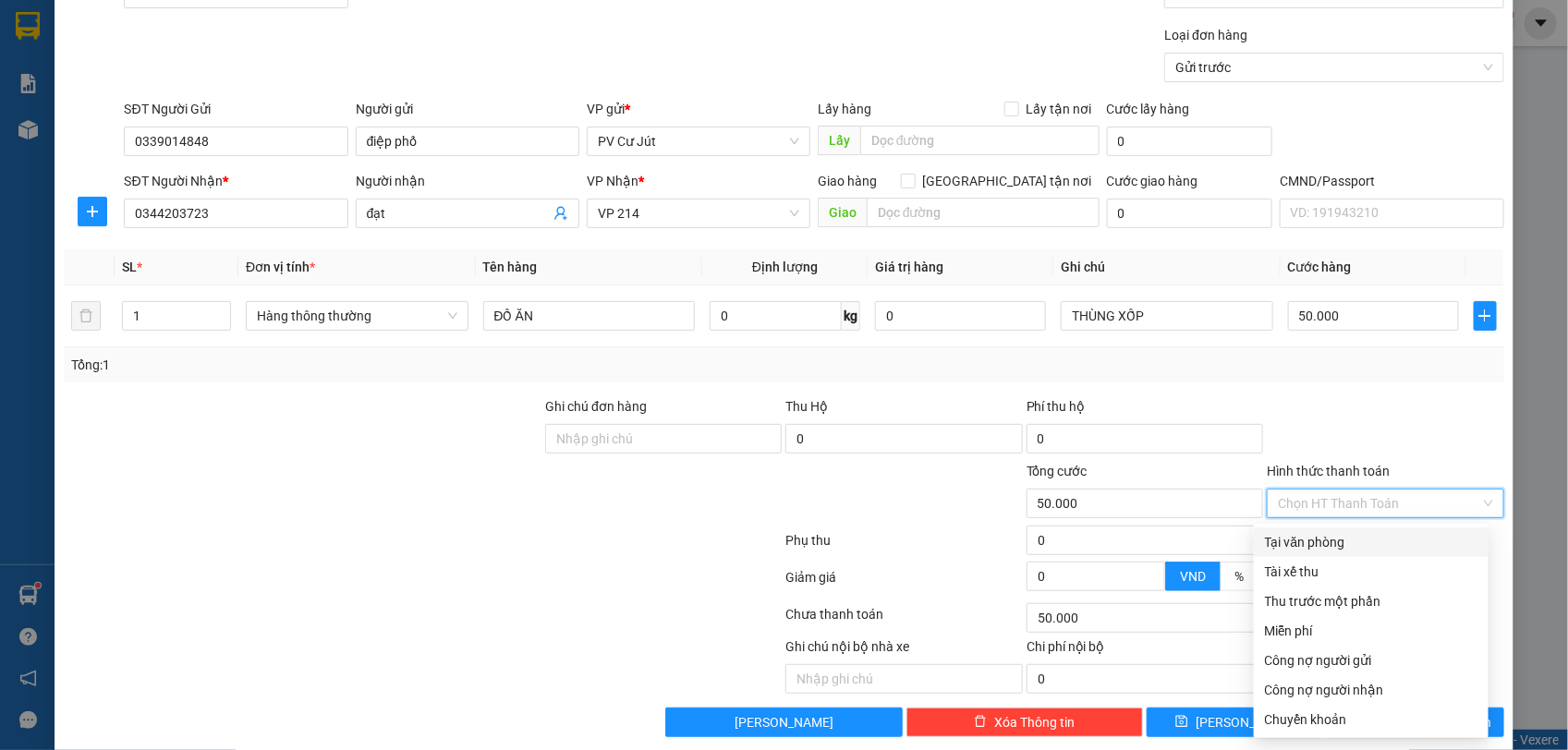
click at [1345, 541] on div "Tại văn phòng" at bounding box center [1371, 542] width 212 height 20
type input "0"
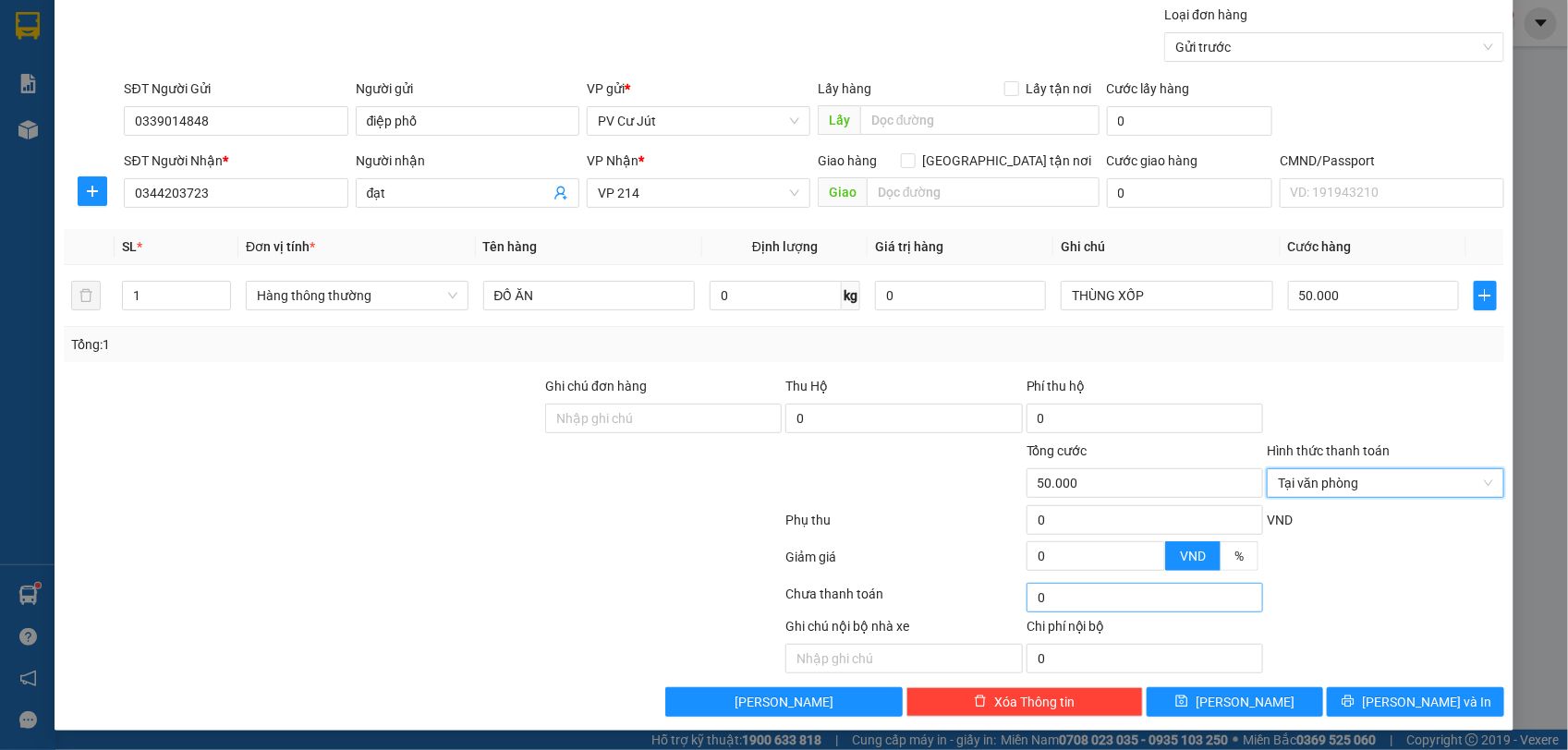
scroll to position [141, 0]
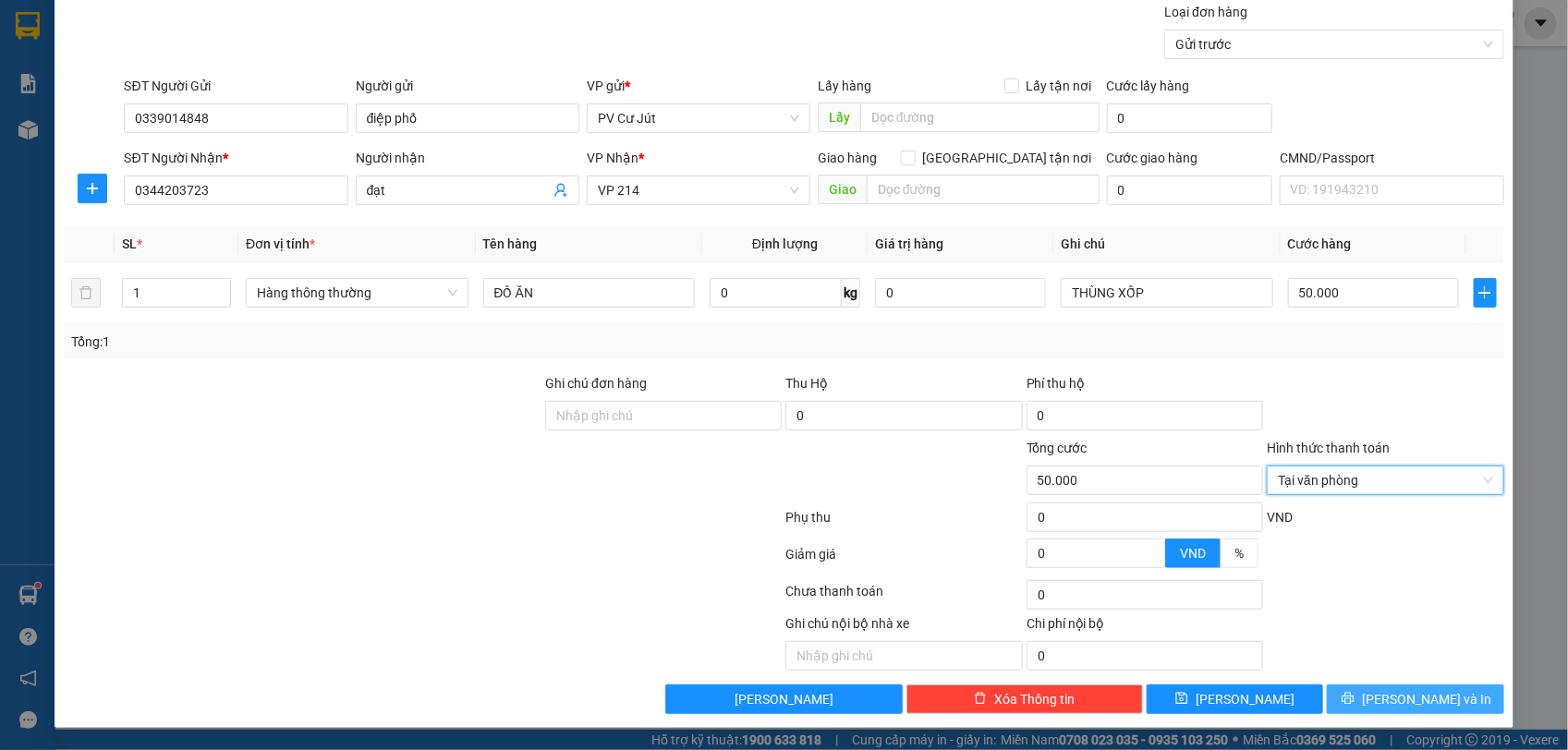
click at [1350, 666] on button "[PERSON_NAME] và In" at bounding box center [1414, 700] width 176 height 30
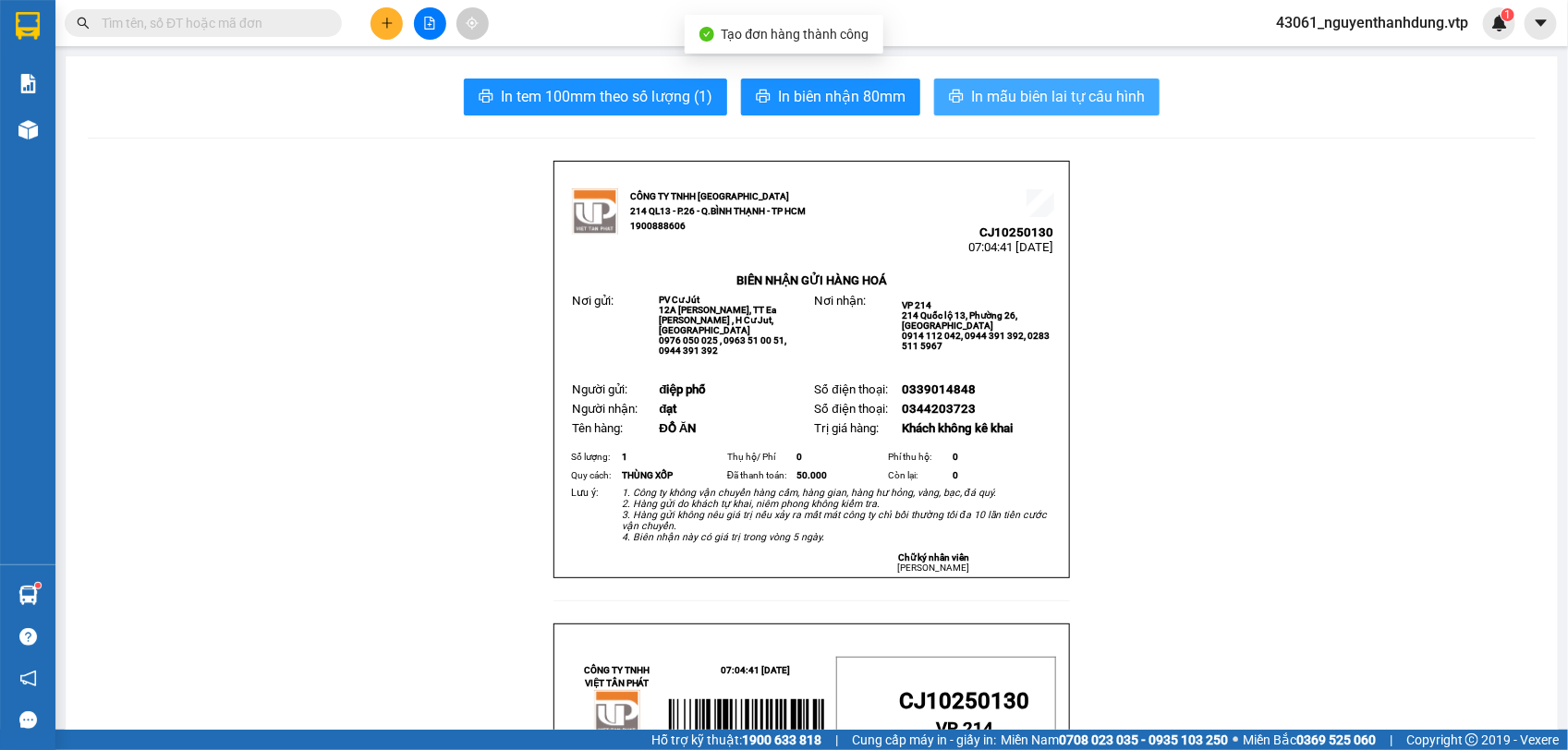
click at [1079, 102] on span "In mẫu biên lai tự cấu hình" at bounding box center [1057, 96] width 173 height 23
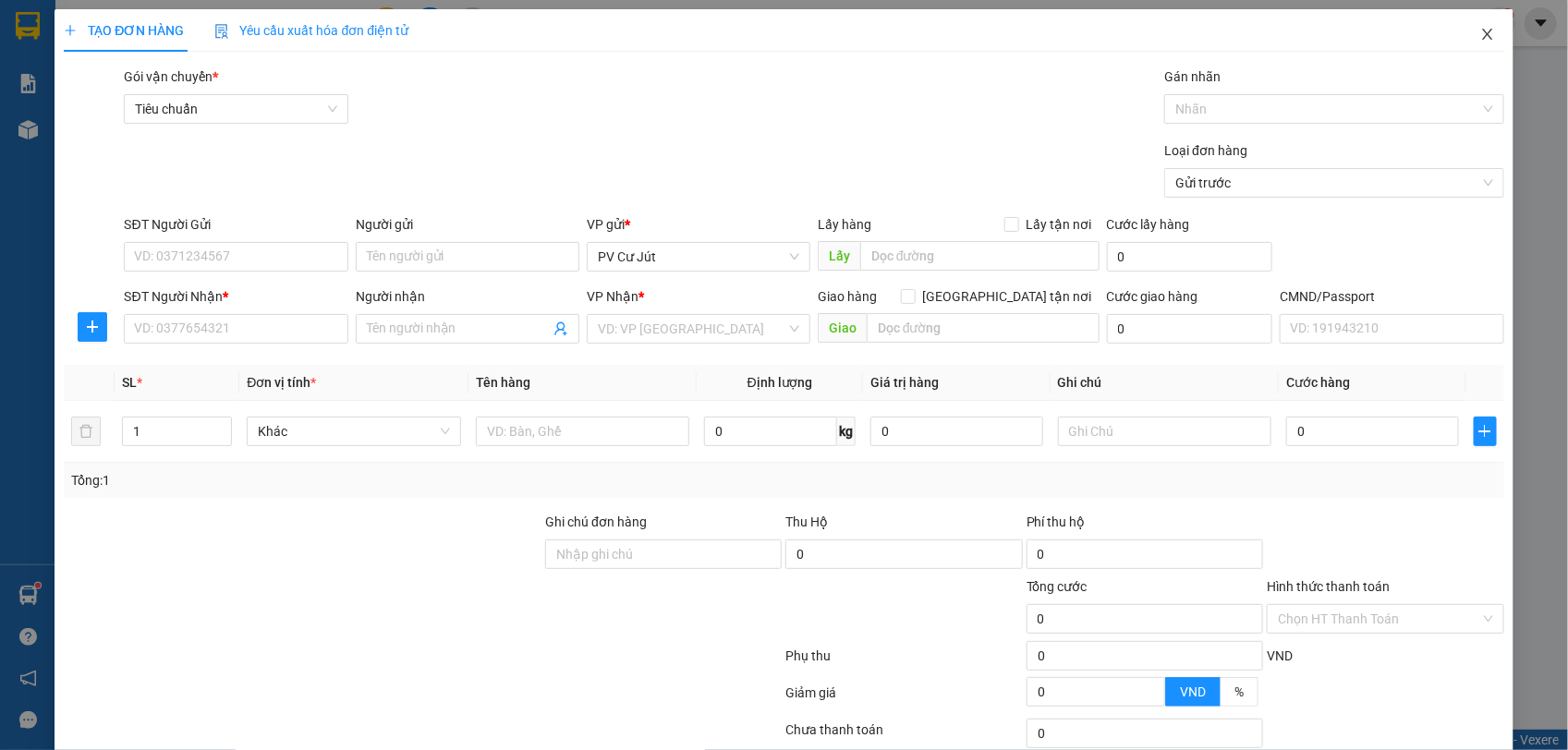
click at [1393, 27] on icon "close" at bounding box center [1488, 34] width 15 height 15
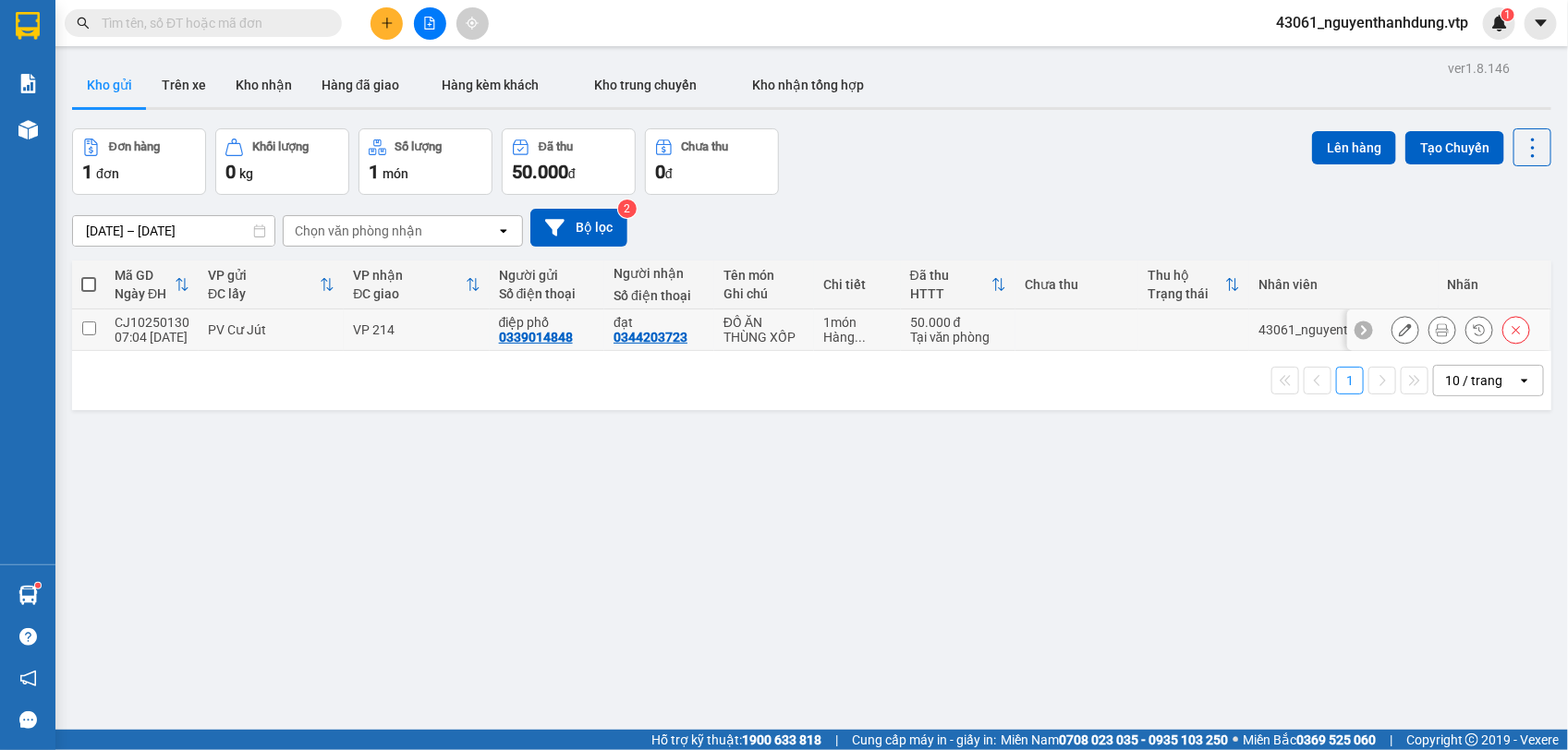
click at [248, 328] on div "PV Cư Jút" at bounding box center [271, 330] width 127 height 15
checkbox input "true"
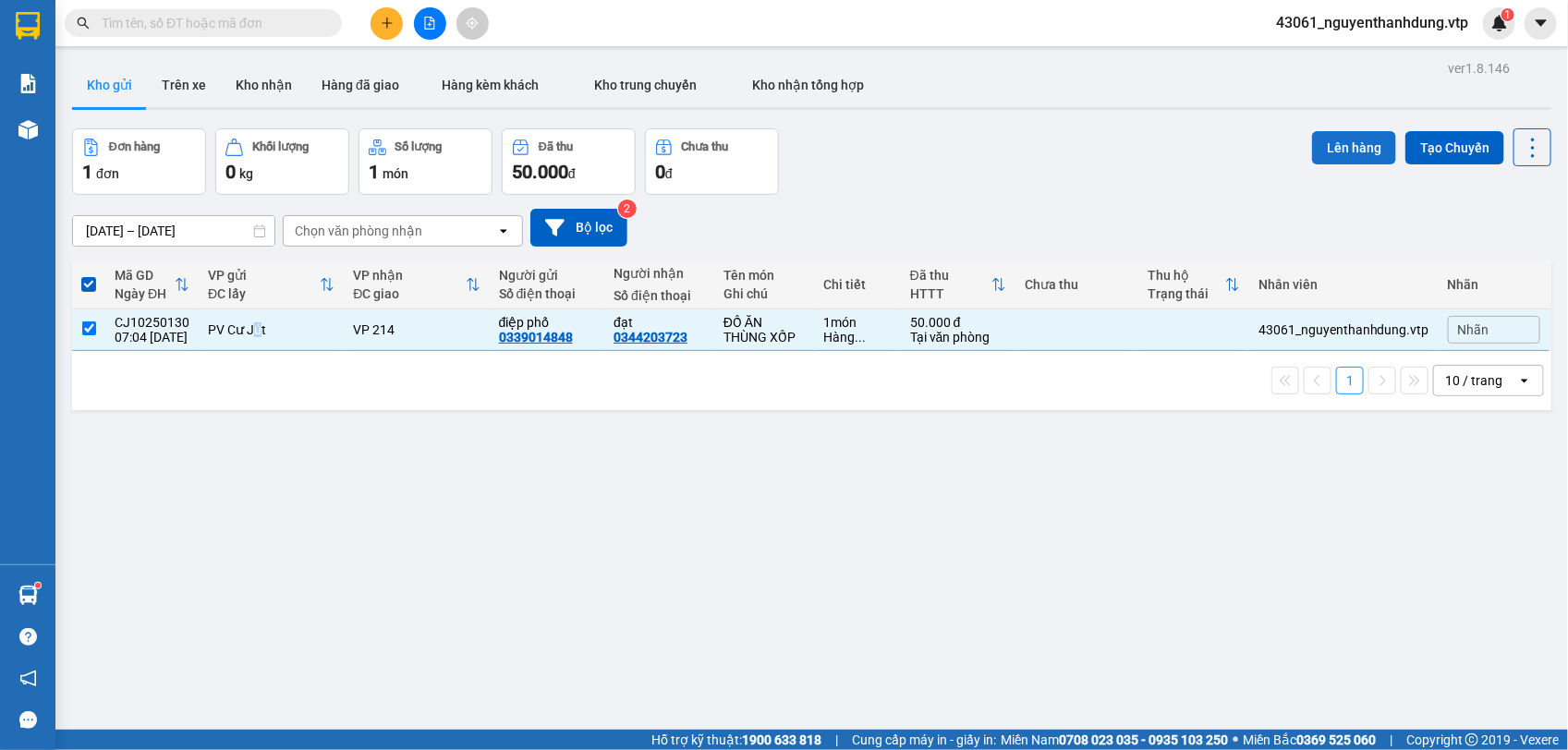
click at [1343, 142] on button "Lên hàng" at bounding box center [1354, 148] width 84 height 34
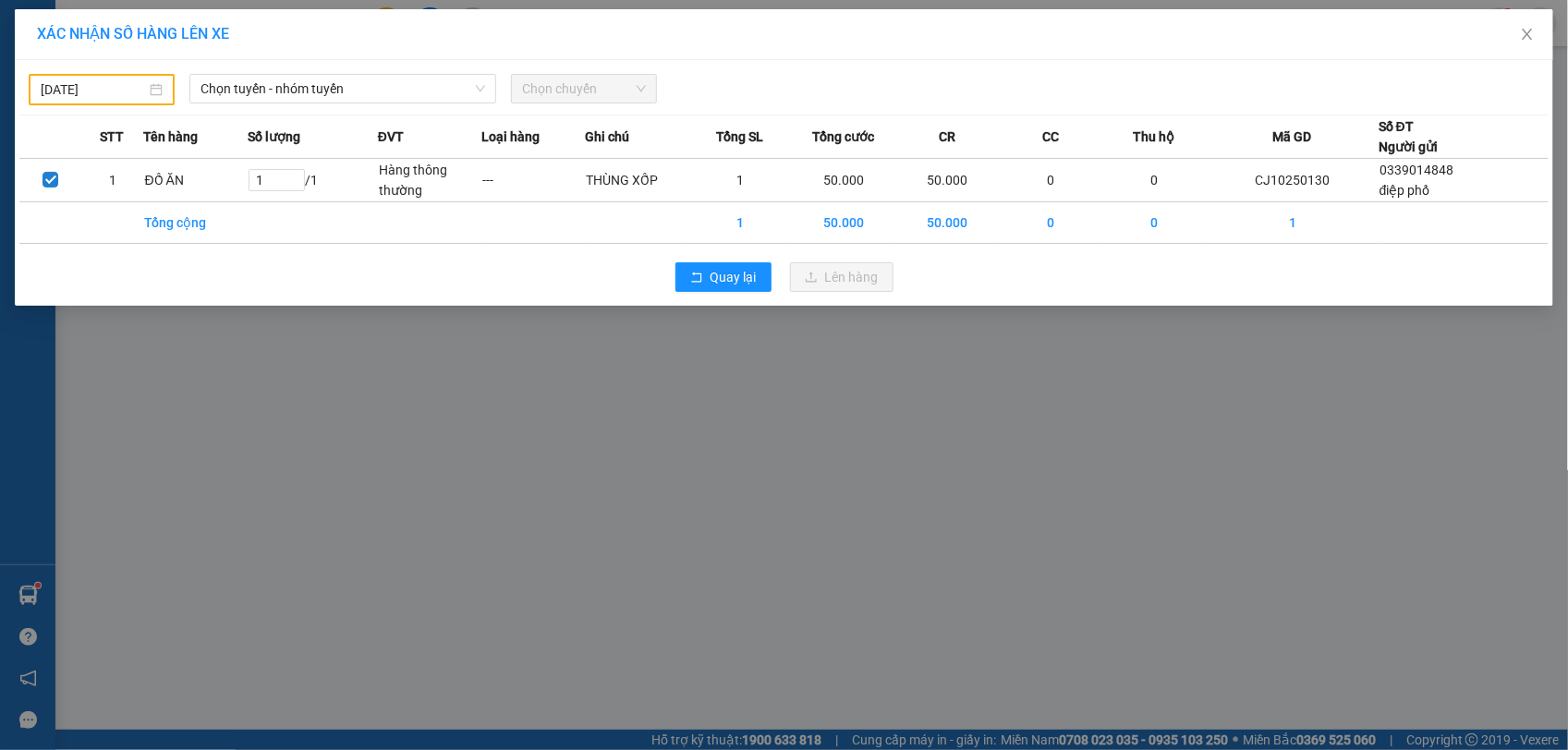
click at [130, 75] on div "[DATE]" at bounding box center [102, 89] width 146 height 32
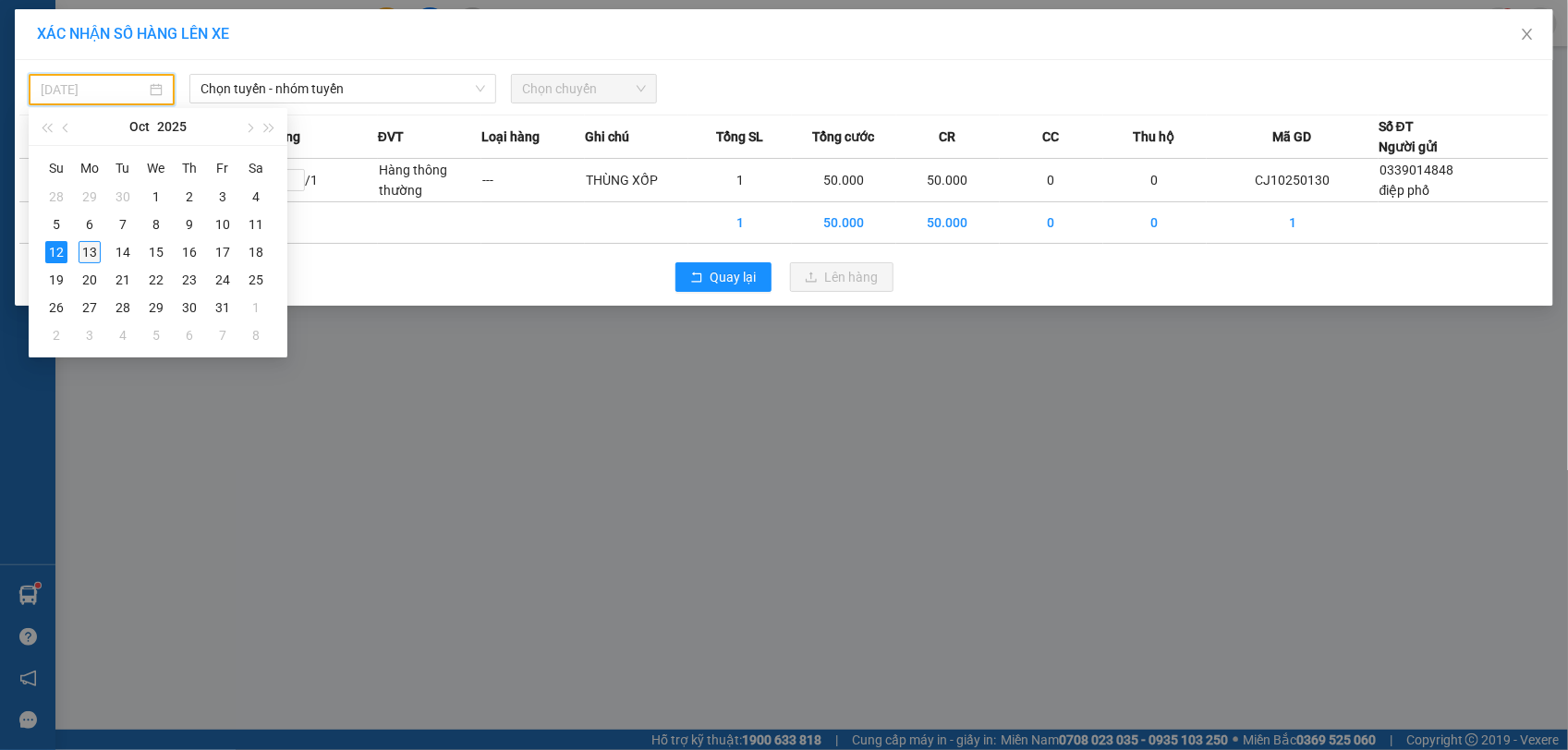
click at [89, 243] on div "13" at bounding box center [89, 252] width 22 height 22
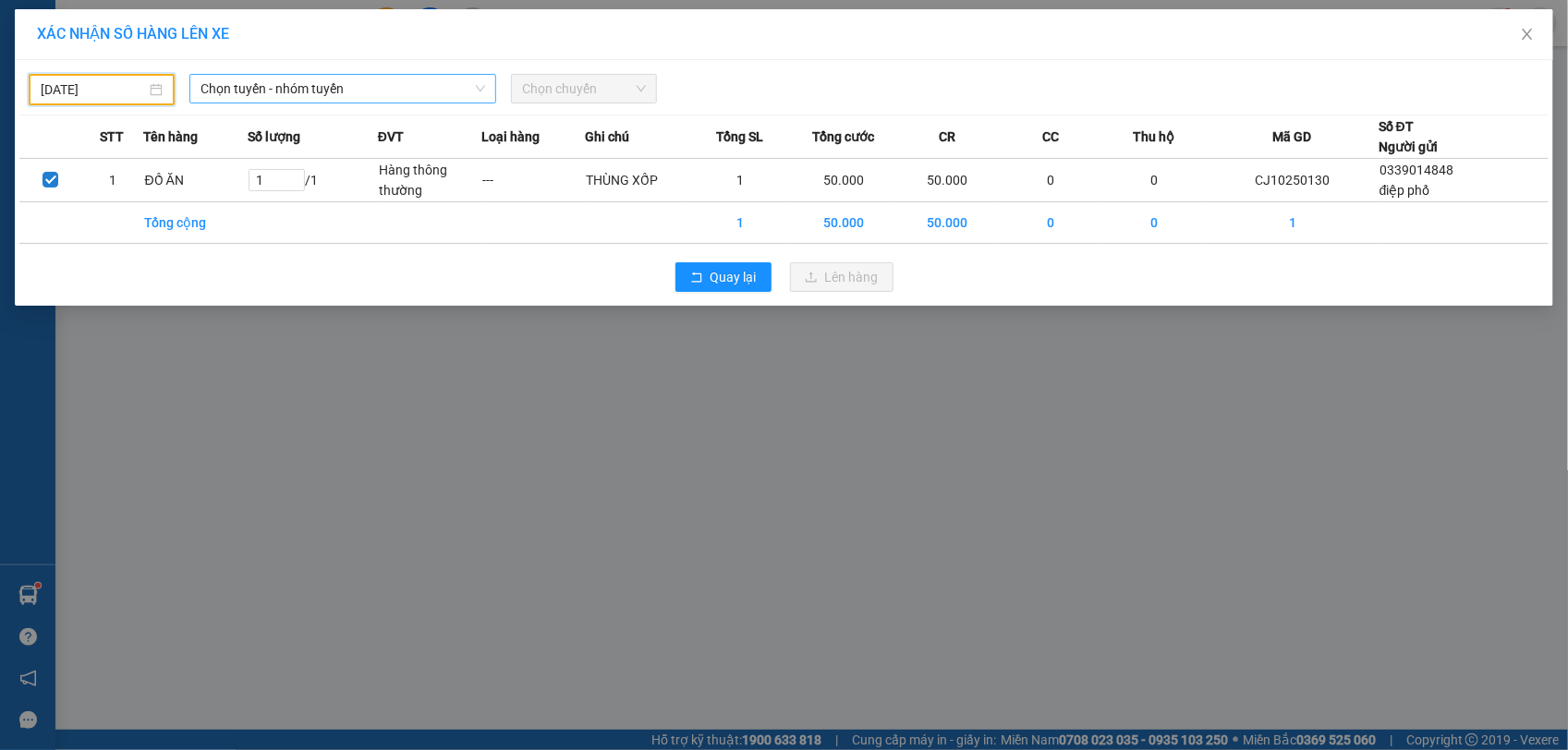
type input "[DATE]"
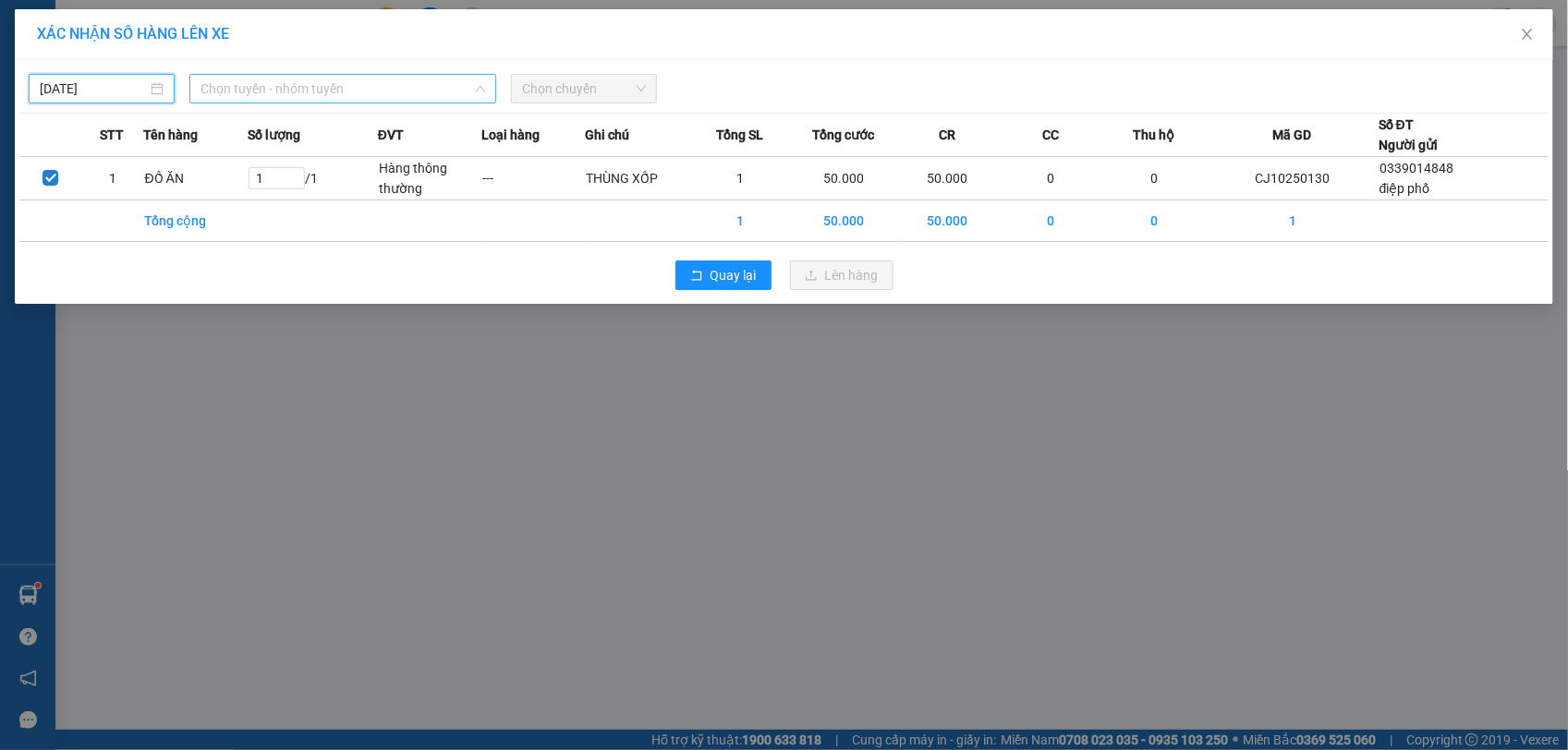
click at [334, 95] on span "Chọn tuyến - nhóm tuyến" at bounding box center [342, 89] width 284 height 28
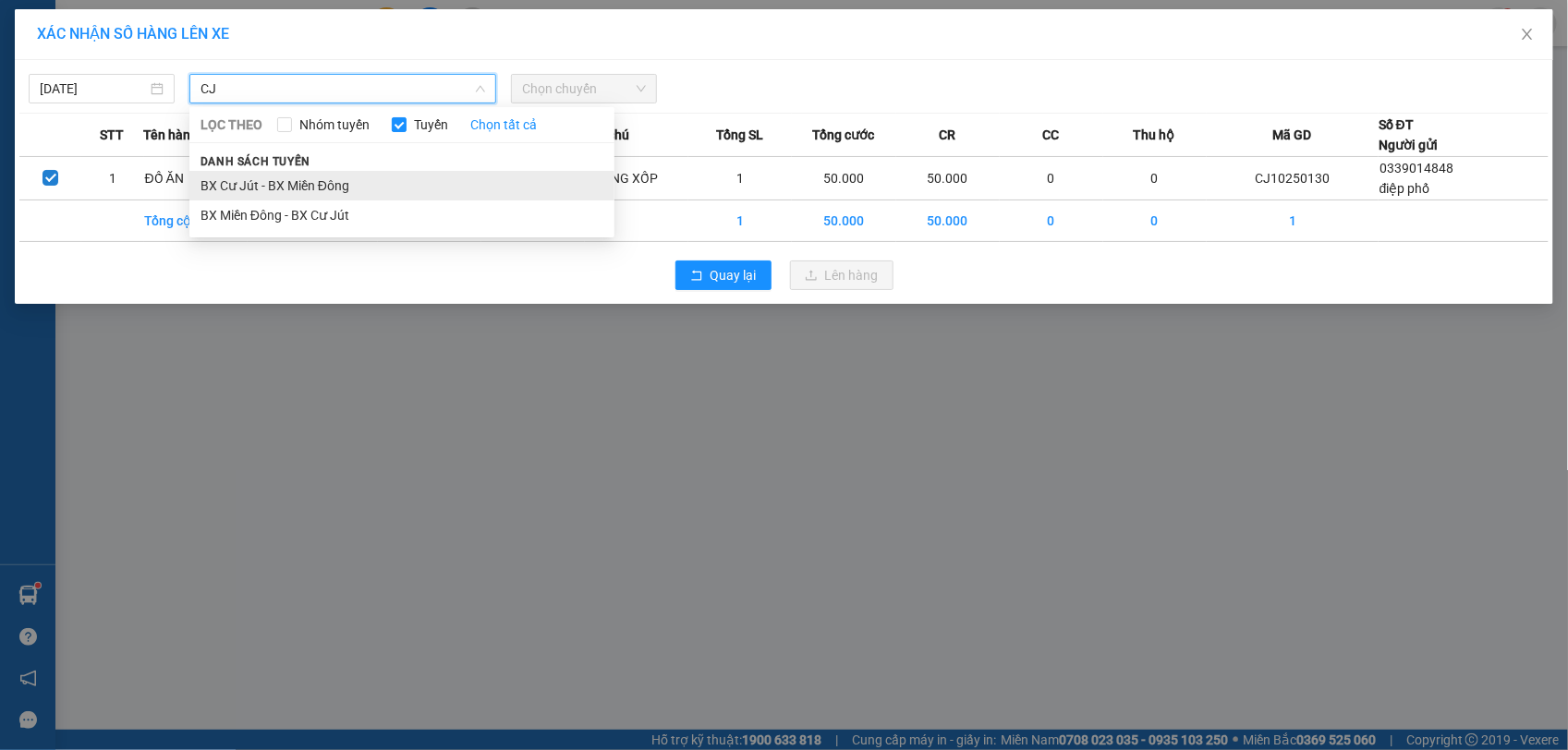
type input "CJ"
click at [326, 175] on li "BX Cư Jút - BX Miền Đông" at bounding box center [402, 185] width 425 height 30
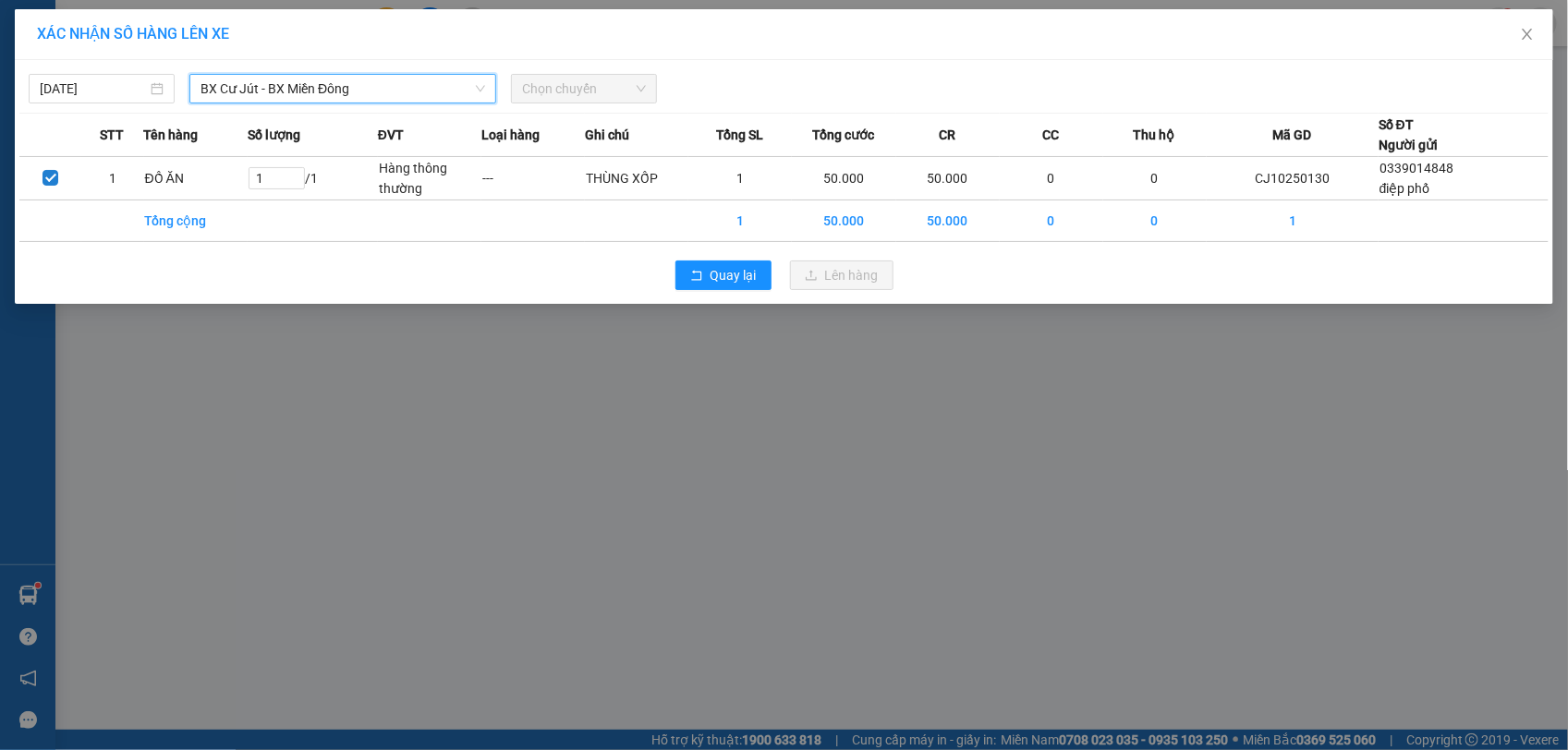
click at [625, 93] on span "Chọn chuyến" at bounding box center [583, 89] width 124 height 28
click at [589, 86] on span "Chọn chuyến" at bounding box center [583, 89] width 124 height 28
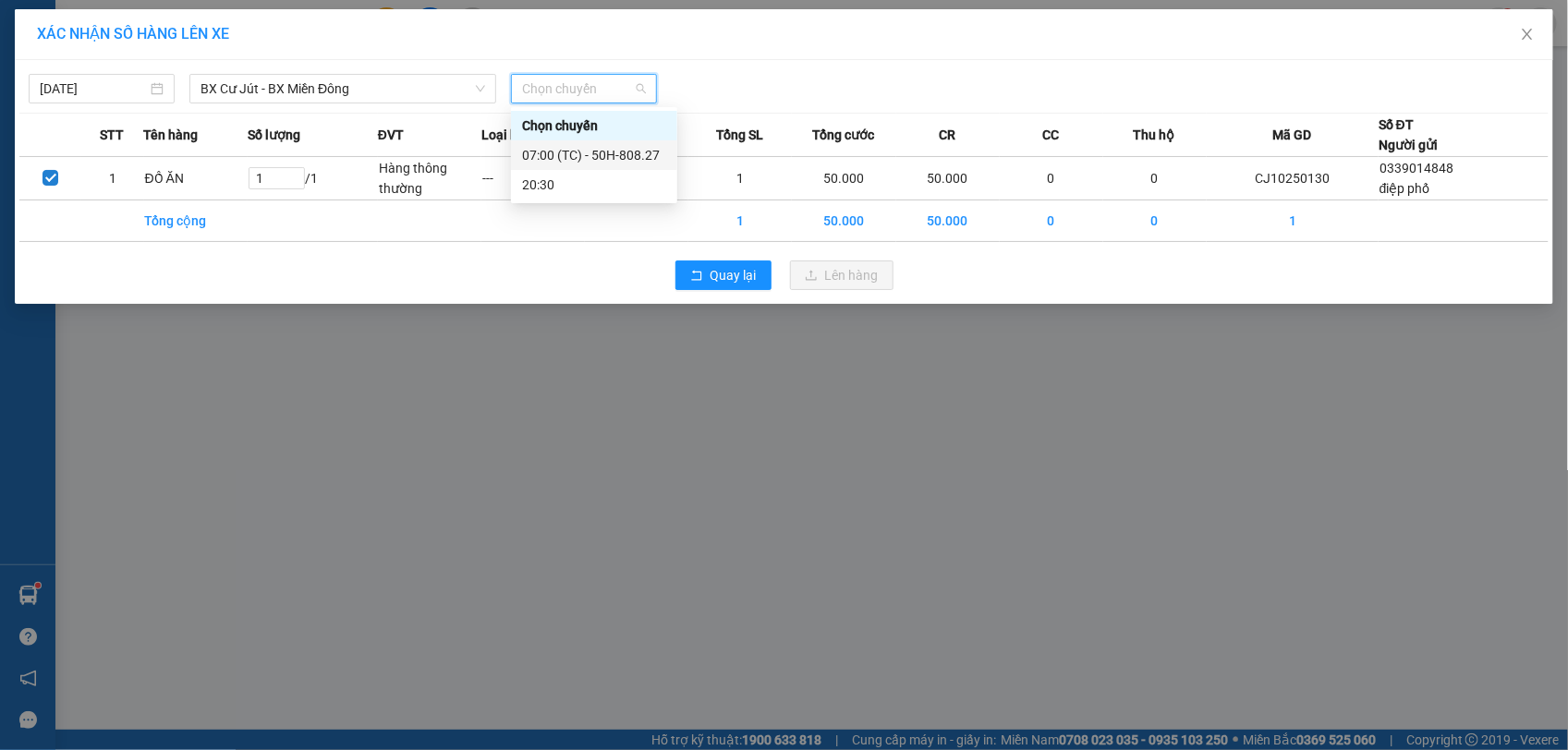
click at [631, 163] on div "07:00 (TC) - 50H-808.27" at bounding box center [593, 156] width 144 height 20
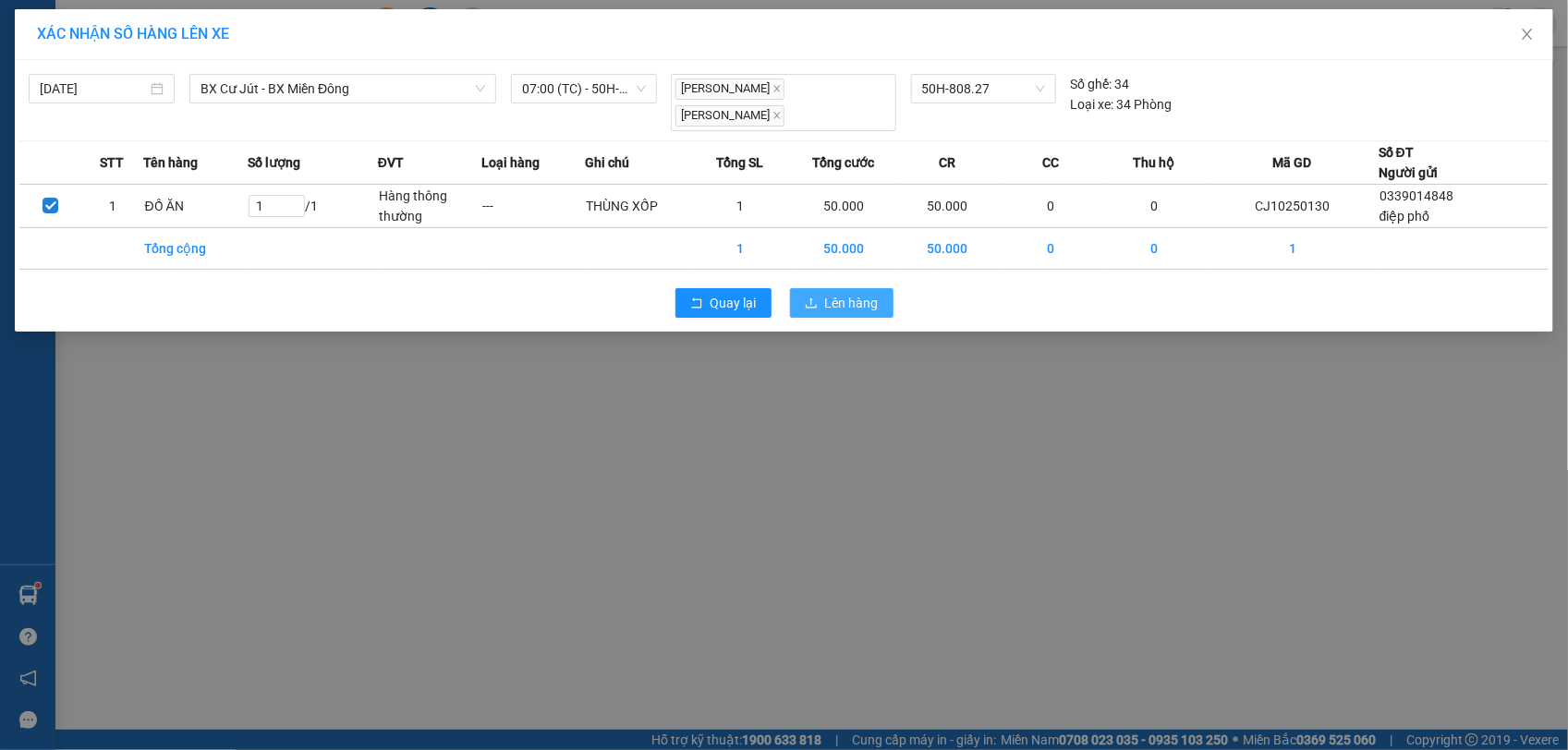
click at [828, 293] on span "Lên hàng" at bounding box center [852, 303] width 54 height 20
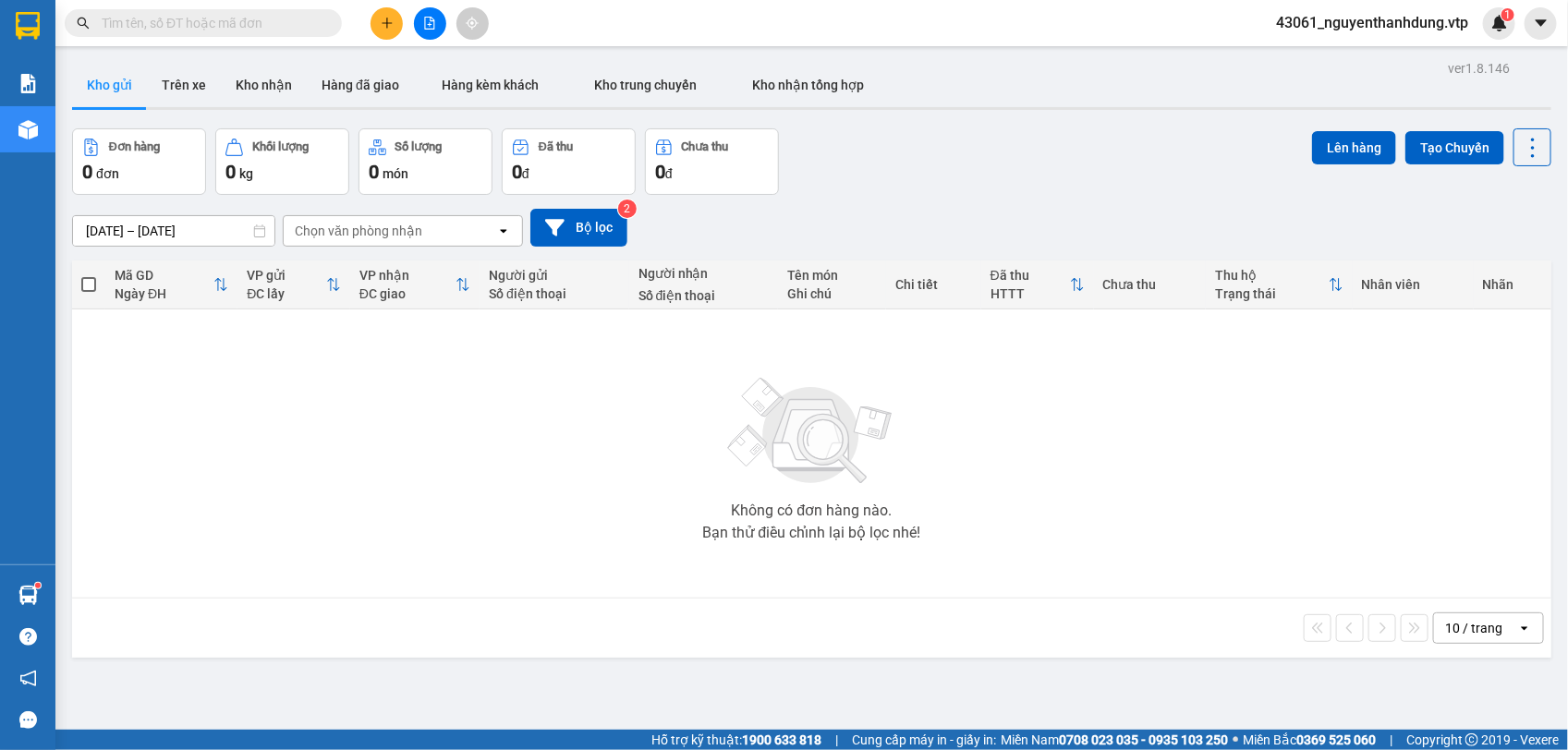
click at [159, 13] on input "text" at bounding box center [211, 23] width 218 height 20
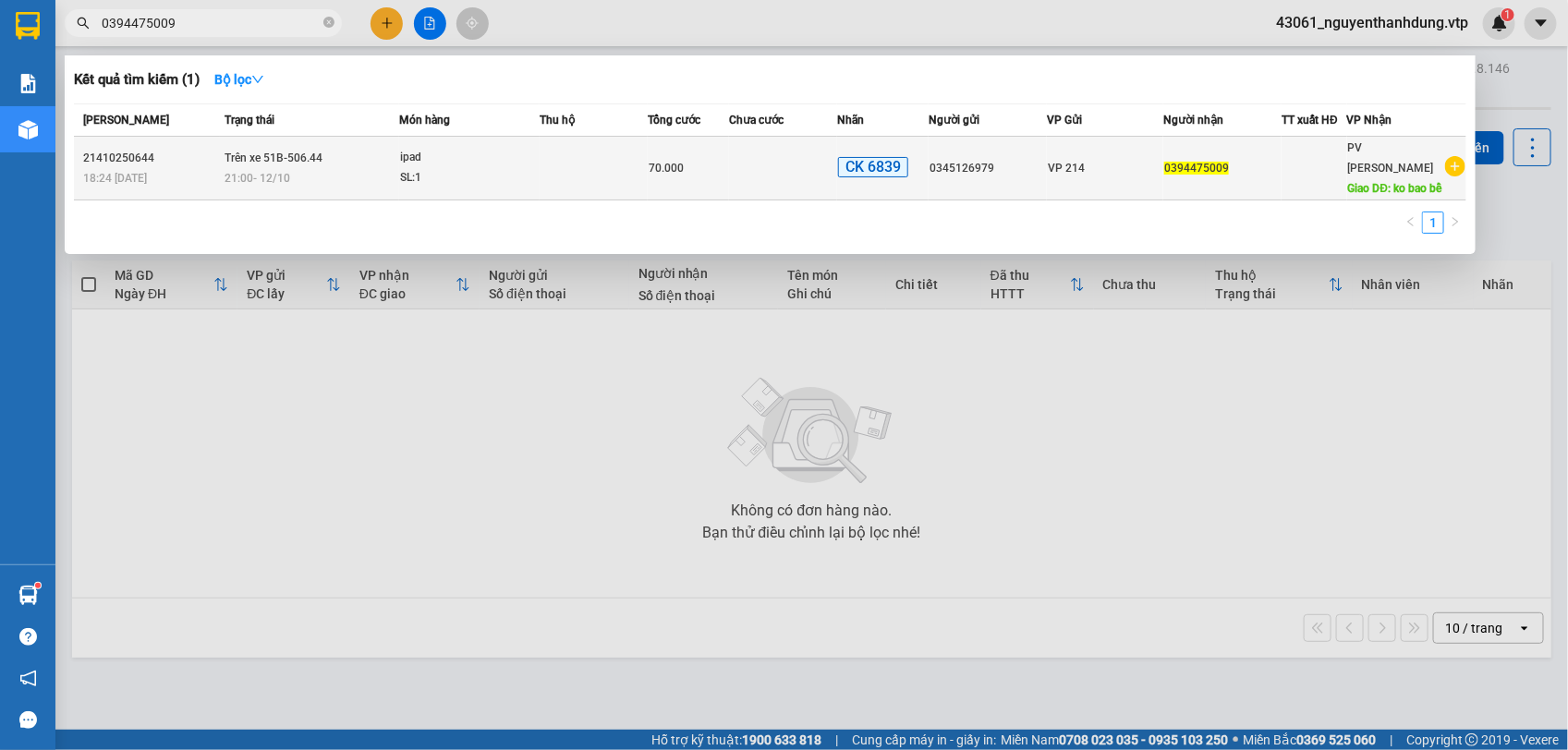
type input "0394475009"
click at [778, 177] on td at bounding box center [783, 169] width 108 height 63
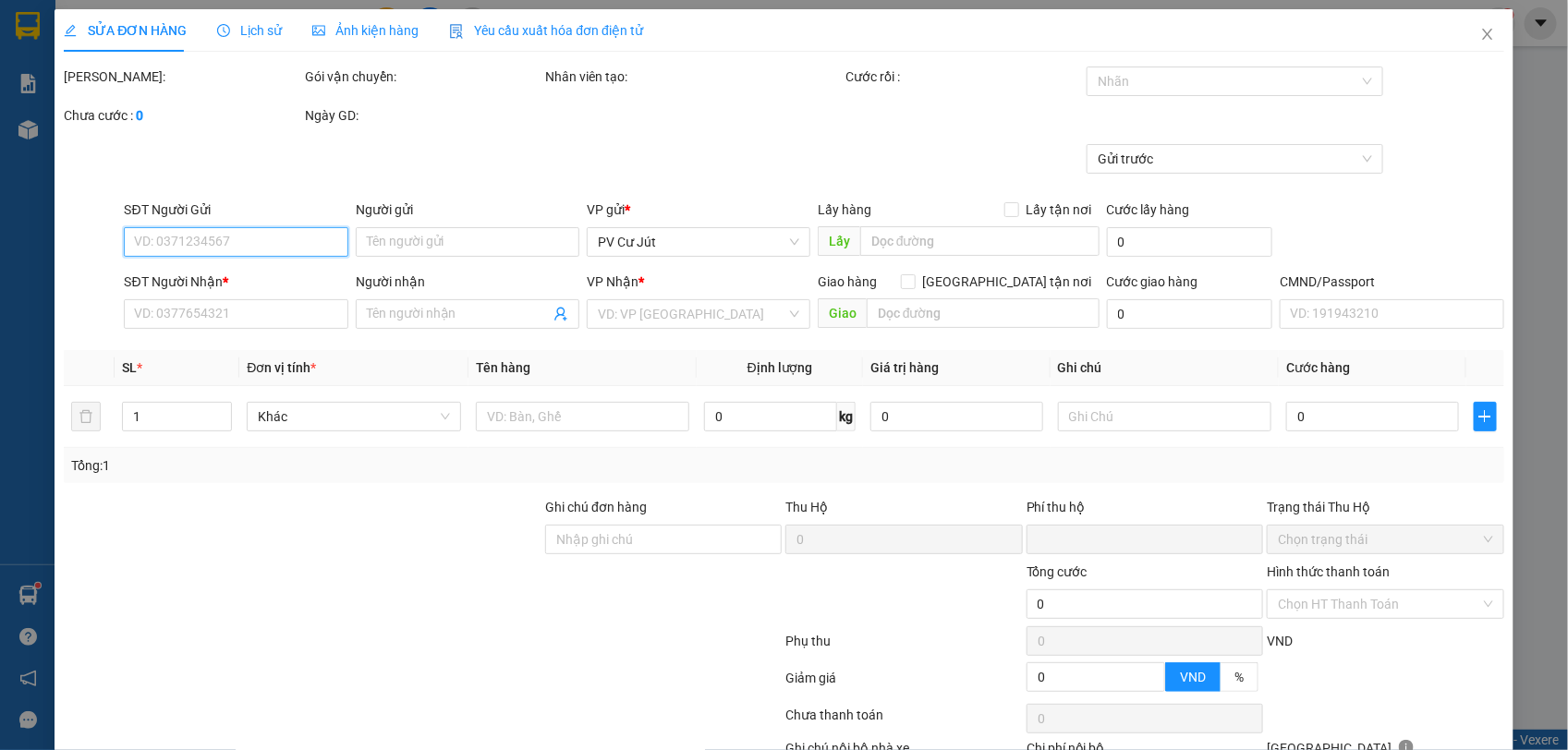
type input "3.500"
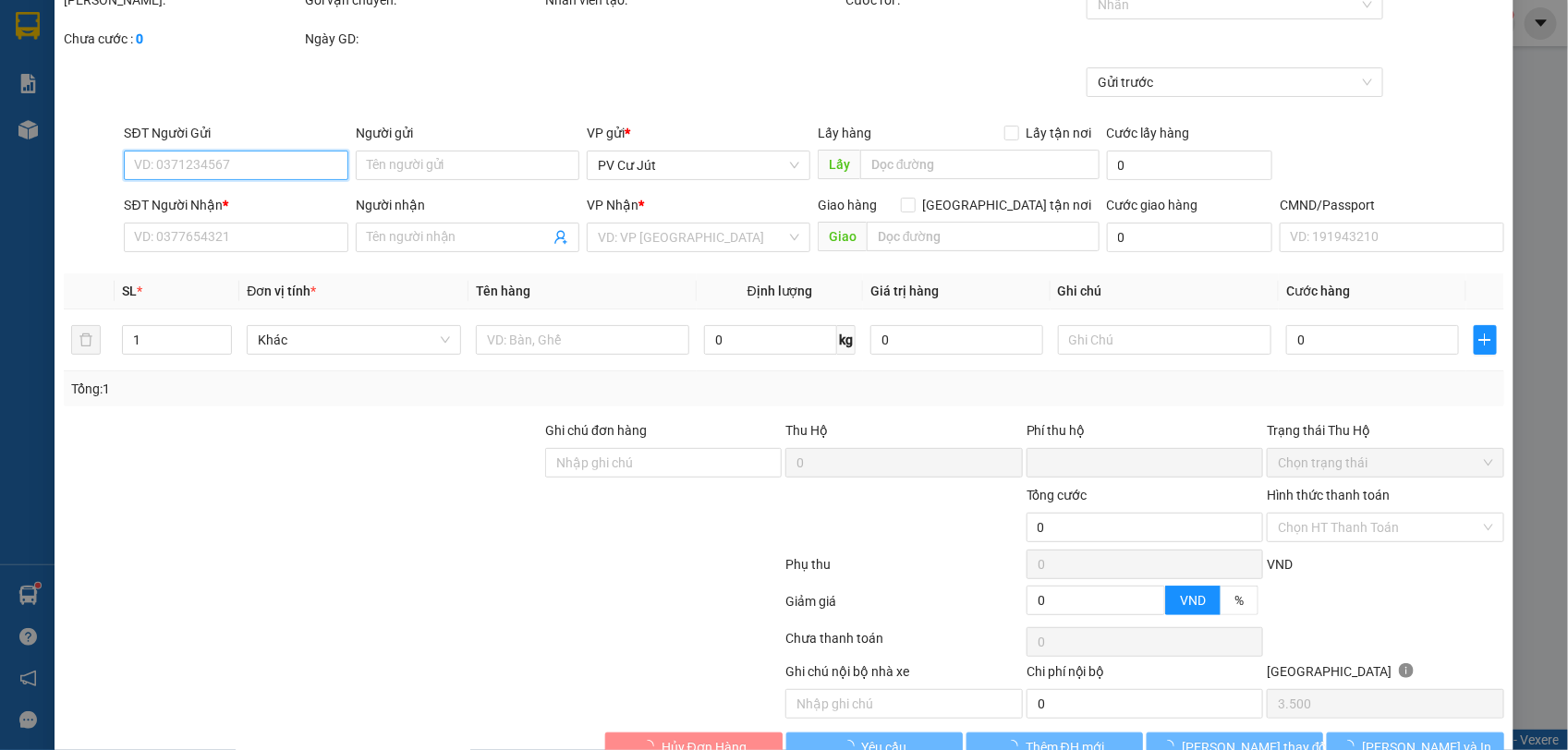
scroll to position [127, 0]
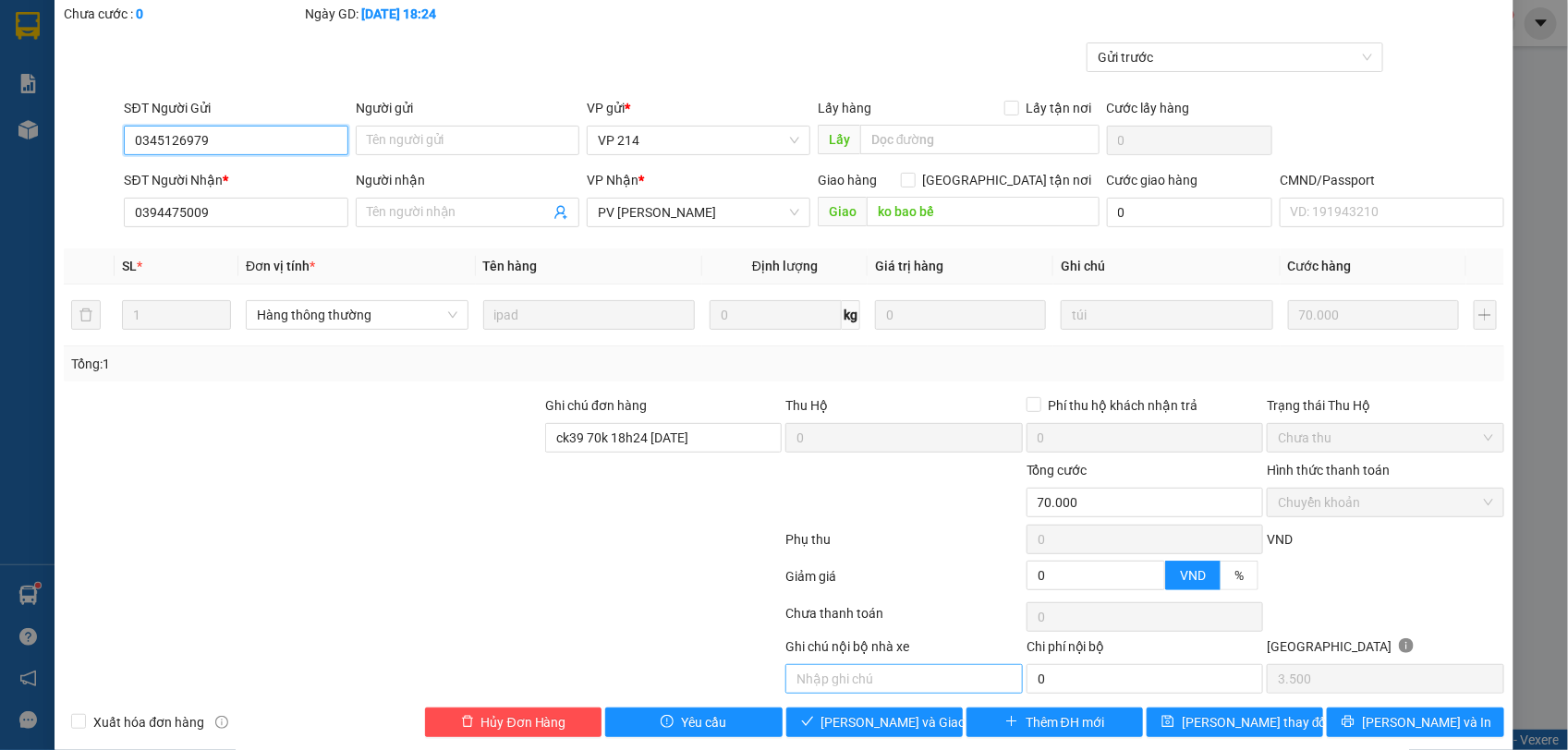
type input "0345126979"
type input "0394475009"
type input "ko bao bể"
type input "ck39 70k 18h24 [DATE]"
type input "0"
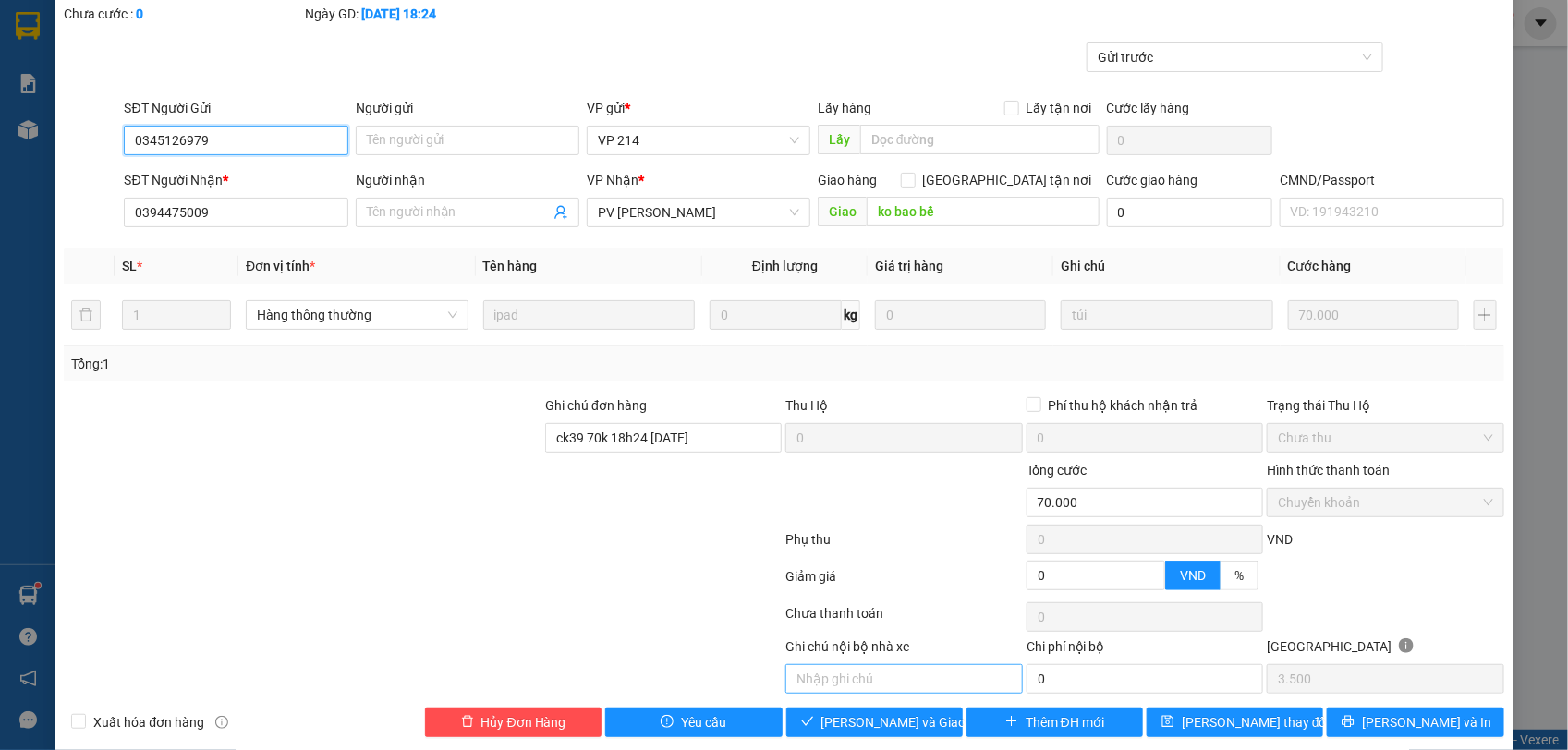
type input "70.000"
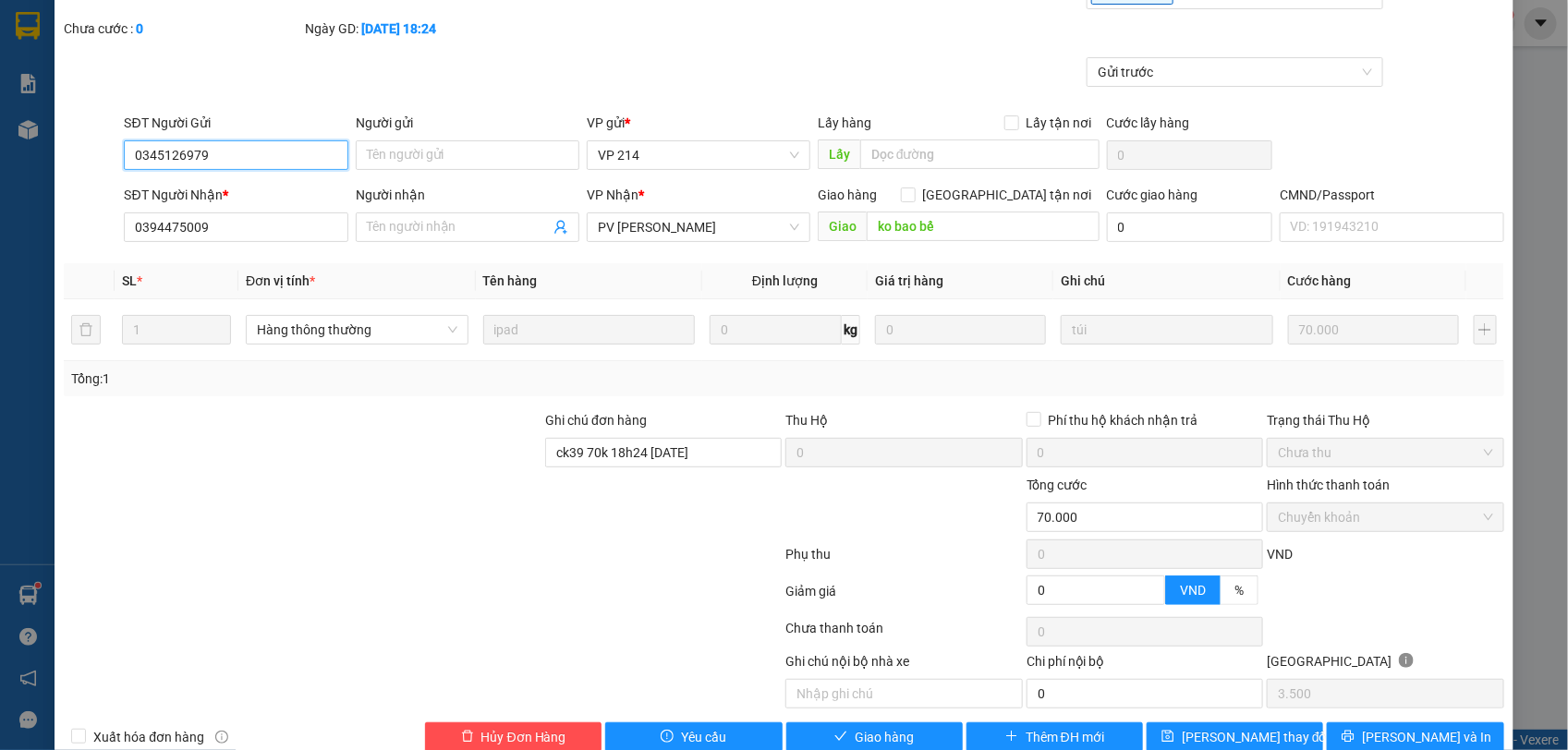
scroll to position [153, 0]
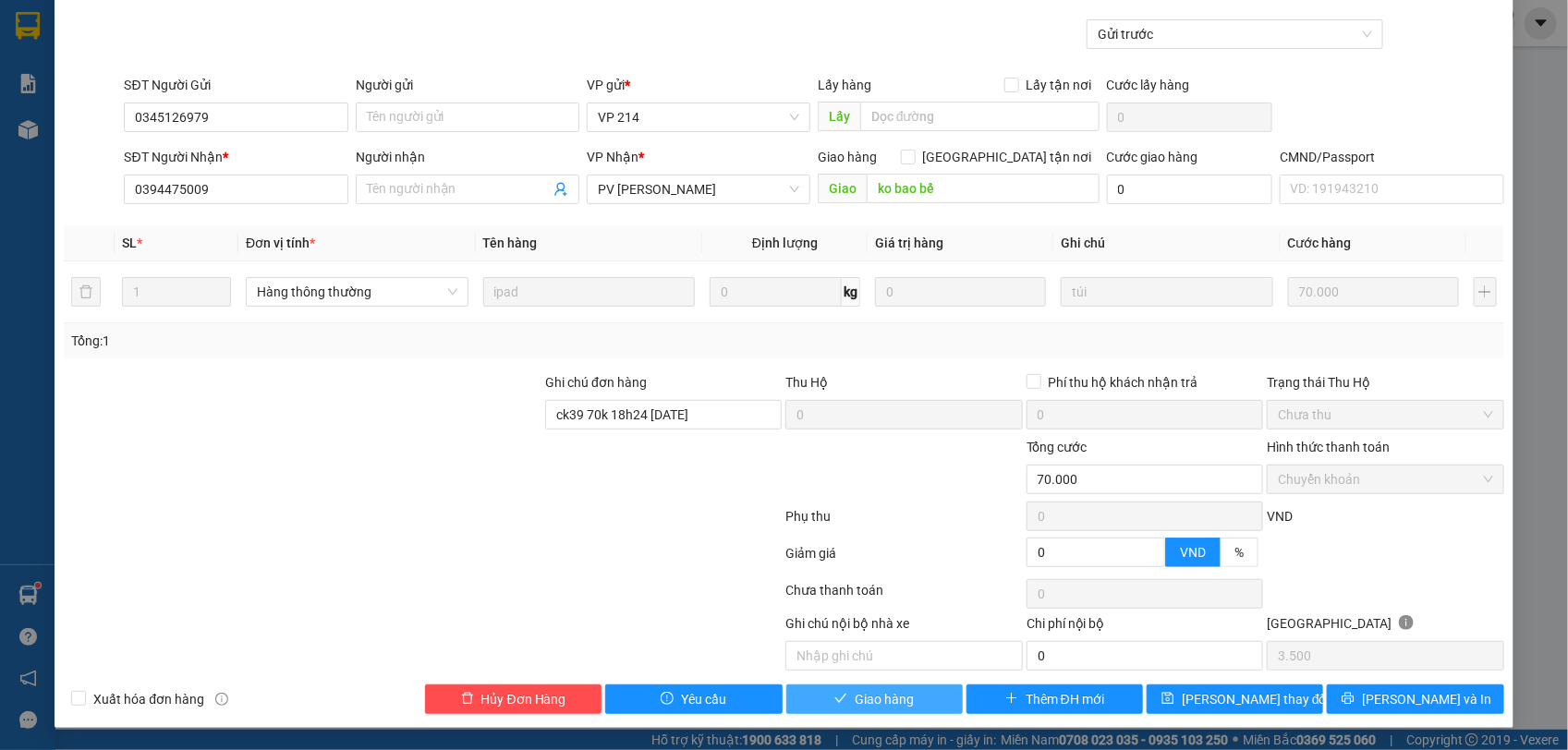
click at [864, 666] on span "Giao hàng" at bounding box center [883, 700] width 59 height 20
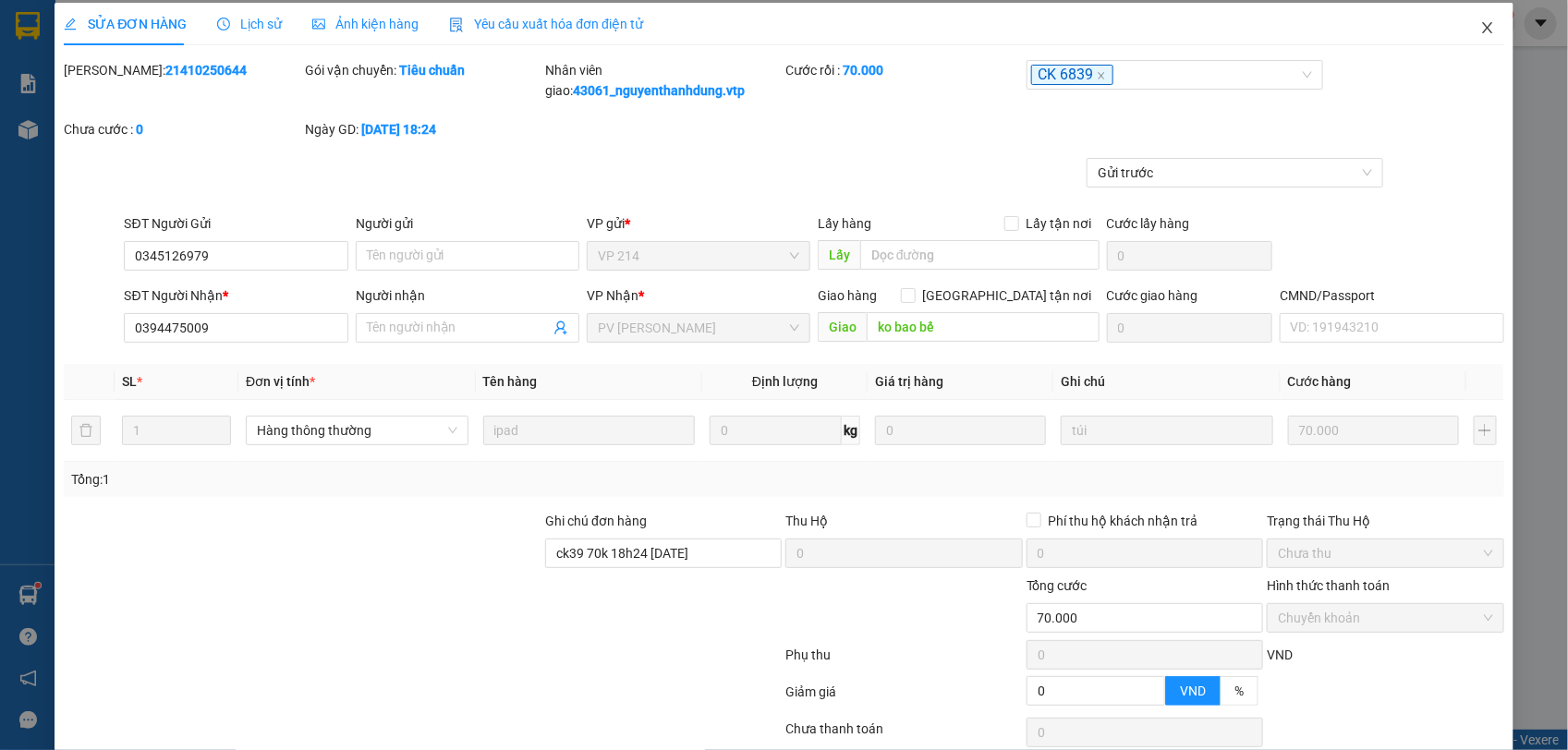
scroll to position [0, 0]
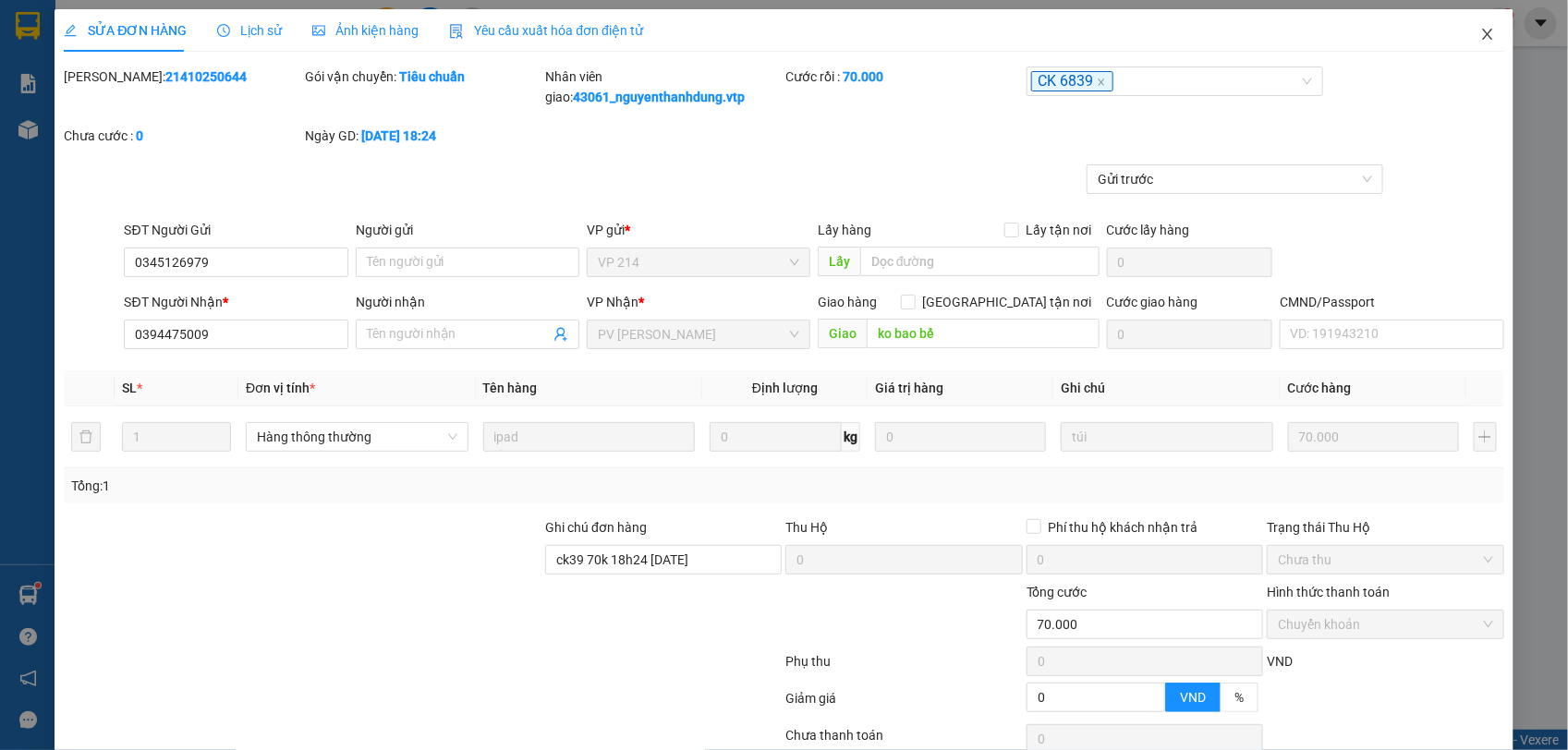
click at [1393, 27] on icon "close" at bounding box center [1488, 34] width 15 height 15
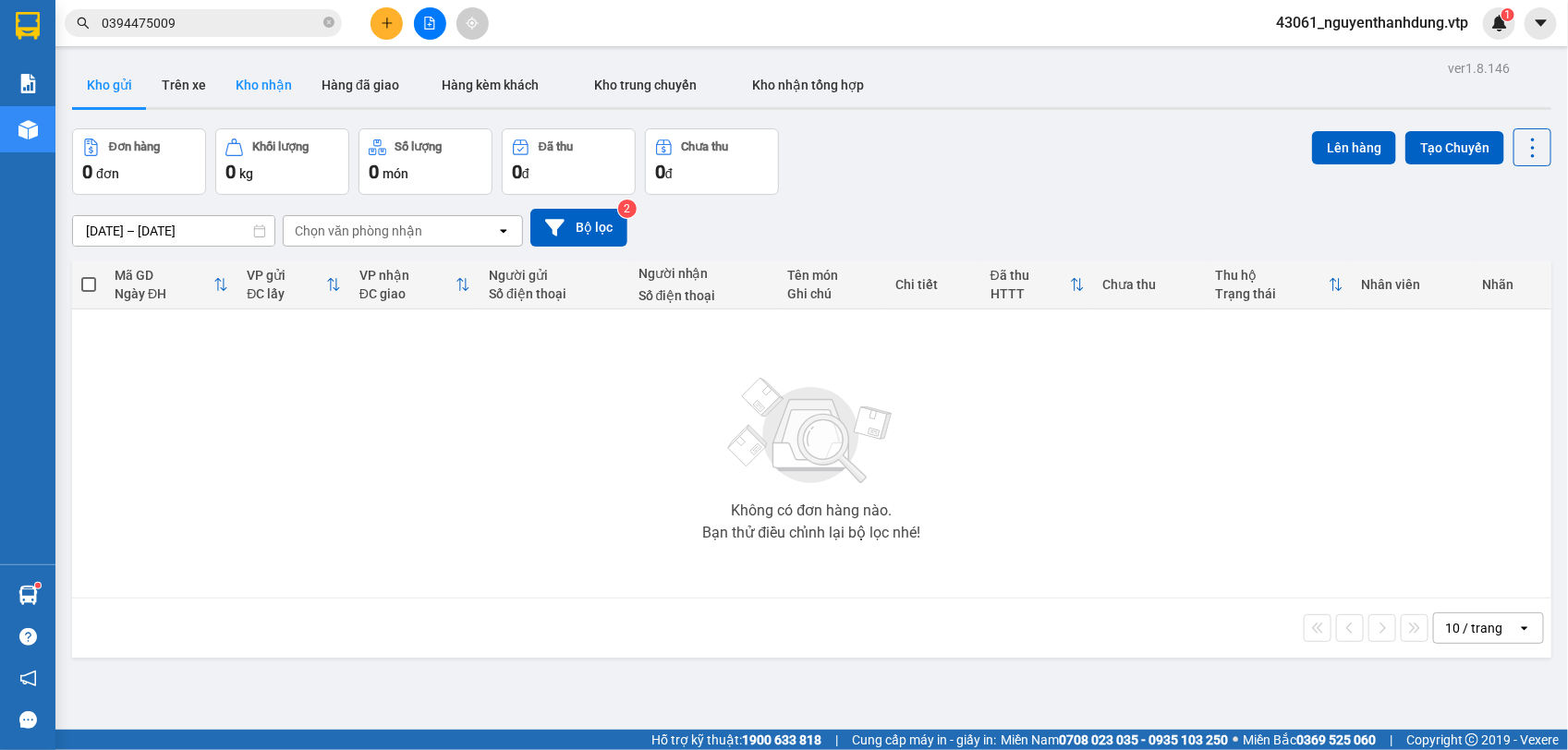
click at [255, 90] on button "Kho nhận" at bounding box center [264, 85] width 86 height 45
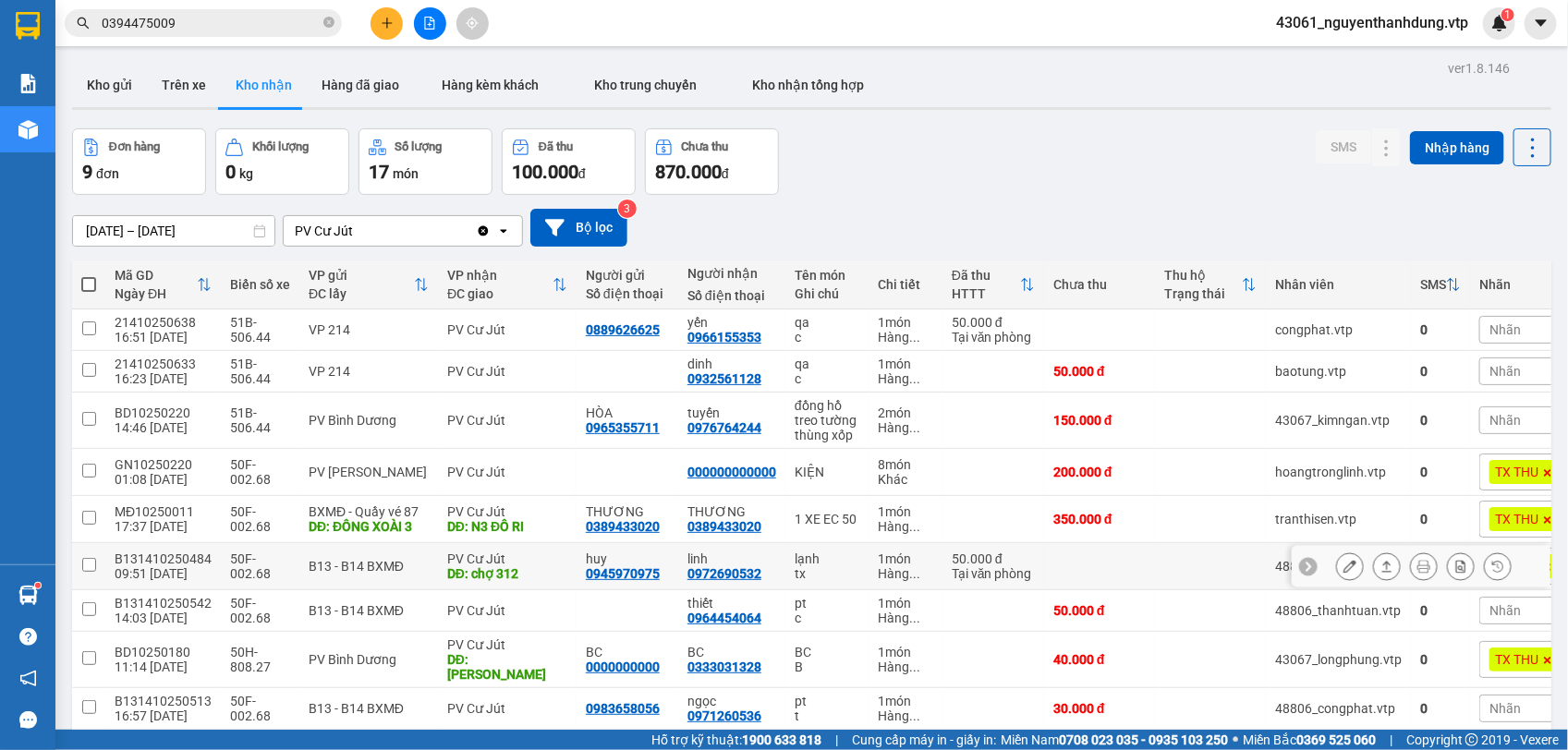
scroll to position [85, 0]
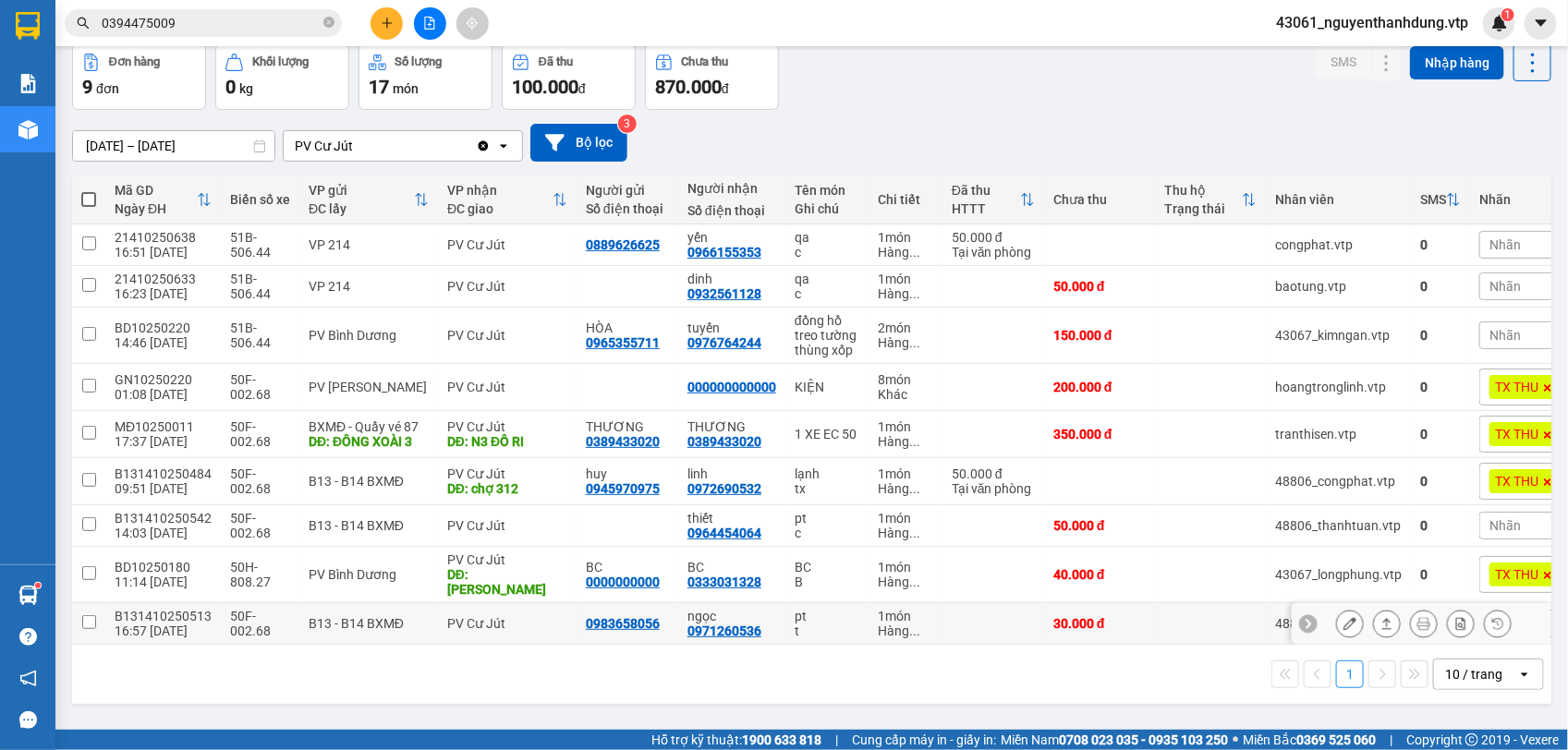
click at [1337, 619] on button at bounding box center [1350, 624] width 26 height 33
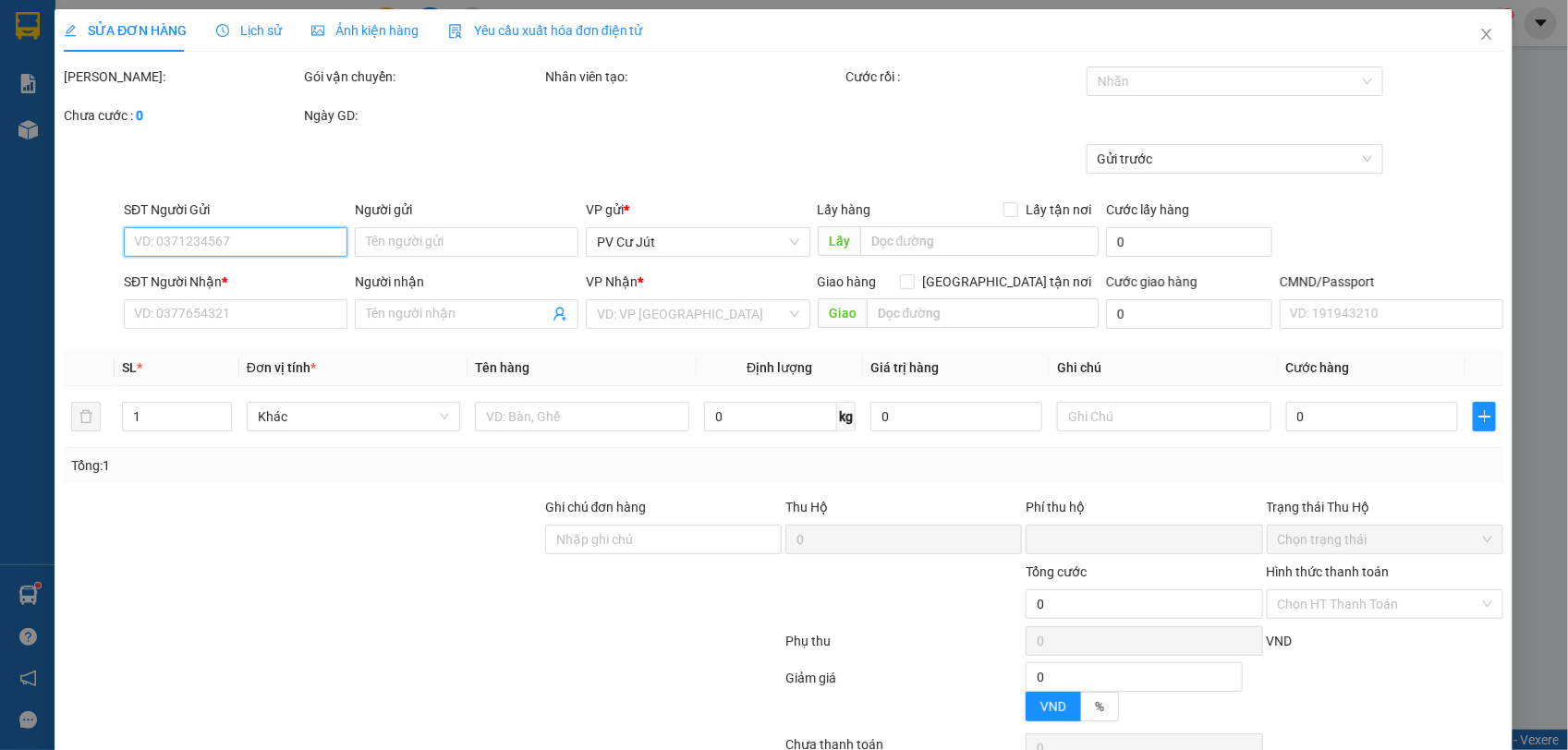
type input "0983658056"
type input "0971260536"
type input "ngọc"
type input "0"
type input "30.000"
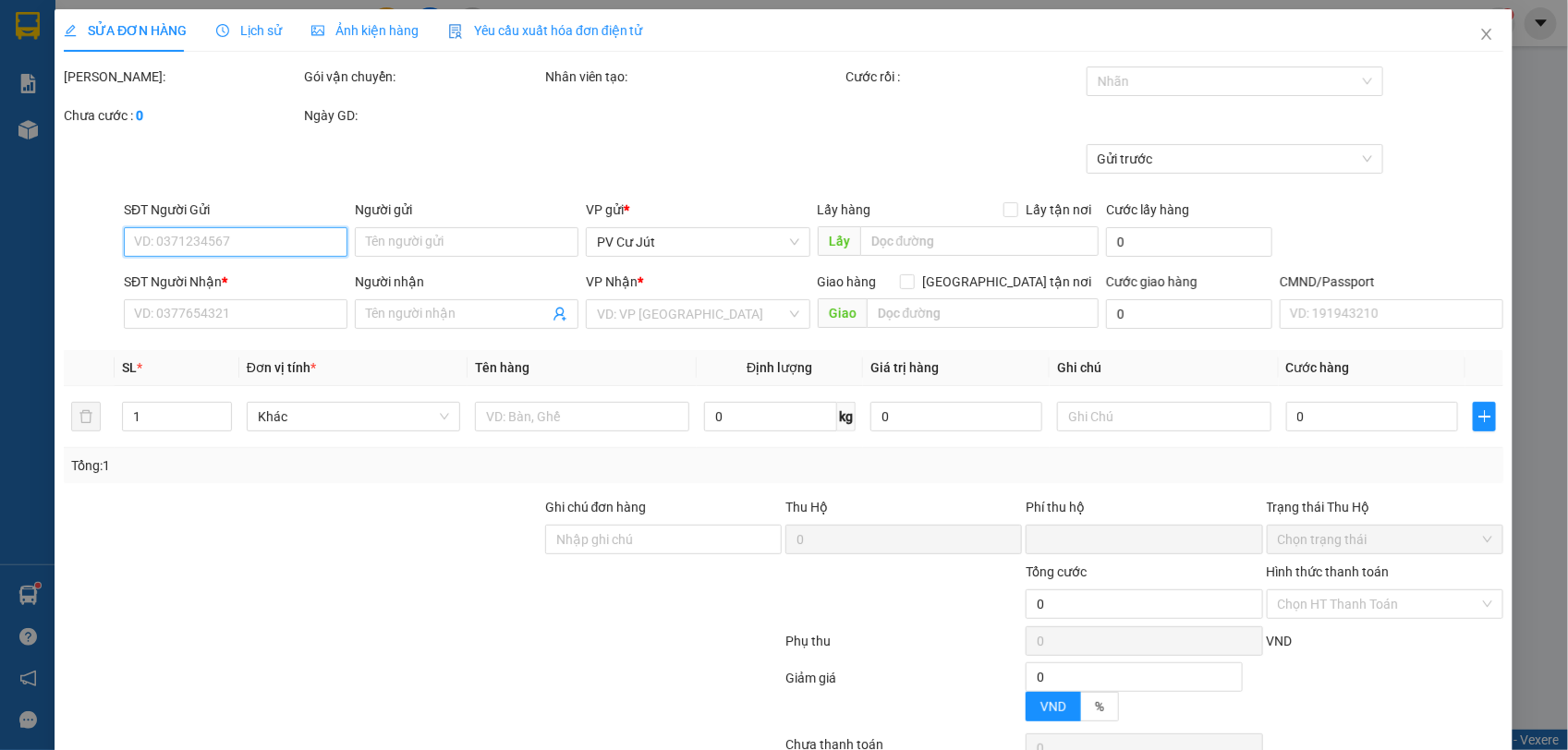
type input "30.000"
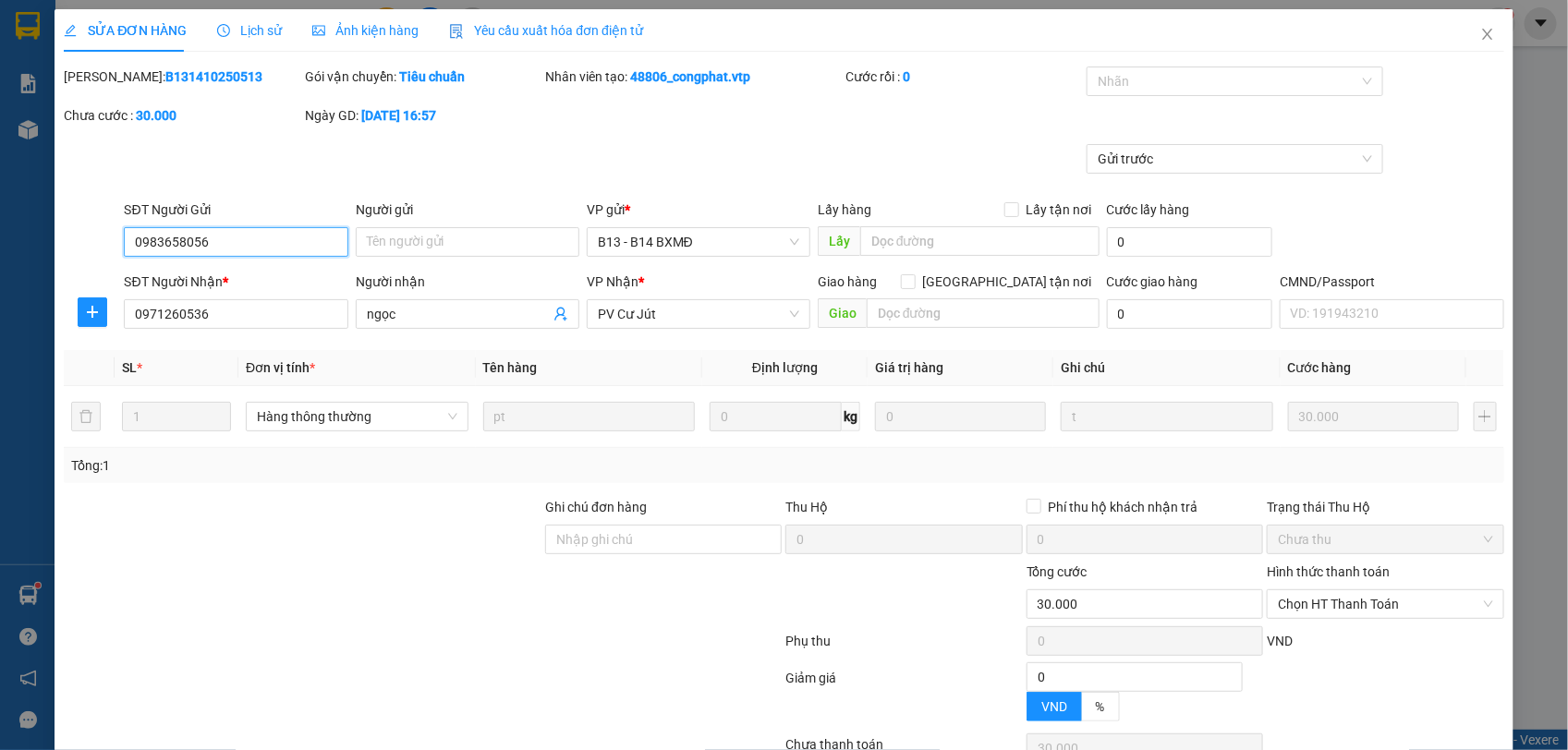
type input "1.500"
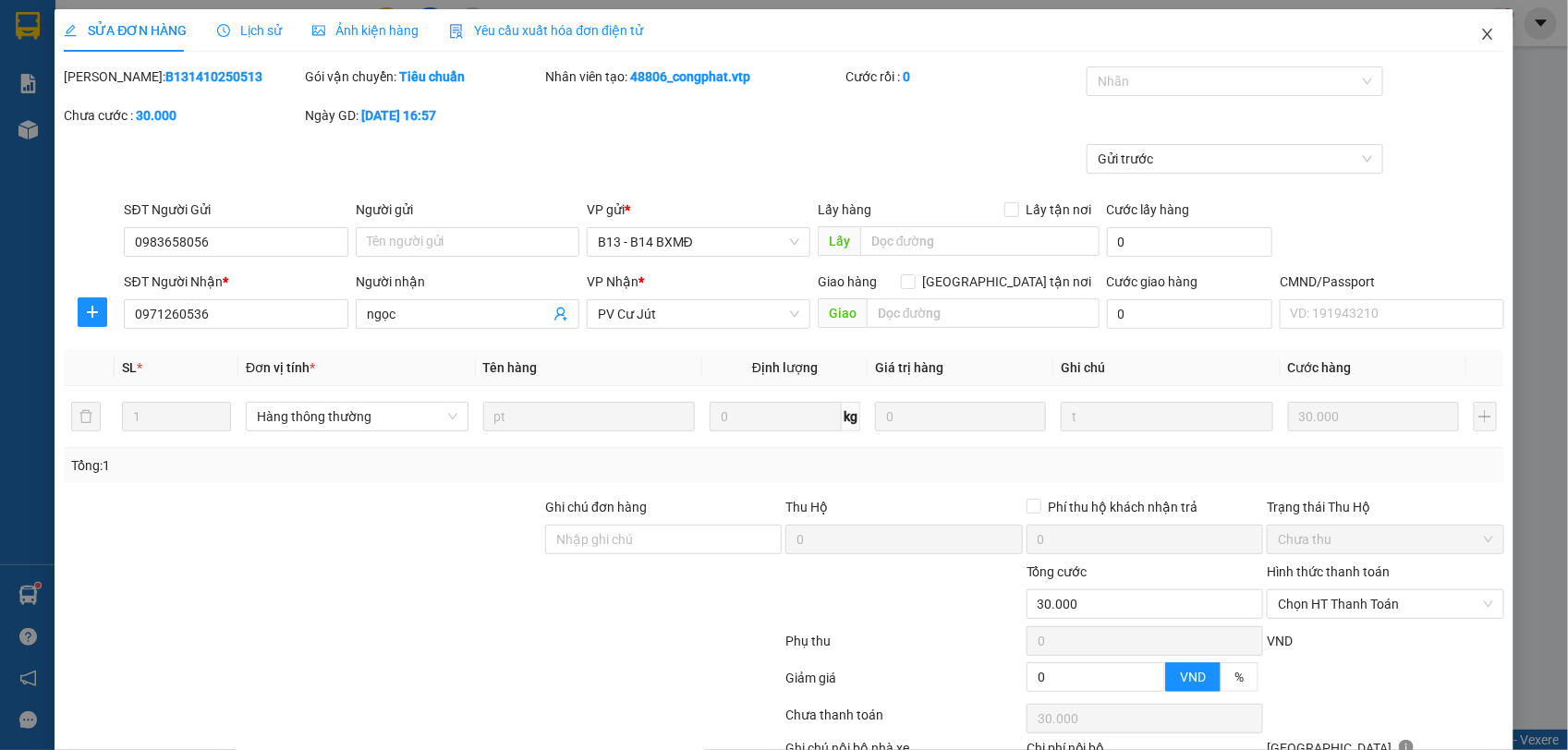
click at [1393, 30] on icon "close" at bounding box center [1488, 34] width 15 height 15
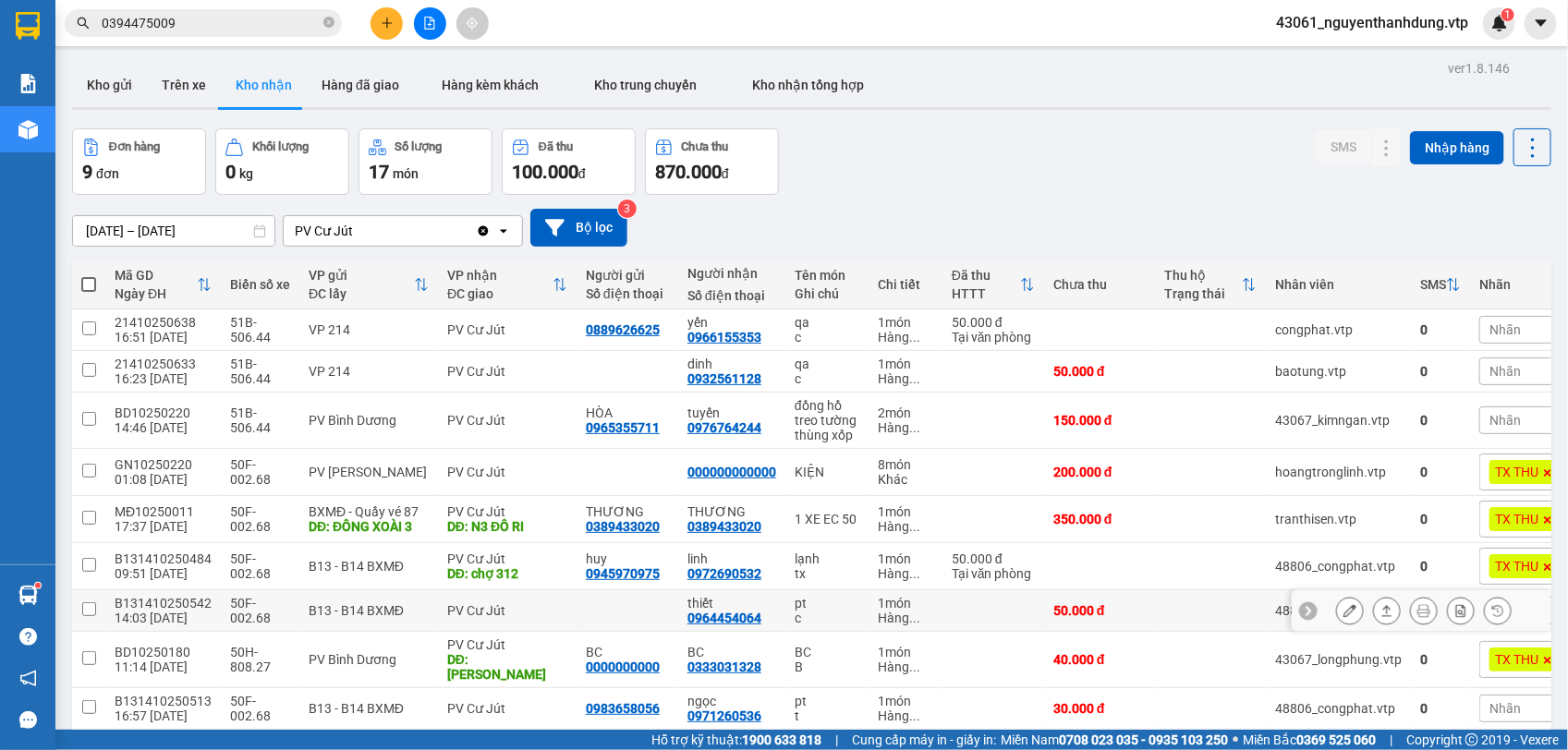
scroll to position [85, 0]
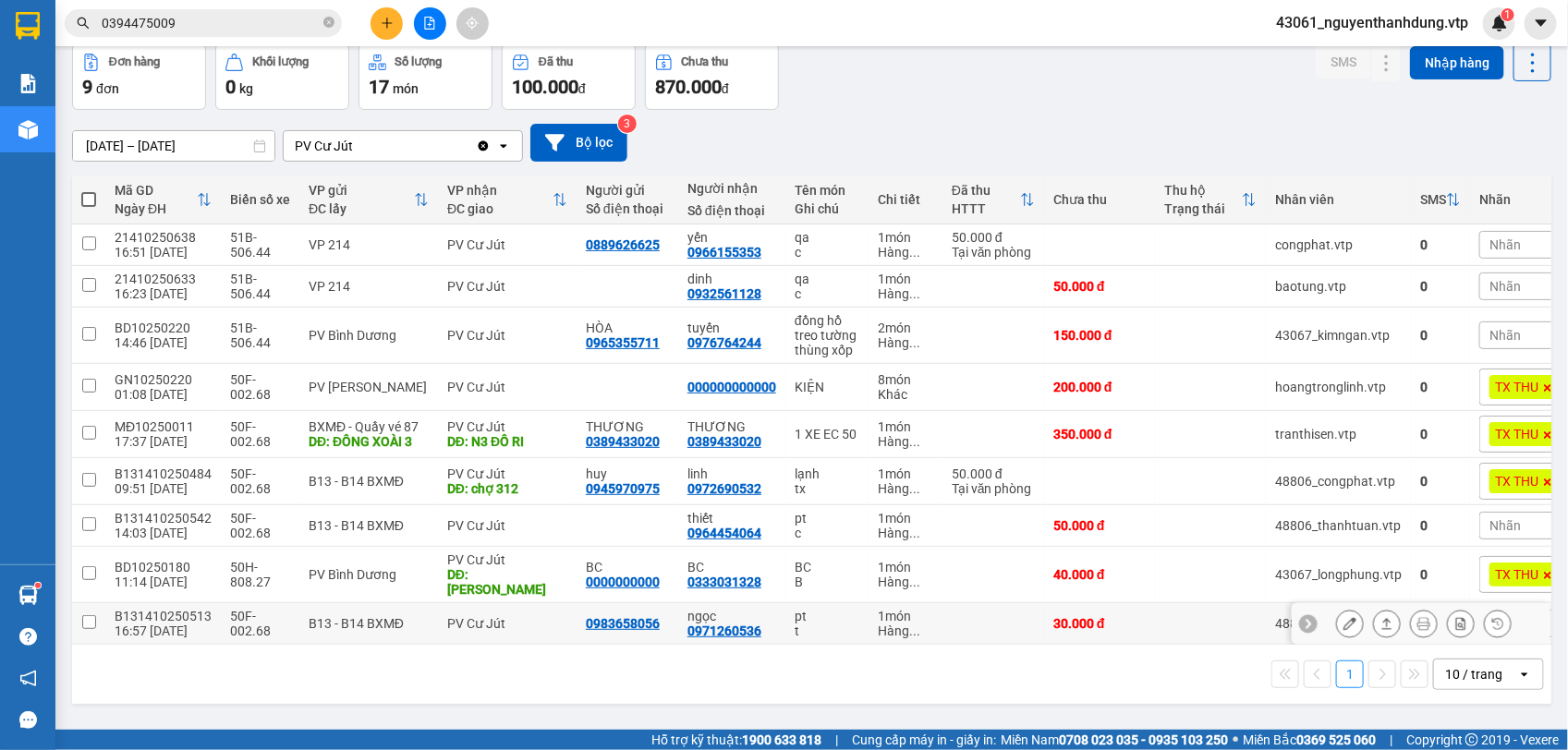
click at [1340, 624] on button at bounding box center [1350, 624] width 26 height 33
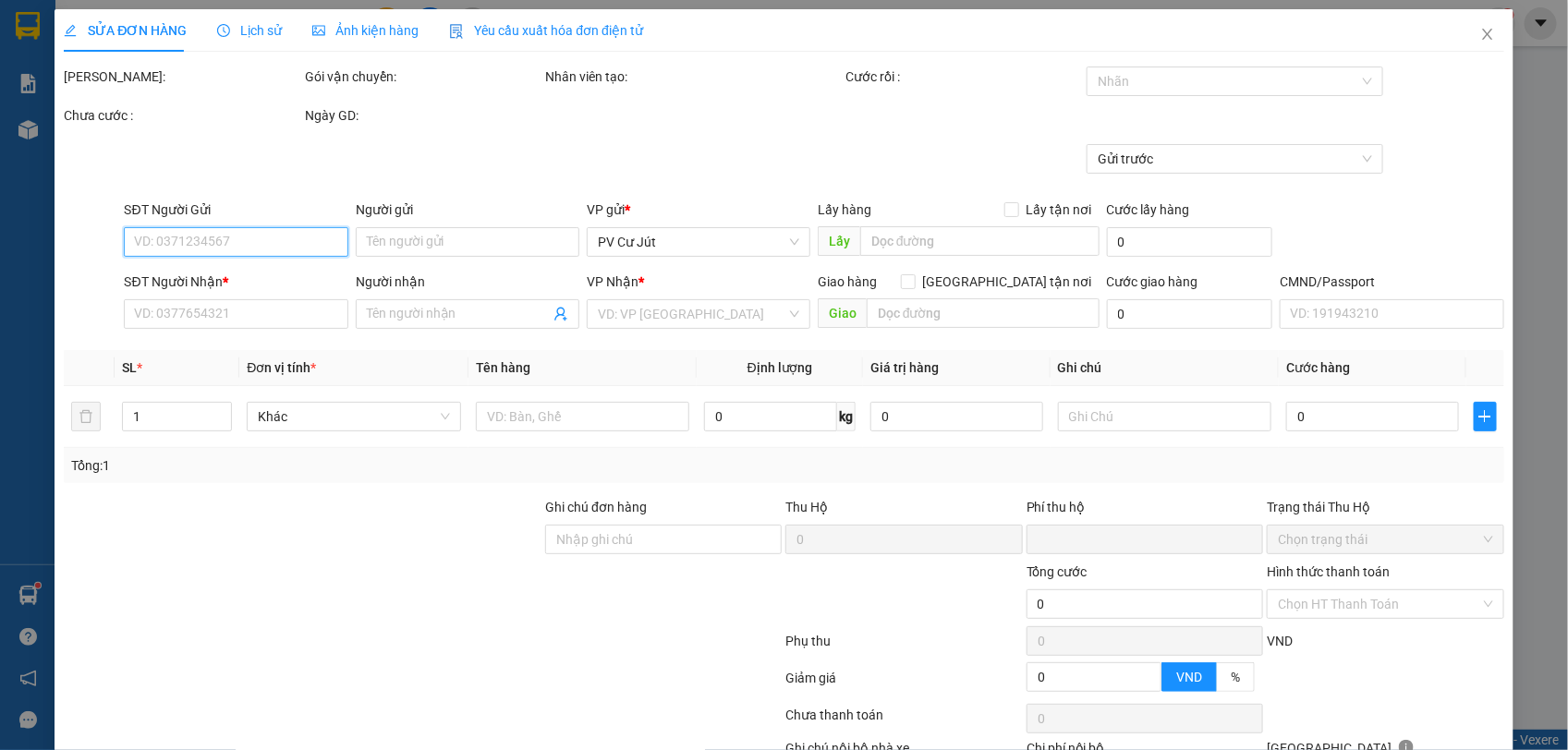
type input "1.500"
click at [1182, 53] on div "SỬA ĐƠN HÀNG Lịch sử Ảnh kiện hàng Yêu cầu xuất hóa đơn điện tử Total Paid Fee …" at bounding box center [783, 424] width 1439 height 830
click at [1176, 80] on div at bounding box center [1225, 81] width 269 height 22
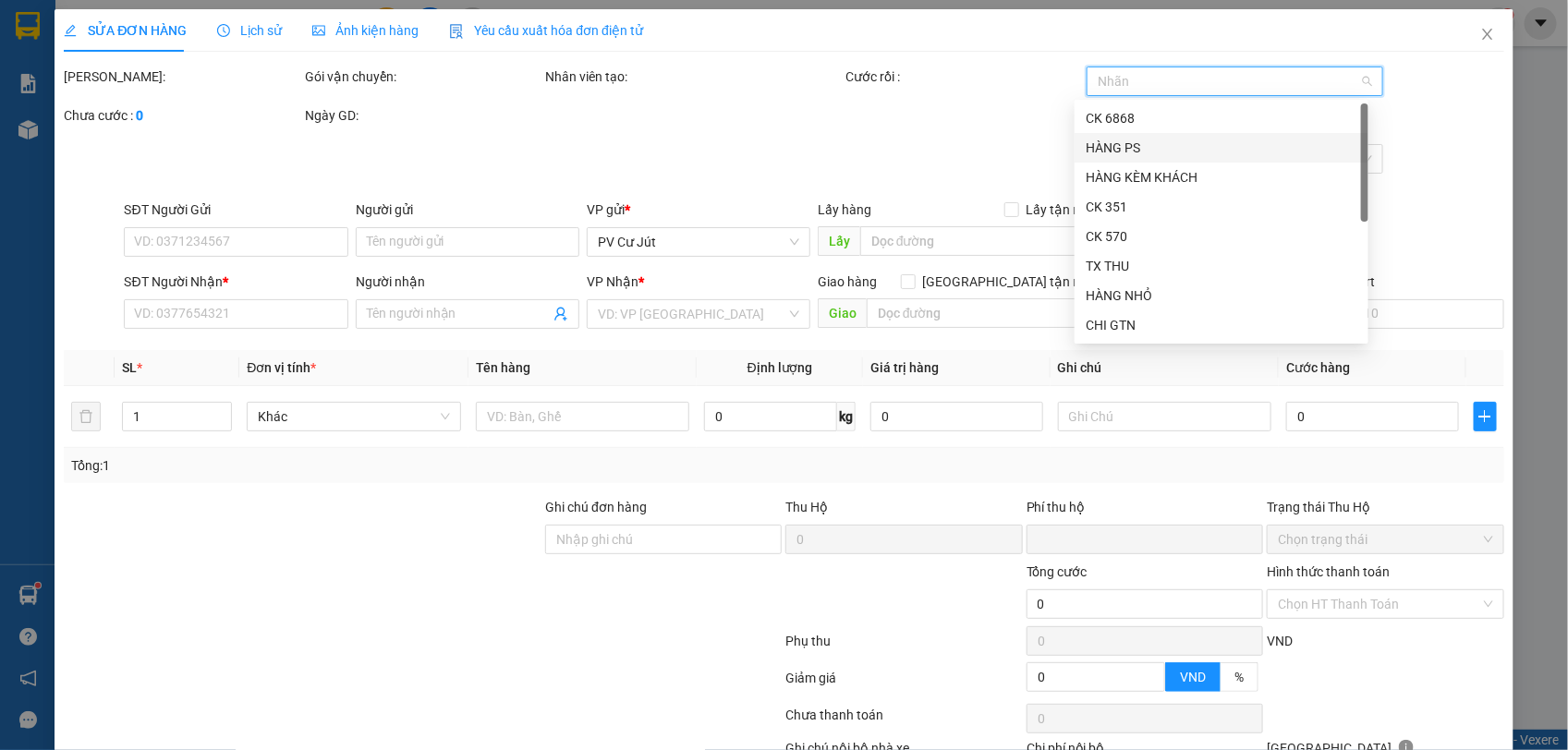
click at [1160, 114] on div "CK 6868" at bounding box center [1221, 118] width 272 height 20
type input "0983658056"
type input "0971260536"
type input "ngọc"
type input "0"
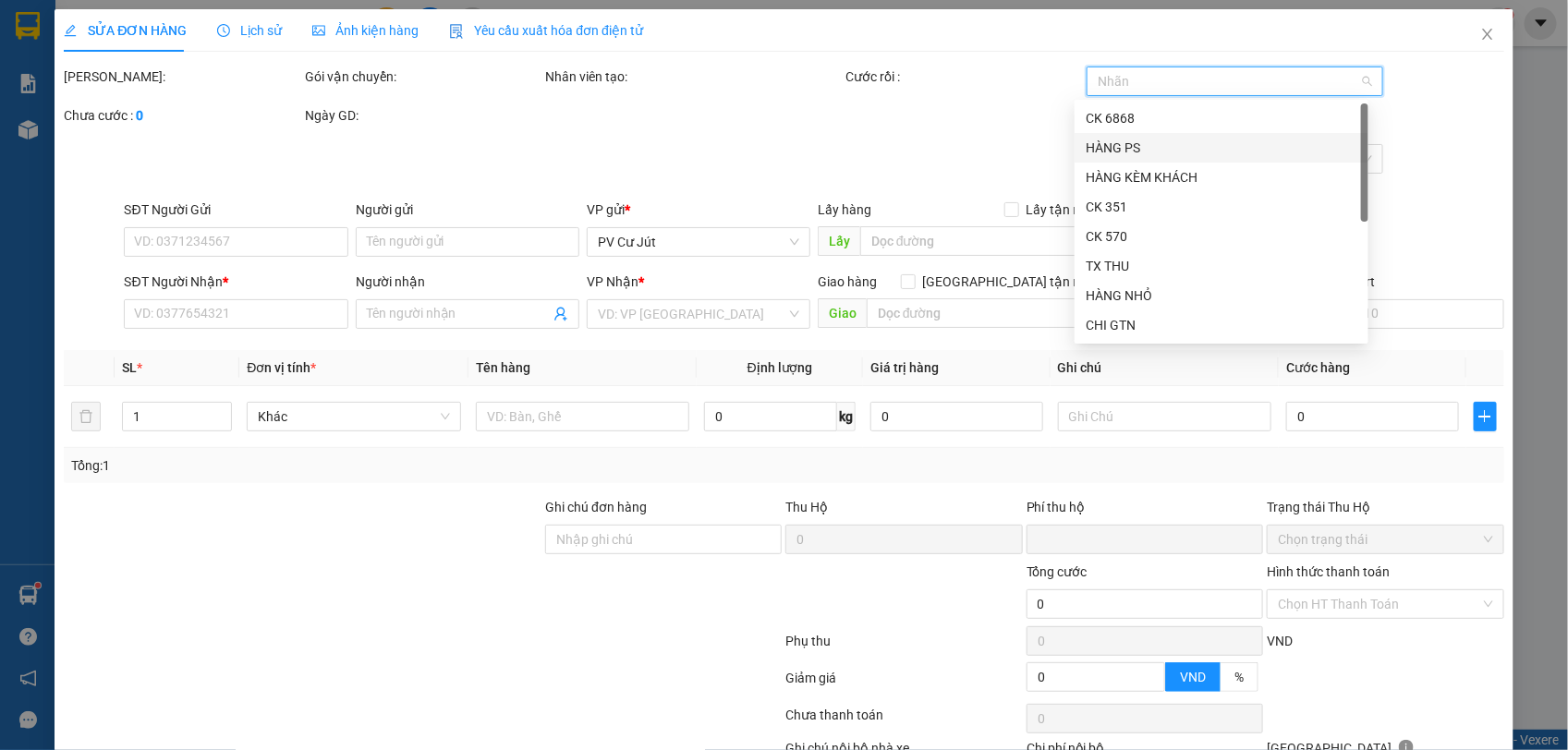
type input "30.000"
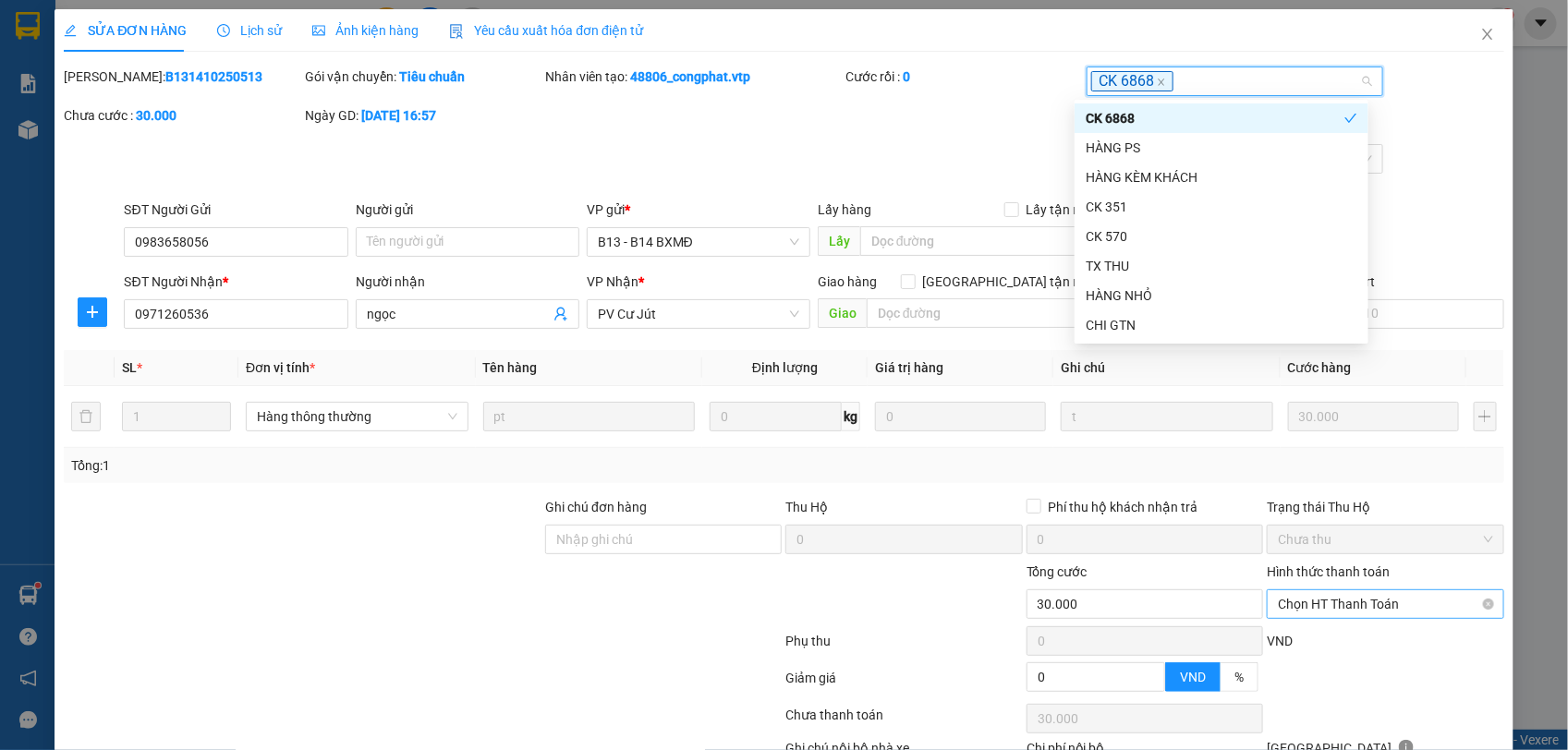
click at [1335, 608] on span "Chọn HT Thanh Toán" at bounding box center [1385, 605] width 214 height 28
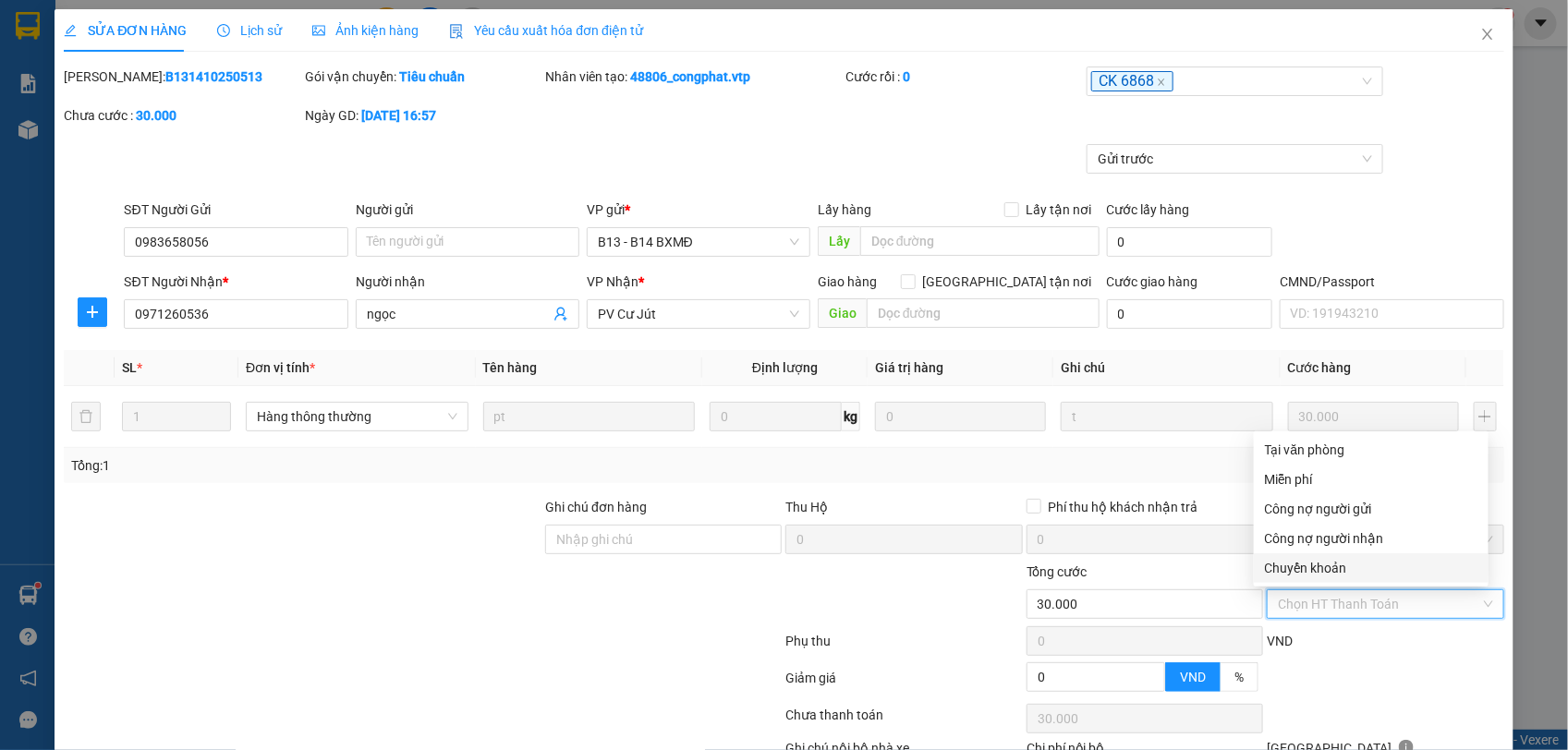
click at [1284, 569] on div "Chuyển khoản" at bounding box center [1371, 568] width 212 height 20
type input "0"
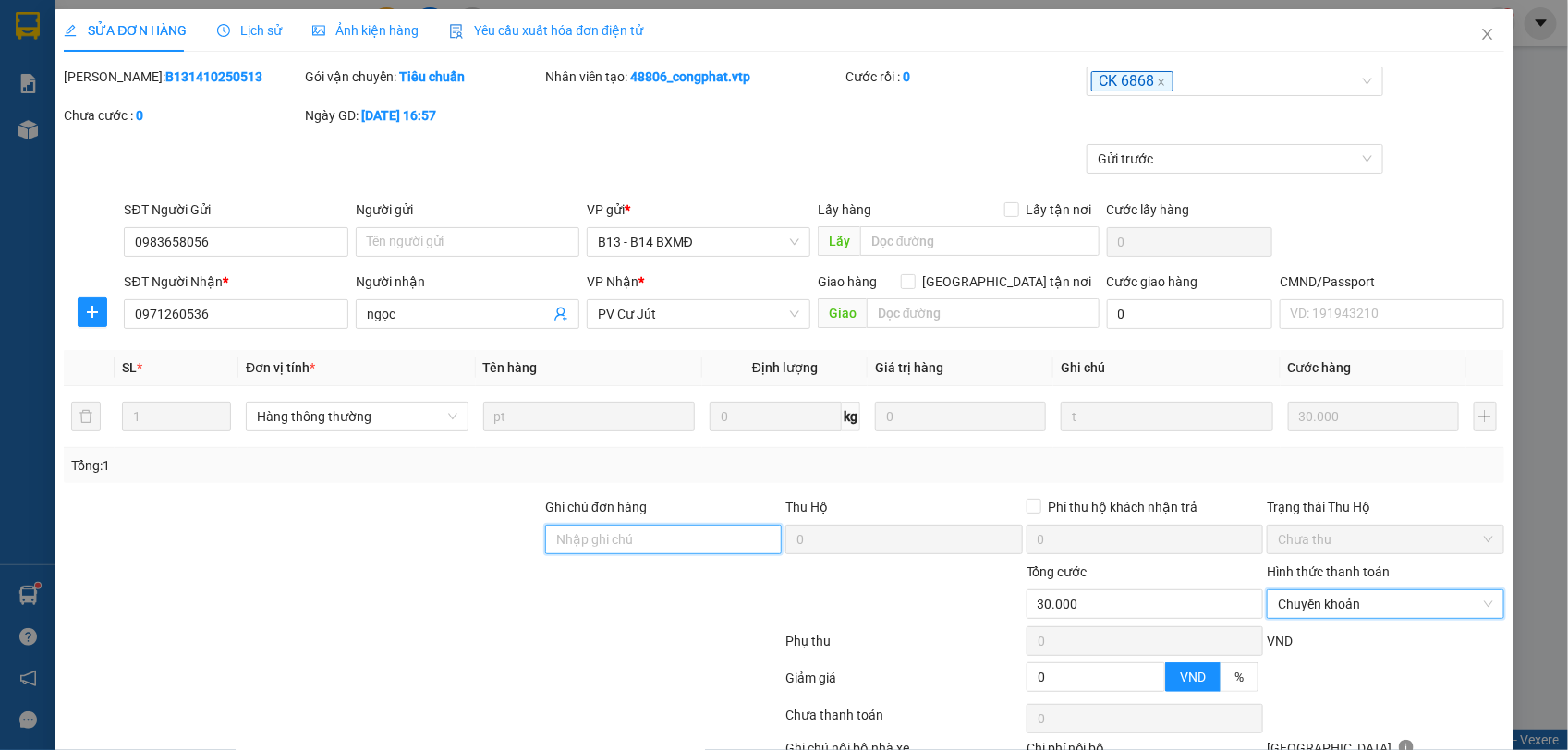
click at [635, 538] on input "Ghi chú đơn hàng" at bounding box center [663, 539] width 237 height 30
type input "D"
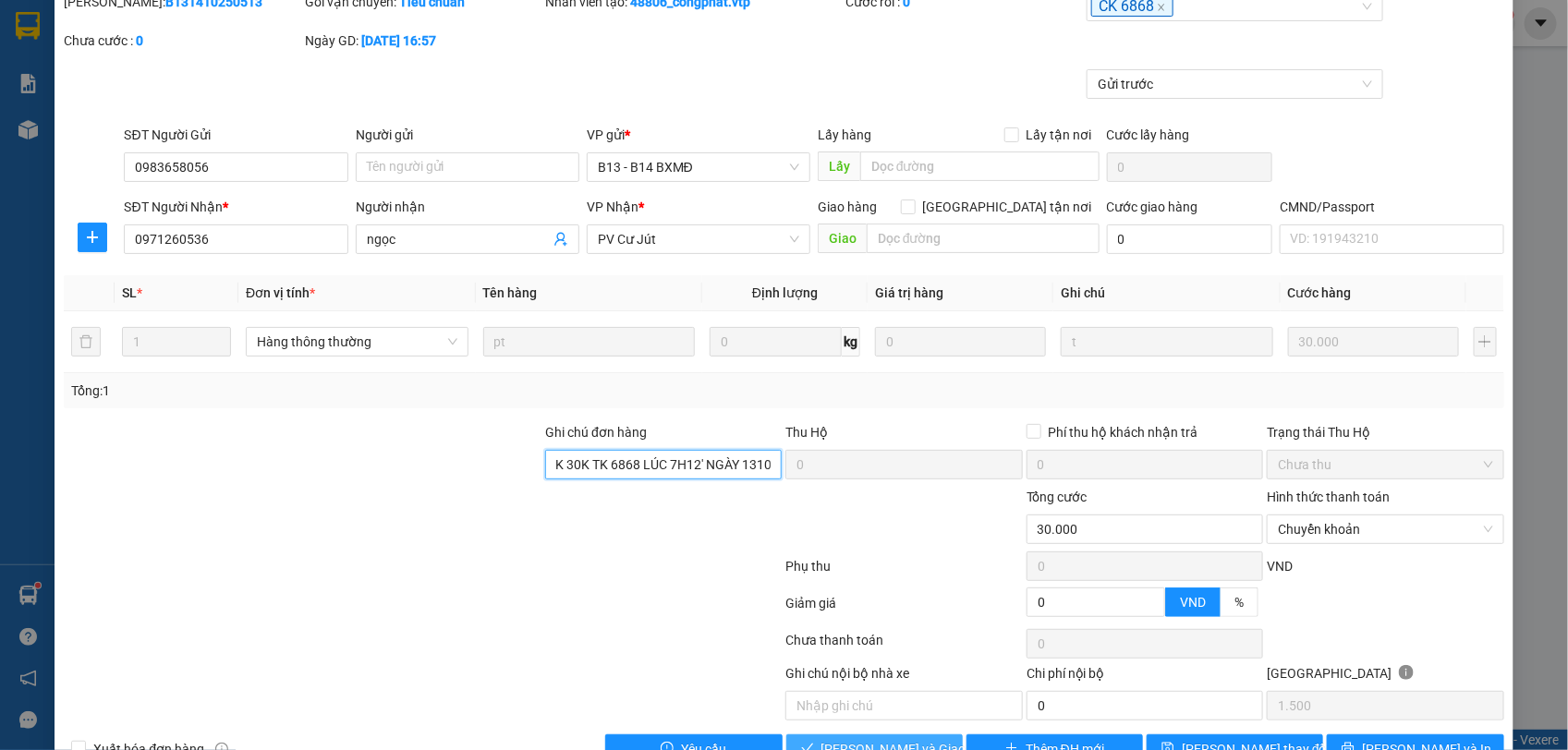
scroll to position [127, 0]
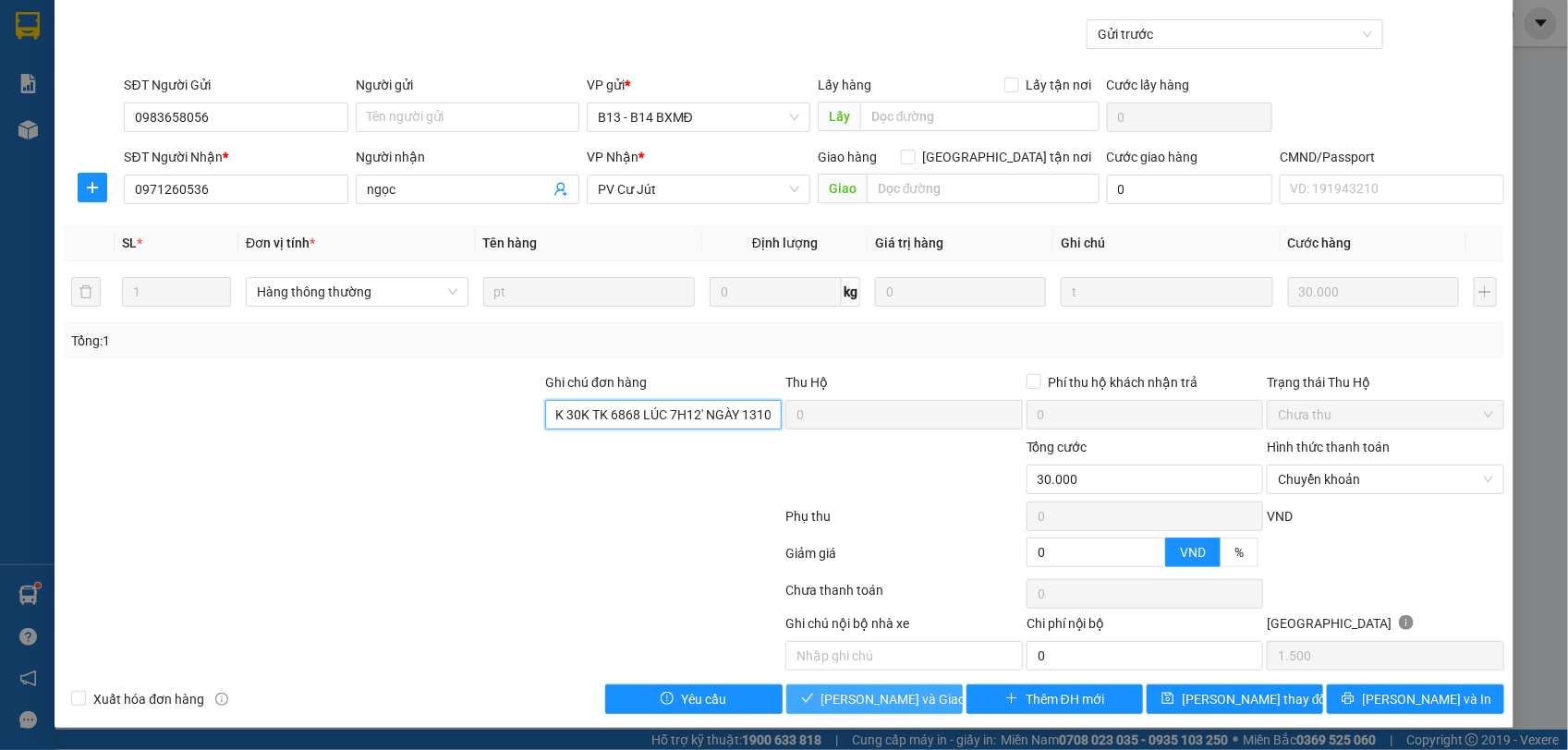
type input "ĐÃ CK 30K TK 6868 LÚC 7H12' NGÀY 1310"
click at [911, 666] on span "[PERSON_NAME] và Giao hàng" at bounding box center [910, 700] width 177 height 20
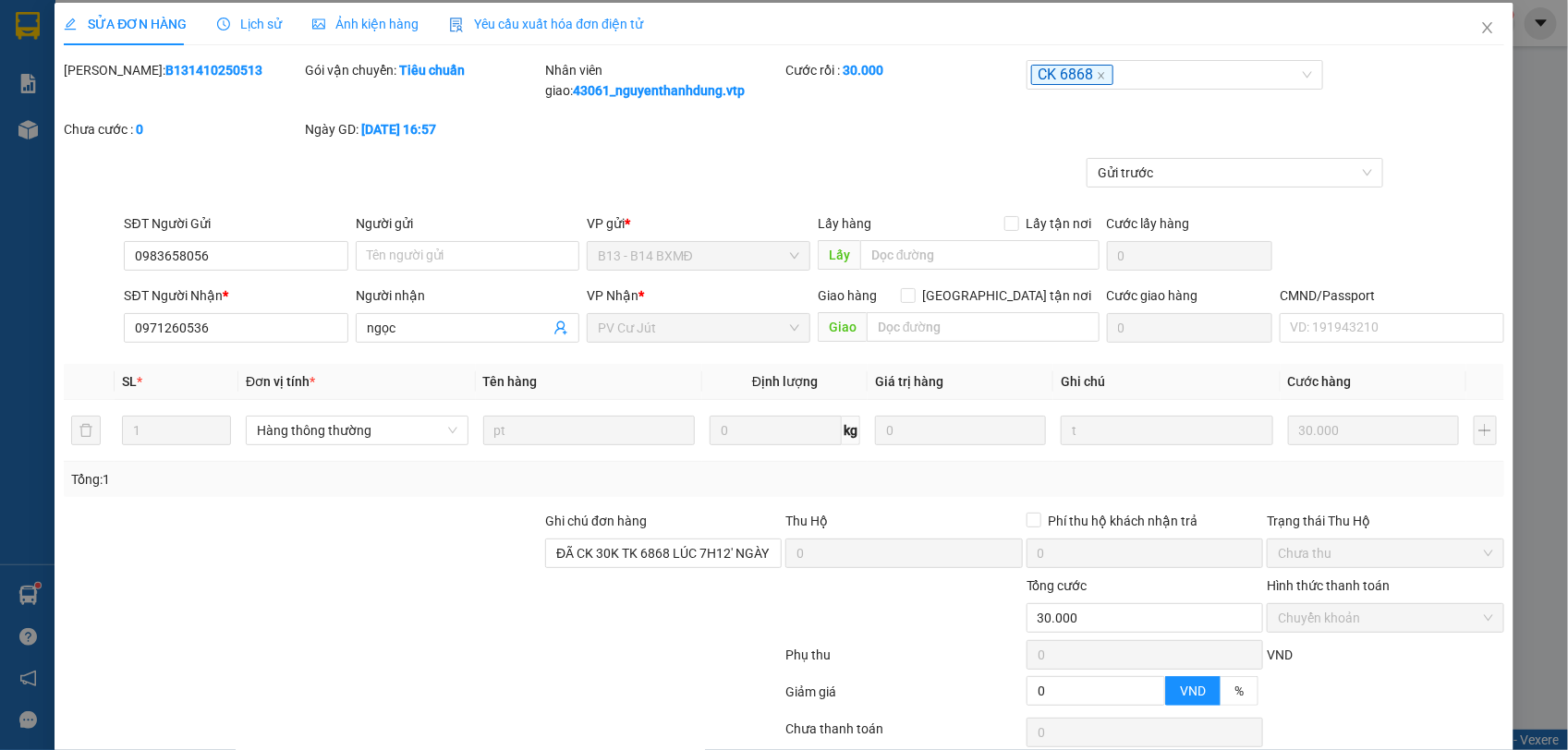
scroll to position [0, 0]
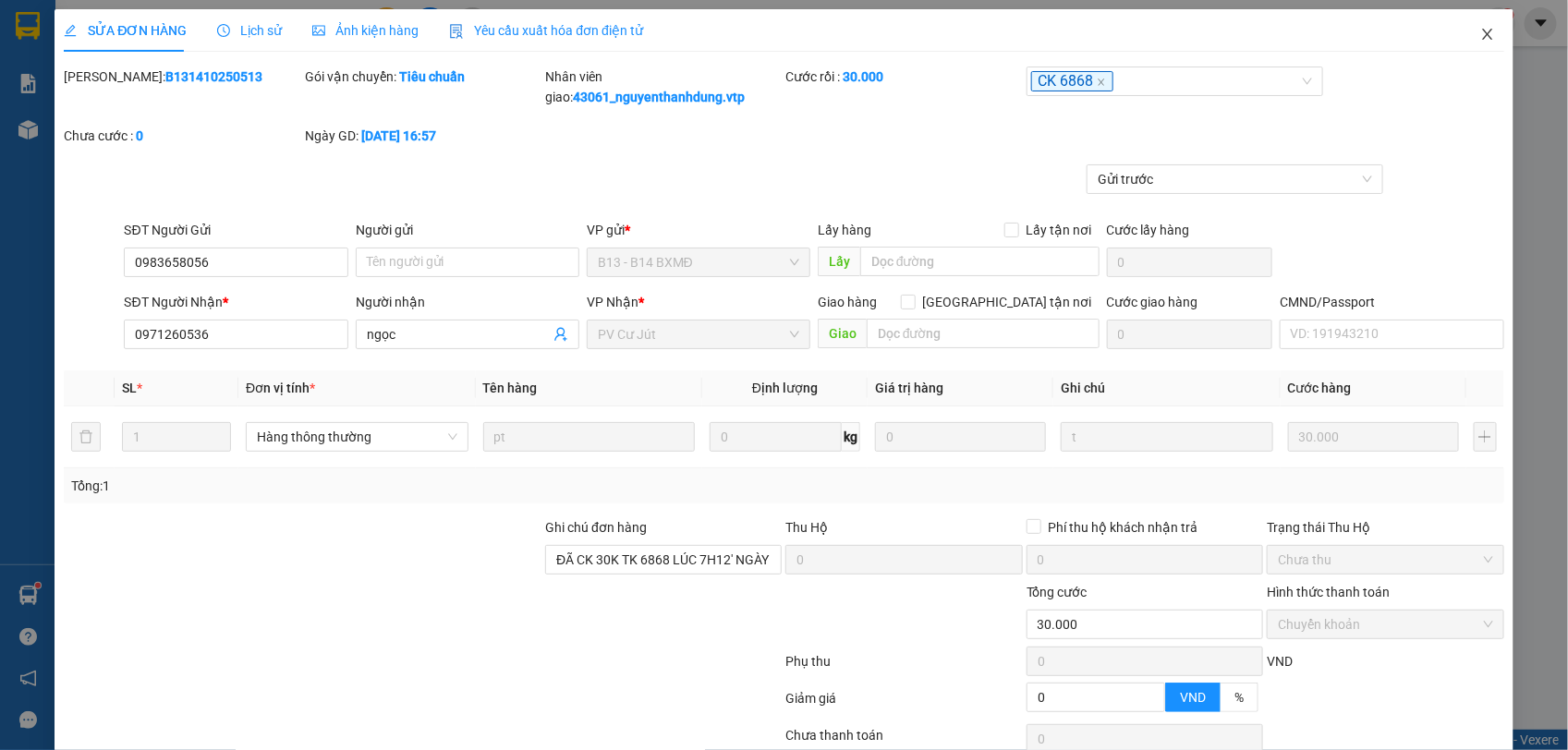
click at [1393, 31] on icon "close" at bounding box center [1488, 34] width 15 height 15
